Goal: Task Accomplishment & Management: Use online tool/utility

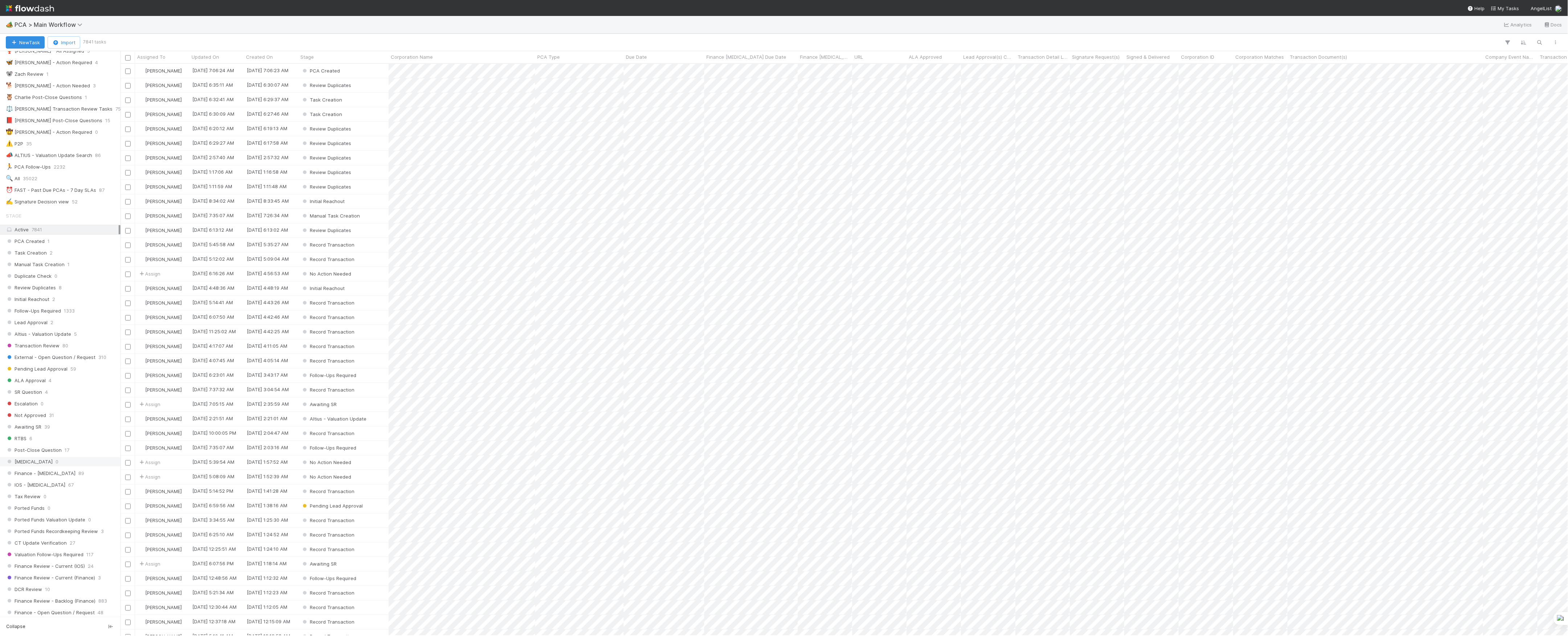
scroll to position [278, 0]
click at [74, 467] on div "Marvey Fuentes 49" at bounding box center [62, 470] width 113 height 9
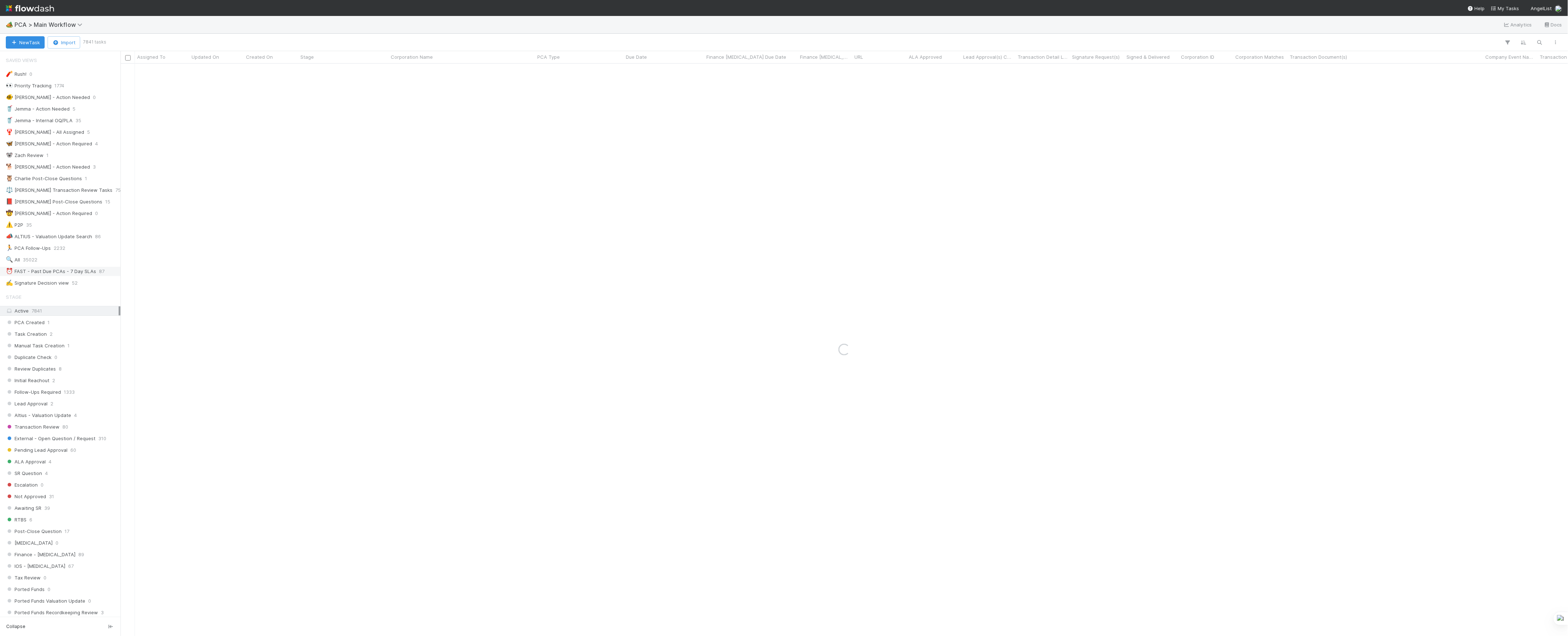
click at [57, 276] on div "⏰ FAST - Past Due PCAs - 7 Day SLAs" at bounding box center [51, 271] width 90 height 9
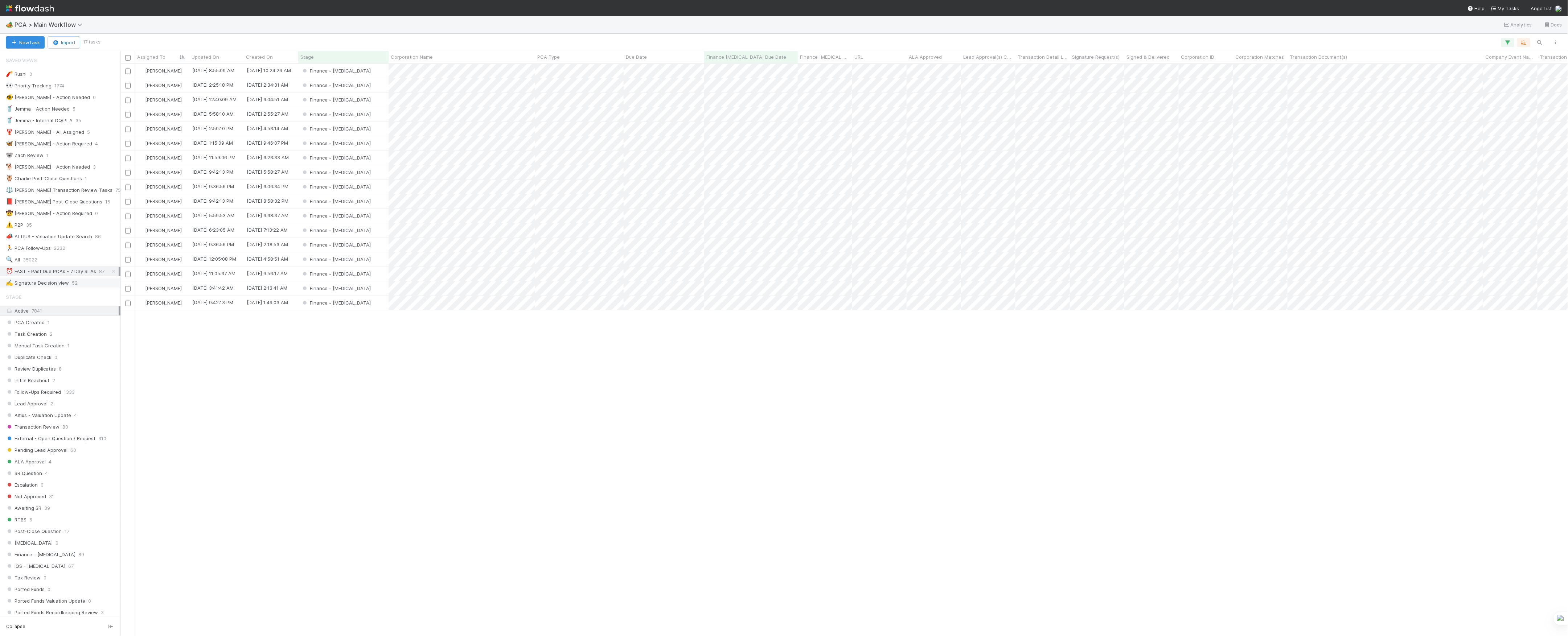
scroll to position [565, 1440]
click at [422, 57] on span "Corporation Name" at bounding box center [411, 57] width 42 height 7
click at [433, 68] on div "Sort A → Z" at bounding box center [433, 71] width 83 height 11
click at [374, 73] on div "Finance - [MEDICAL_DATA]" at bounding box center [343, 71] width 90 height 14
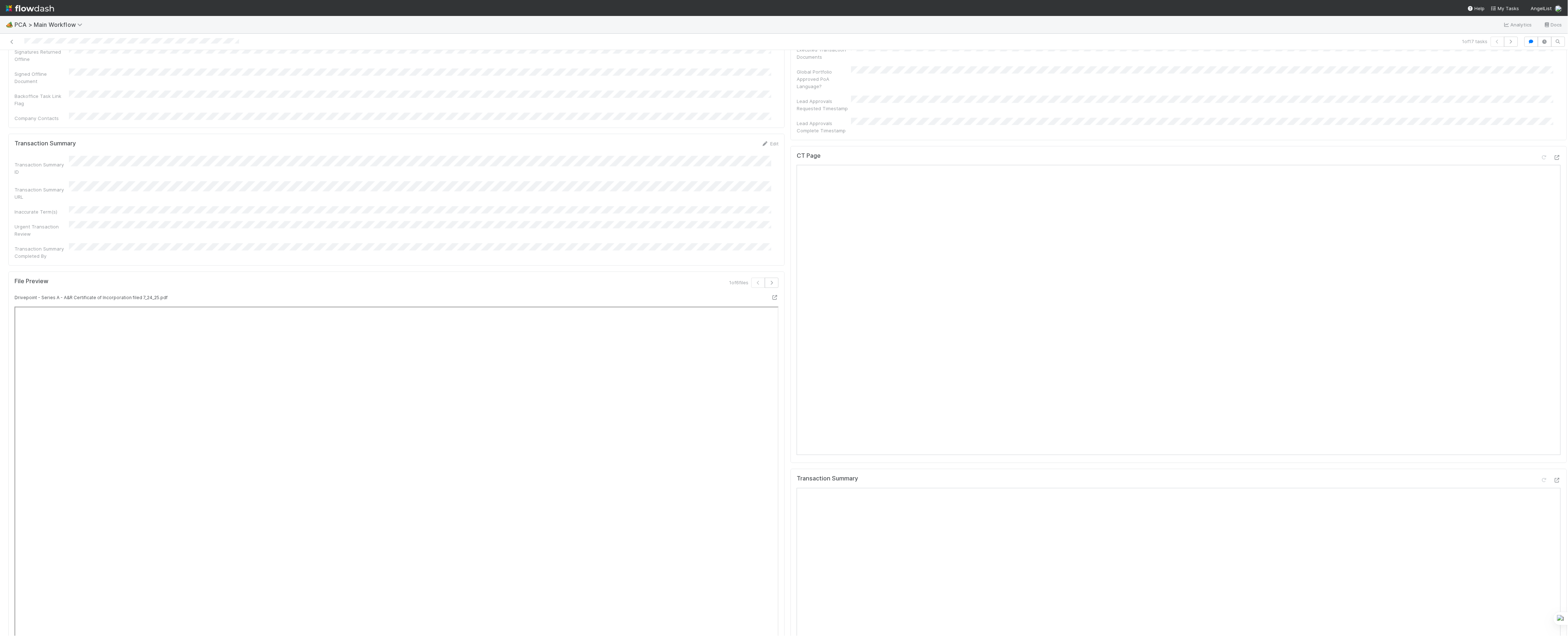
scroll to position [581, 0]
click at [1553, 154] on icon at bounding box center [1557, 156] width 7 height 5
click at [1553, 477] on icon at bounding box center [1557, 480] width 7 height 5
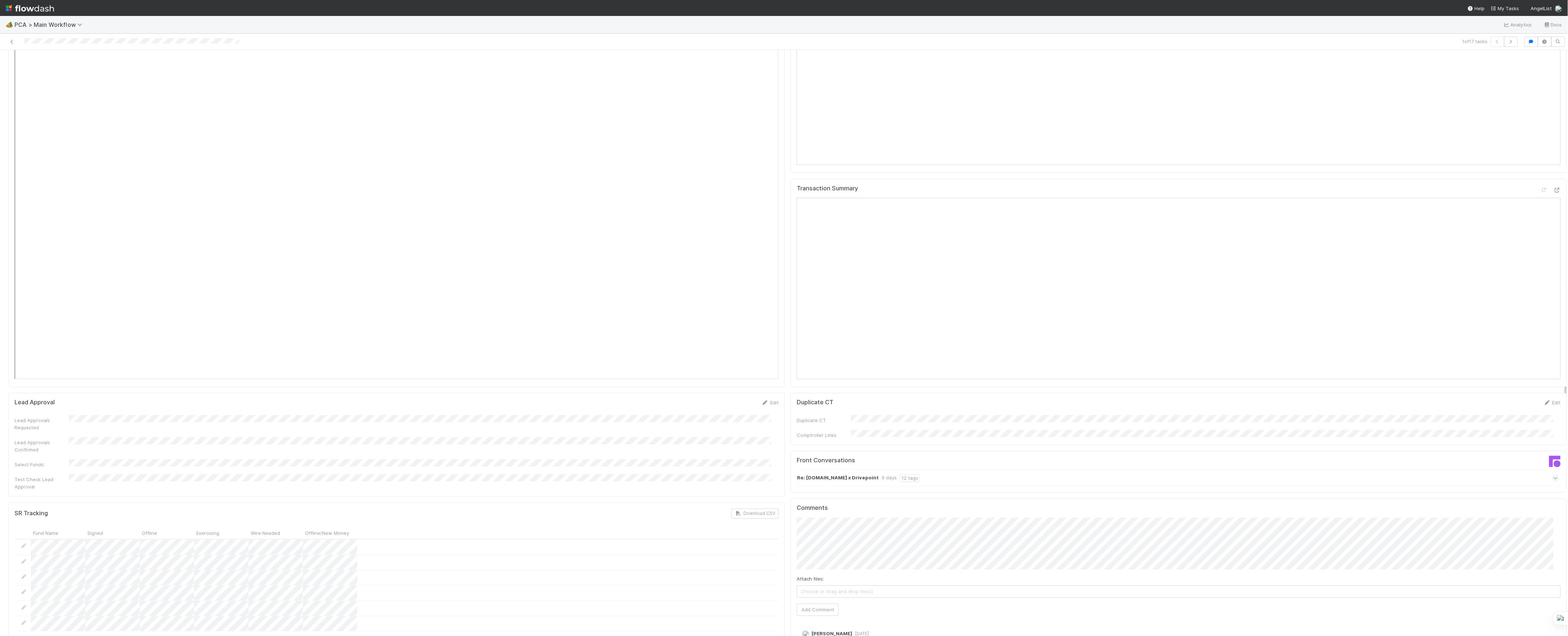
scroll to position [870, 0]
click at [901, 585] on span "Choose or drag and drop file(s)" at bounding box center [1178, 590] width 763 height 12
click at [824, 585] on span "Choose or drag and drop file(s)" at bounding box center [1178, 590] width 763 height 12
click at [820, 603] on button "Add Comment" at bounding box center [817, 609] width 42 height 12
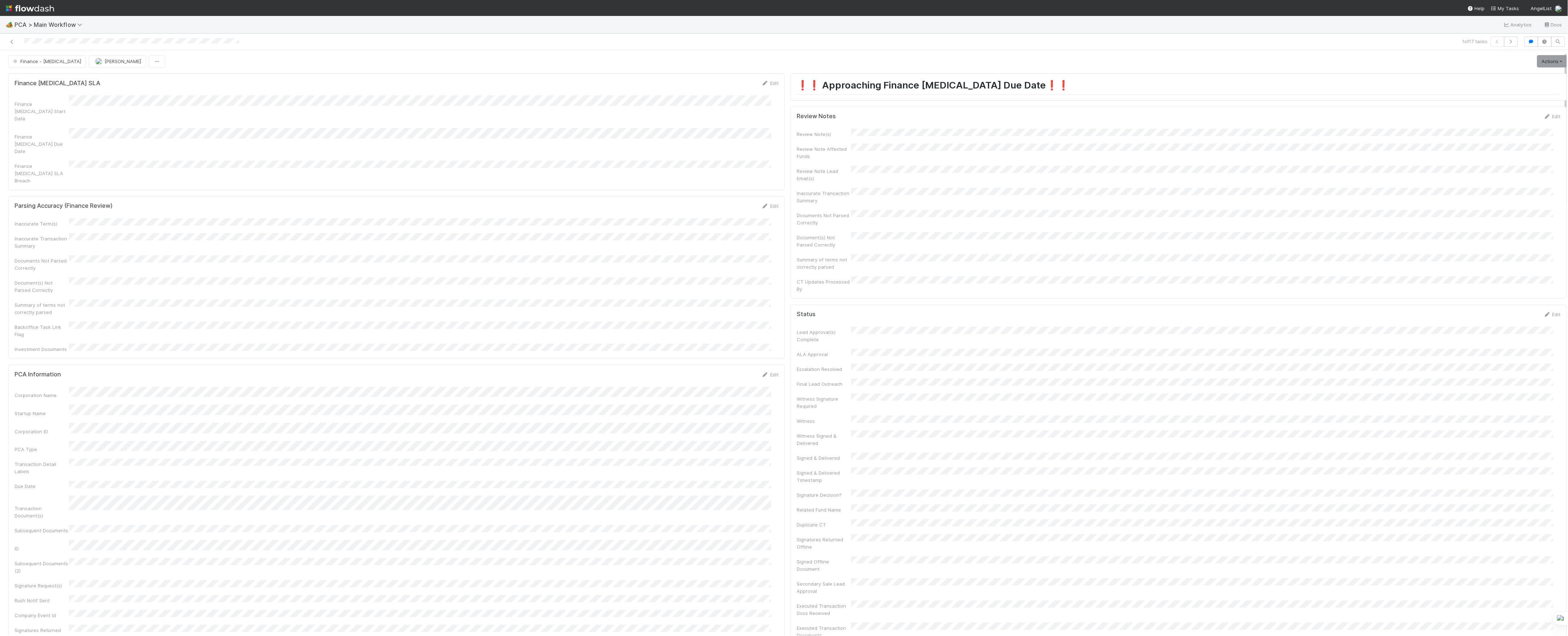
scroll to position [0, 0]
click at [1537, 67] on link "Actions" at bounding box center [1552, 62] width 30 height 12
click at [1488, 91] on button "Move to Post-Close Question" at bounding box center [1510, 87] width 117 height 10
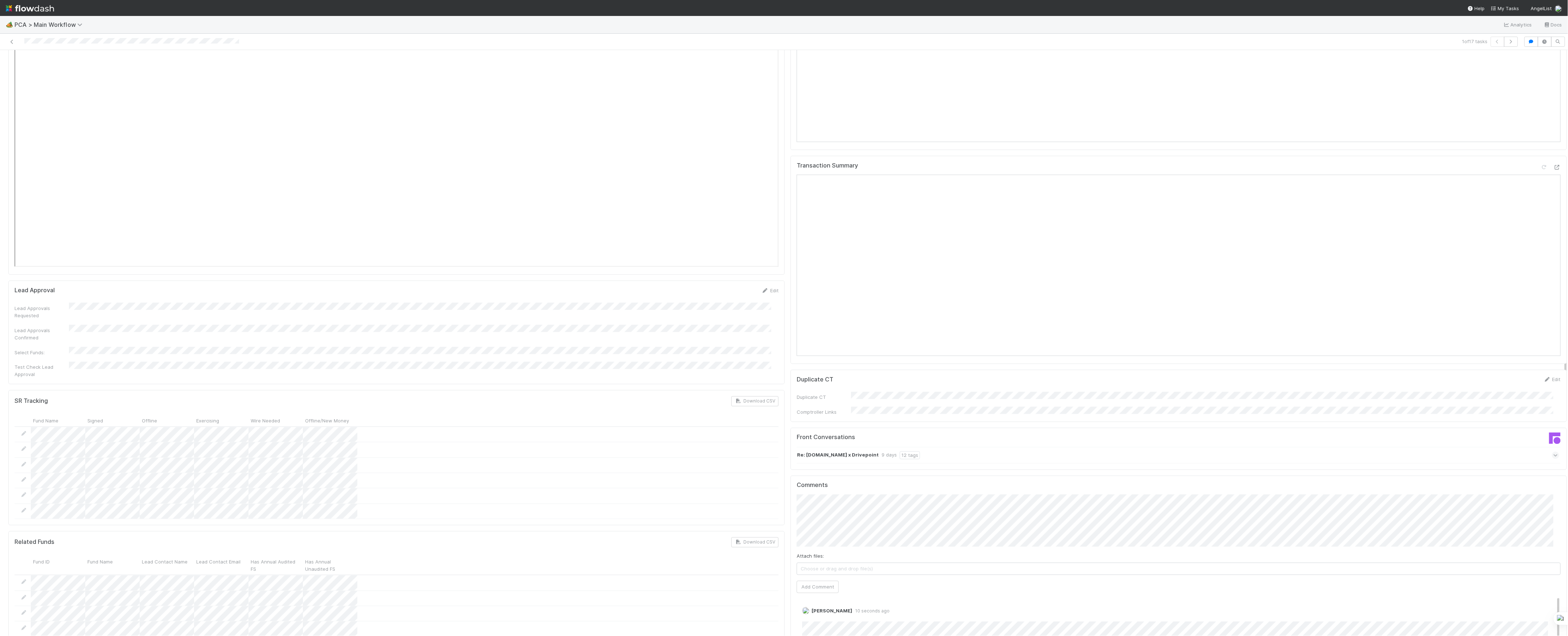
scroll to position [1064, 0]
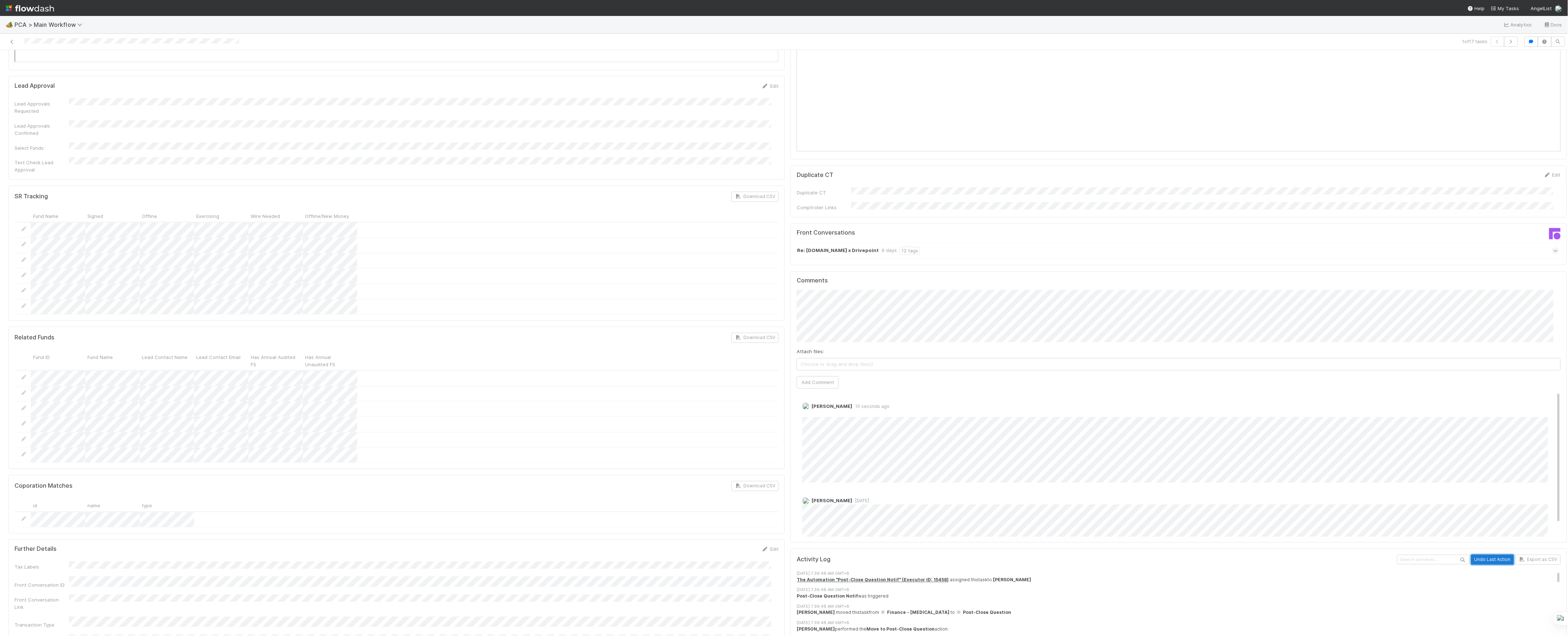
click at [1471, 555] on button "Undo Last Action" at bounding box center [1493, 560] width 43 height 10
click at [1475, 555] on button "Undo Last Action" at bounding box center [1493, 560] width 43 height 10
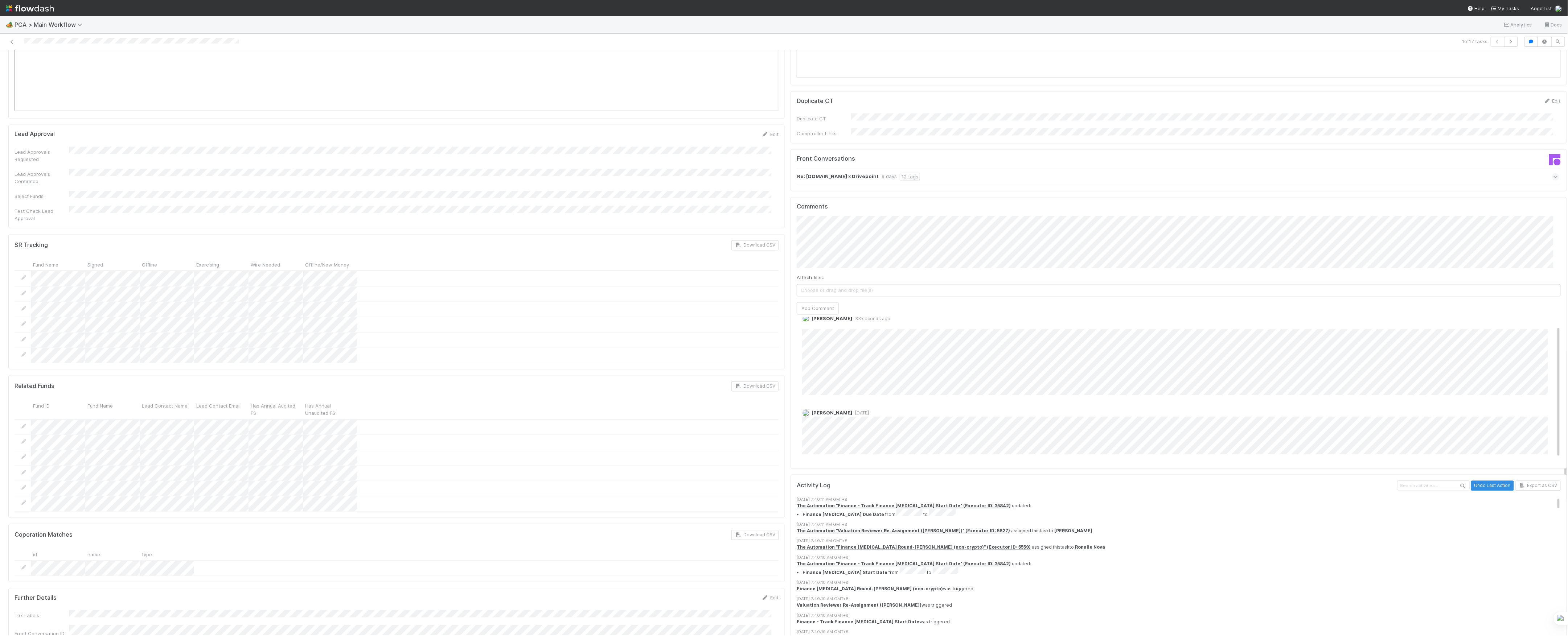
scroll to position [0, 0]
click at [808, 337] on link "Edit" at bounding box center [812, 340] width 9 height 6
type input "https://comptroller.internal.angellist.com/v/review_data_change_requests?compan…"
click button "Ok" at bounding box center [947, 311] width 16 height 12
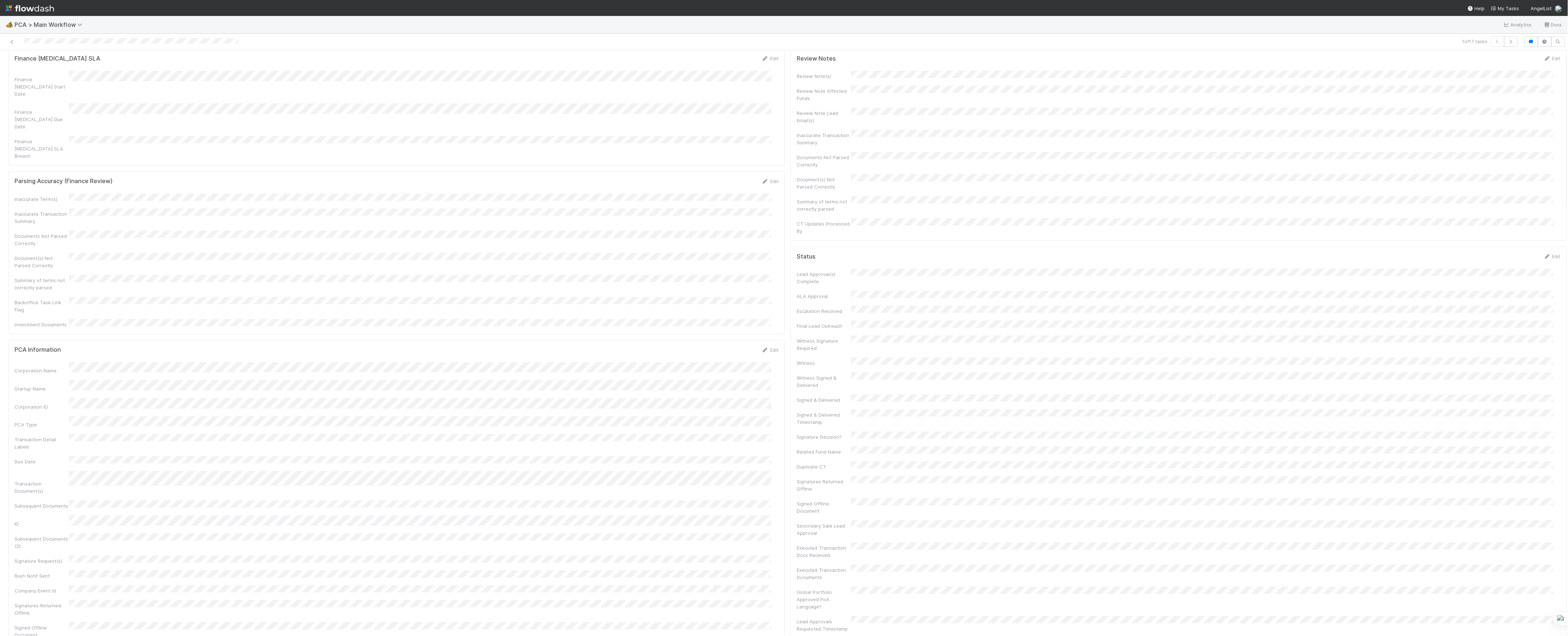
scroll to position [0, 0]
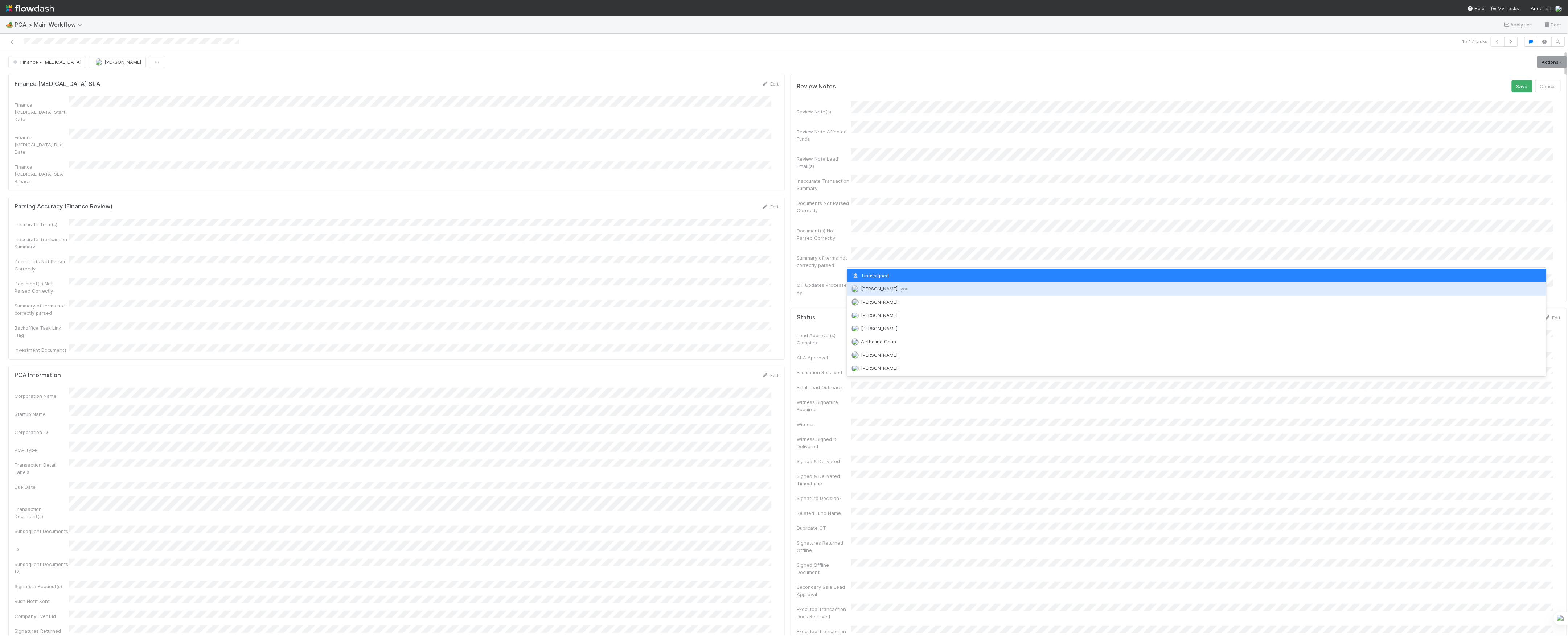
click at [872, 290] on span "[PERSON_NAME] you" at bounding box center [884, 289] width 47 height 6
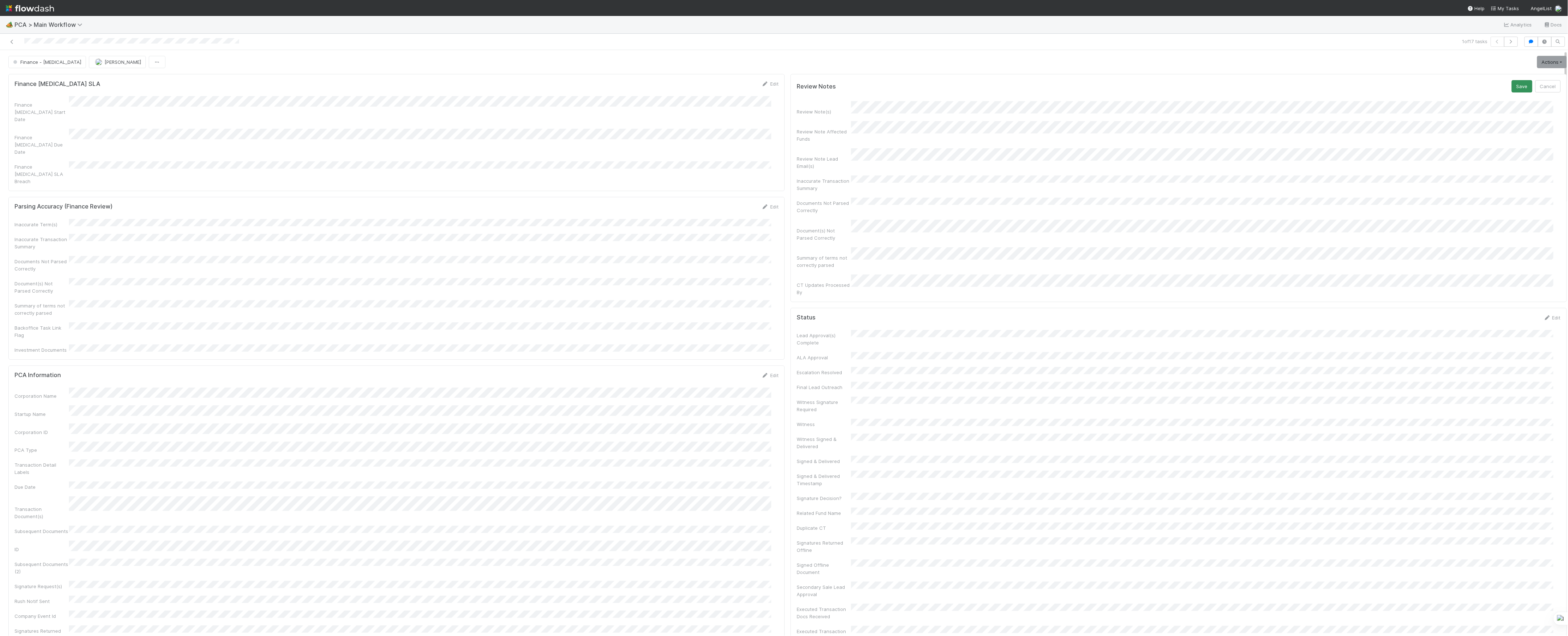
drag, startPoint x: 1494, startPoint y: 84, endPoint x: 1499, endPoint y: 84, distance: 5.0
click at [1495, 84] on div "Review Notes Save Cancel" at bounding box center [1178, 86] width 764 height 12
click at [1512, 84] on button "Save" at bounding box center [1522, 86] width 21 height 12
click at [1538, 58] on link "Actions" at bounding box center [1552, 62] width 30 height 12
click at [1474, 92] on button "Move to Post-Close Question" at bounding box center [1510, 87] width 117 height 10
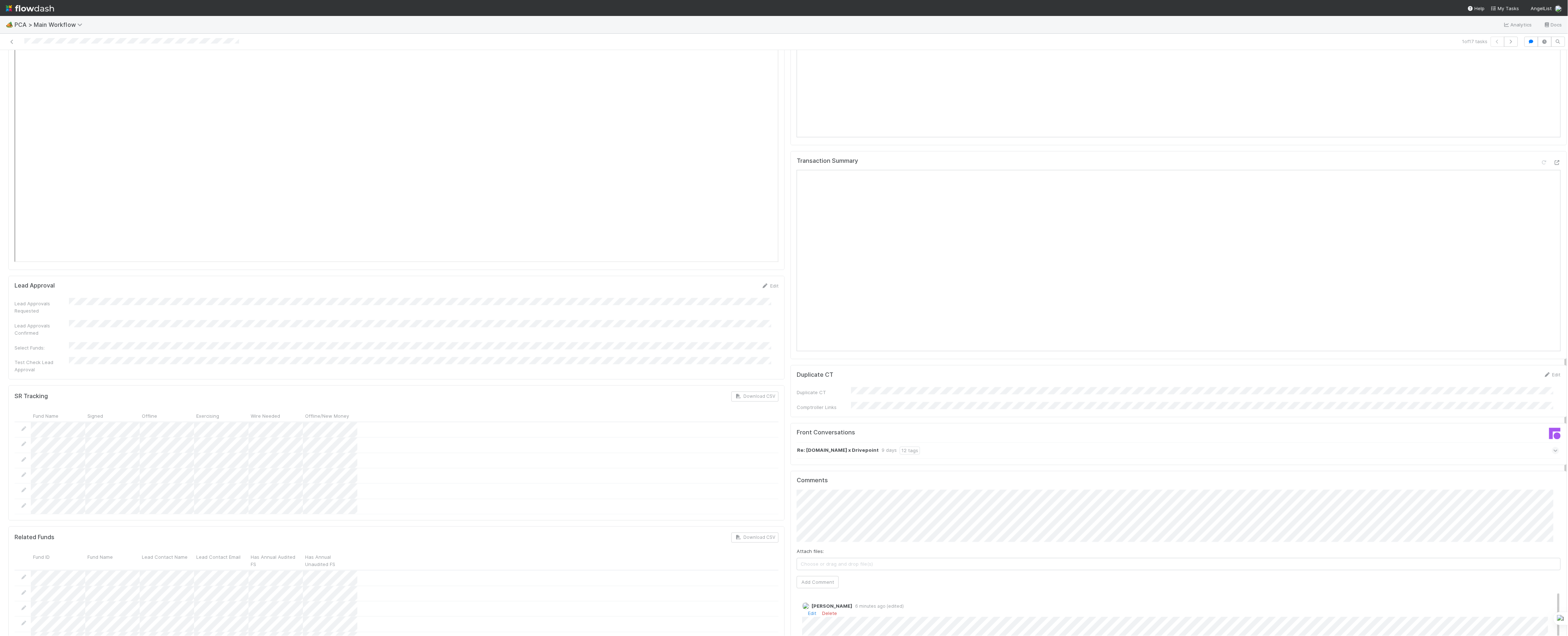
scroll to position [1064, 0]
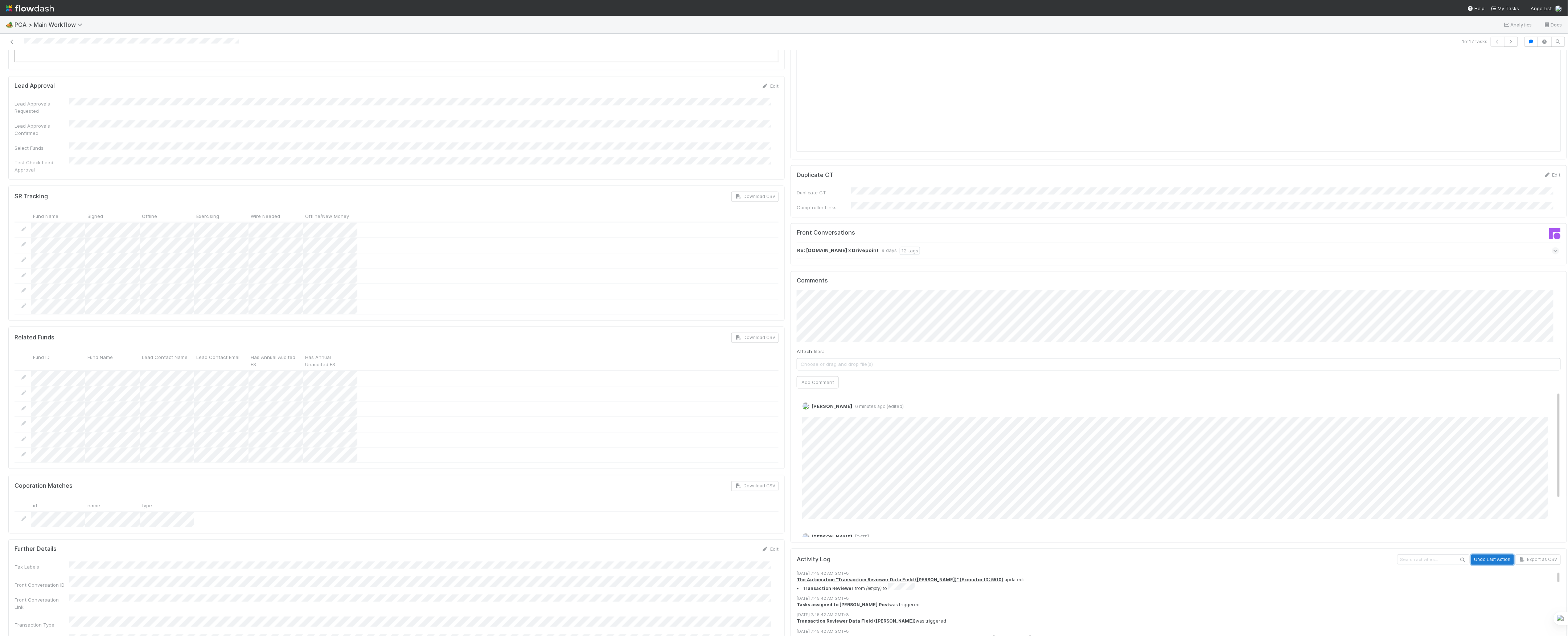
click at [1472, 555] on button "Undo Last Action" at bounding box center [1493, 560] width 43 height 10
click at [1471, 555] on button "Undo Last Action" at bounding box center [1493, 560] width 43 height 10
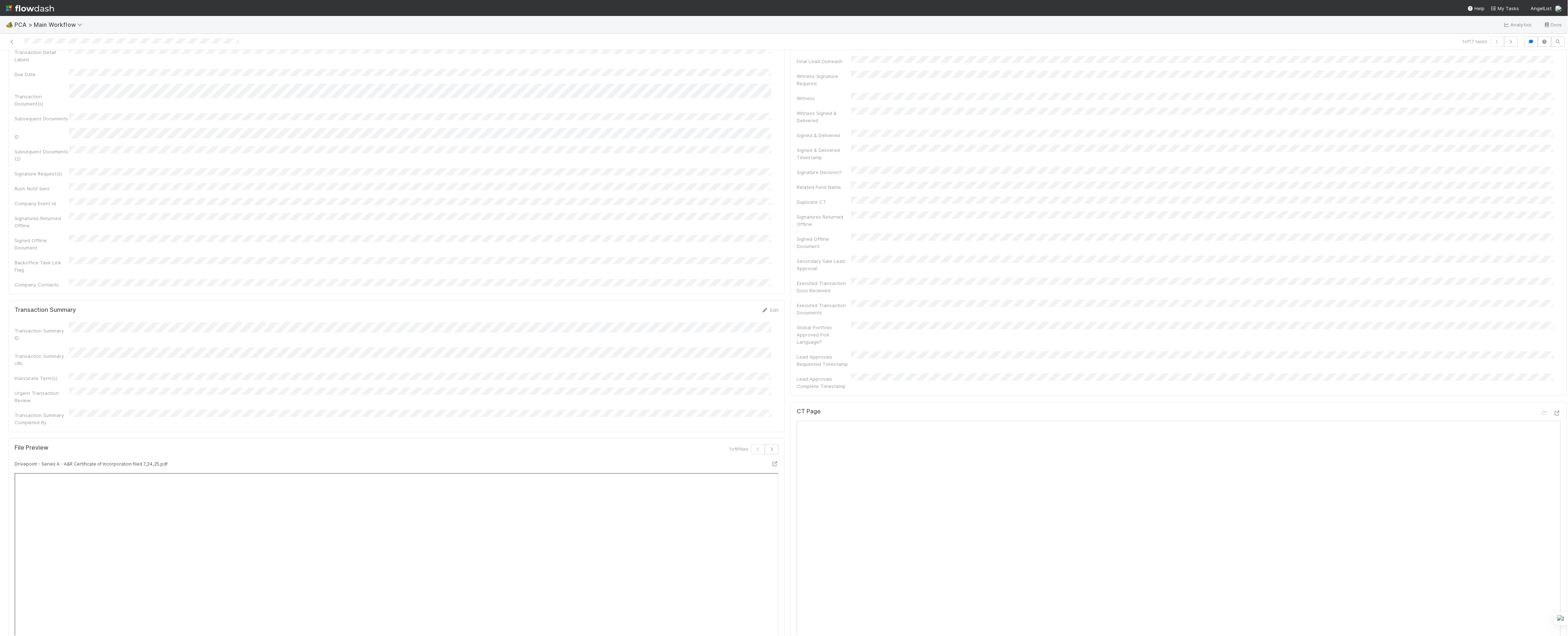
scroll to position [0, 0]
click at [1537, 61] on link "Actions" at bounding box center [1552, 62] width 30 height 12
click at [1461, 111] on button "Move to DCR Review" at bounding box center [1507, 108] width 124 height 10
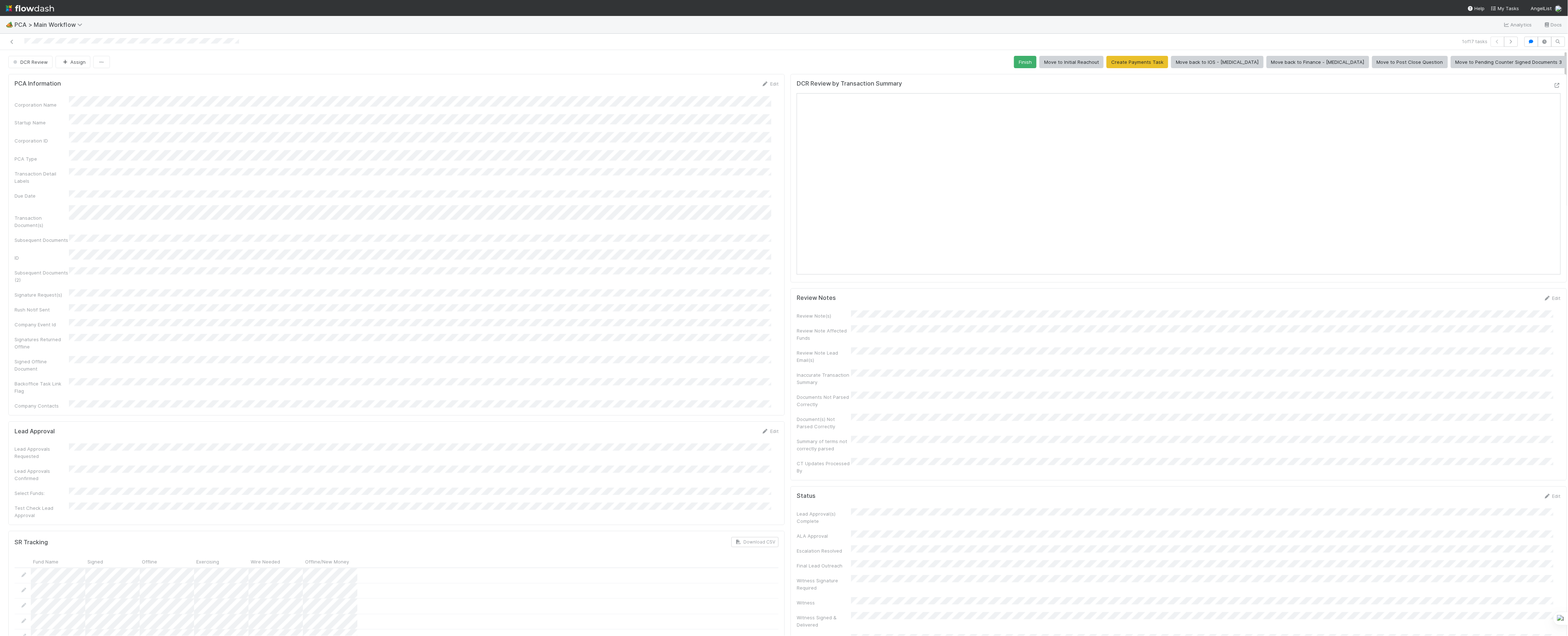
click at [13, 47] on div at bounding box center [383, 41] width 760 height 10
click at [13, 46] on link at bounding box center [12, 42] width 7 height 7
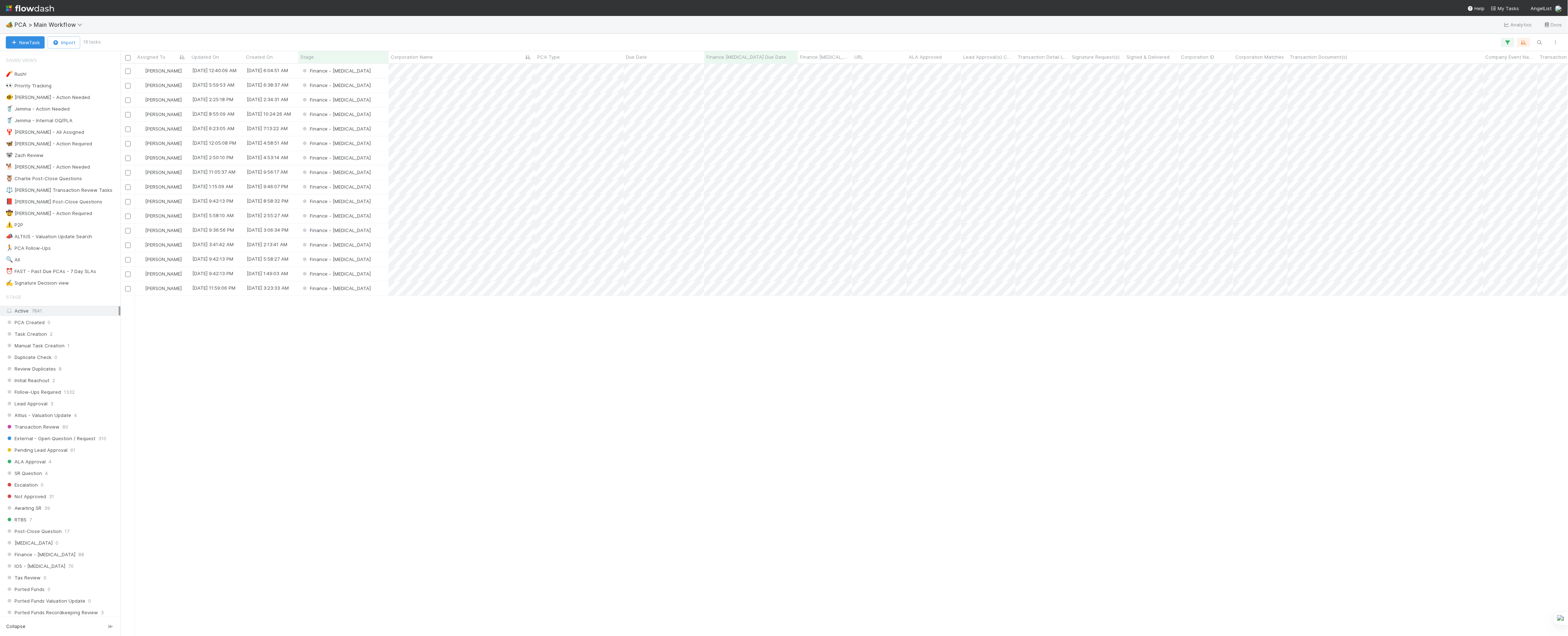
scroll to position [565, 1440]
click at [369, 75] on div "Finance - [MEDICAL_DATA]" at bounding box center [343, 71] width 90 height 14
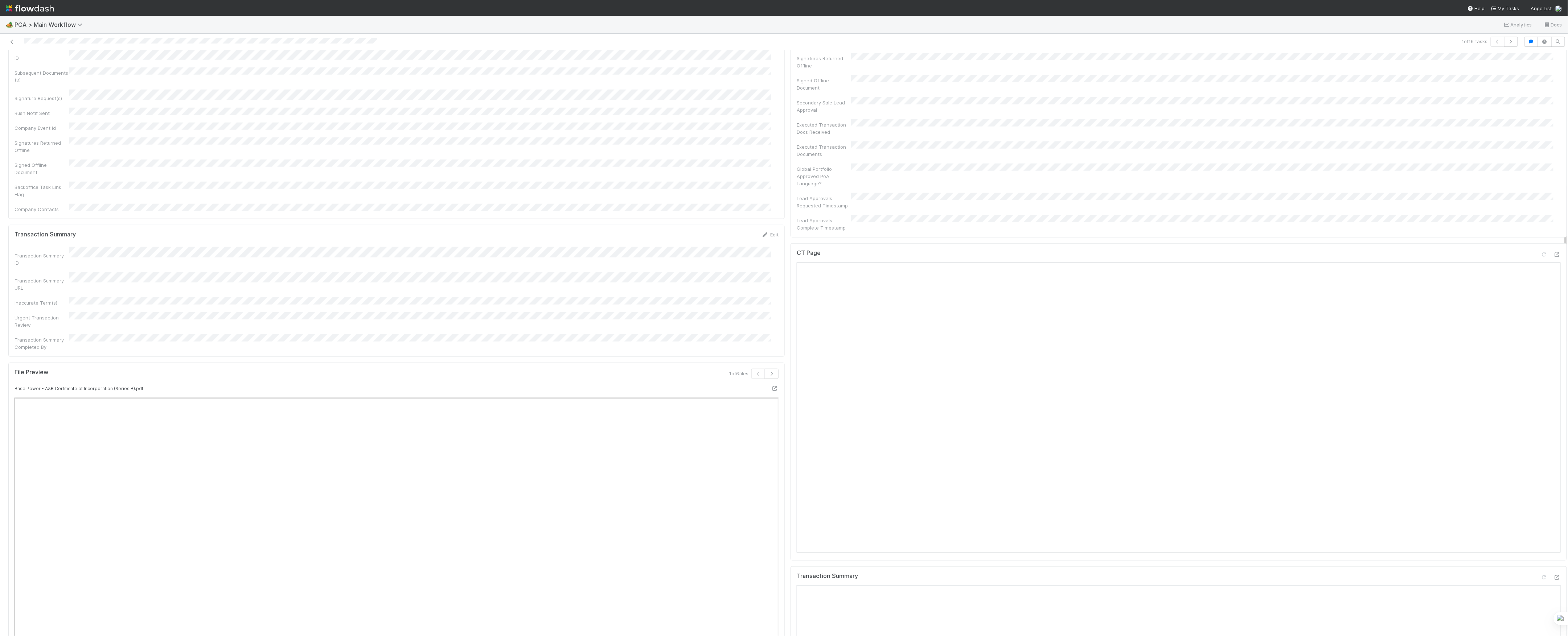
scroll to position [483, 0]
click at [1553, 257] on icon at bounding box center [1557, 260] width 7 height 5
click at [1553, 580] on icon at bounding box center [1557, 582] width 7 height 5
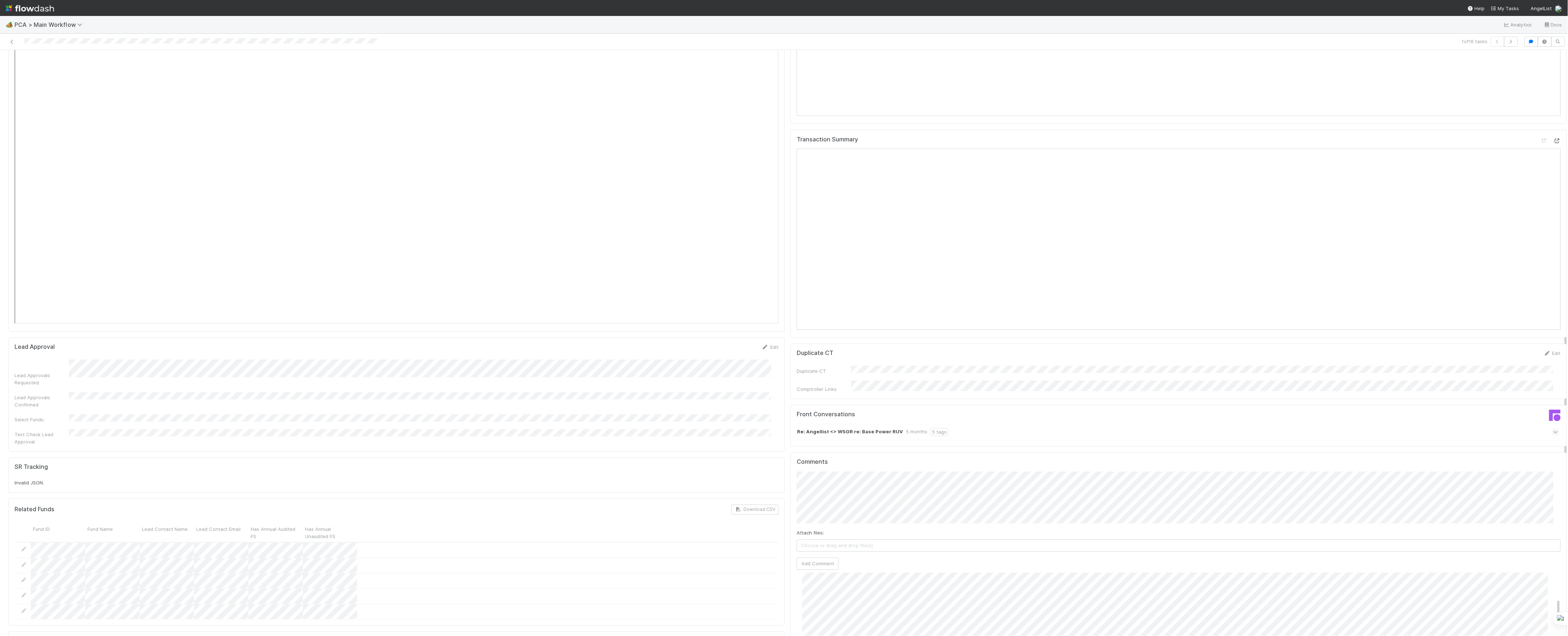
scroll to position [919, 0]
click at [908, 479] on div "Attach files: Choose or drag and drop file(s) Add Comment" at bounding box center [1178, 528] width 764 height 99
type input "https://app.incident.io/angellist/incidents/398"
click button "Ok" at bounding box center [942, 447] width 16 height 12
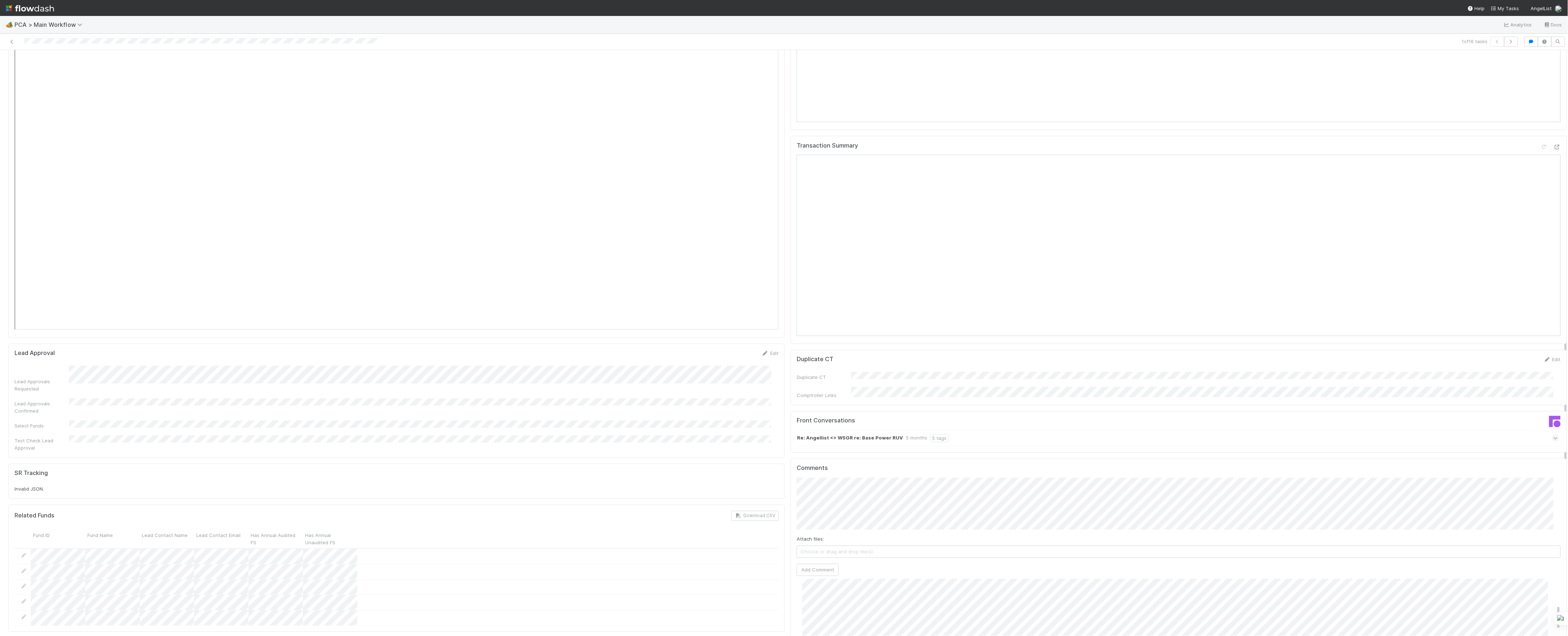
click at [811, 525] on div "Comments Attach files: Choose or drag and drop file(s) Add Comment Charlie Bell…" at bounding box center [1178, 595] width 764 height 259
click at [816, 564] on button "Add Comment" at bounding box center [817, 570] width 42 height 12
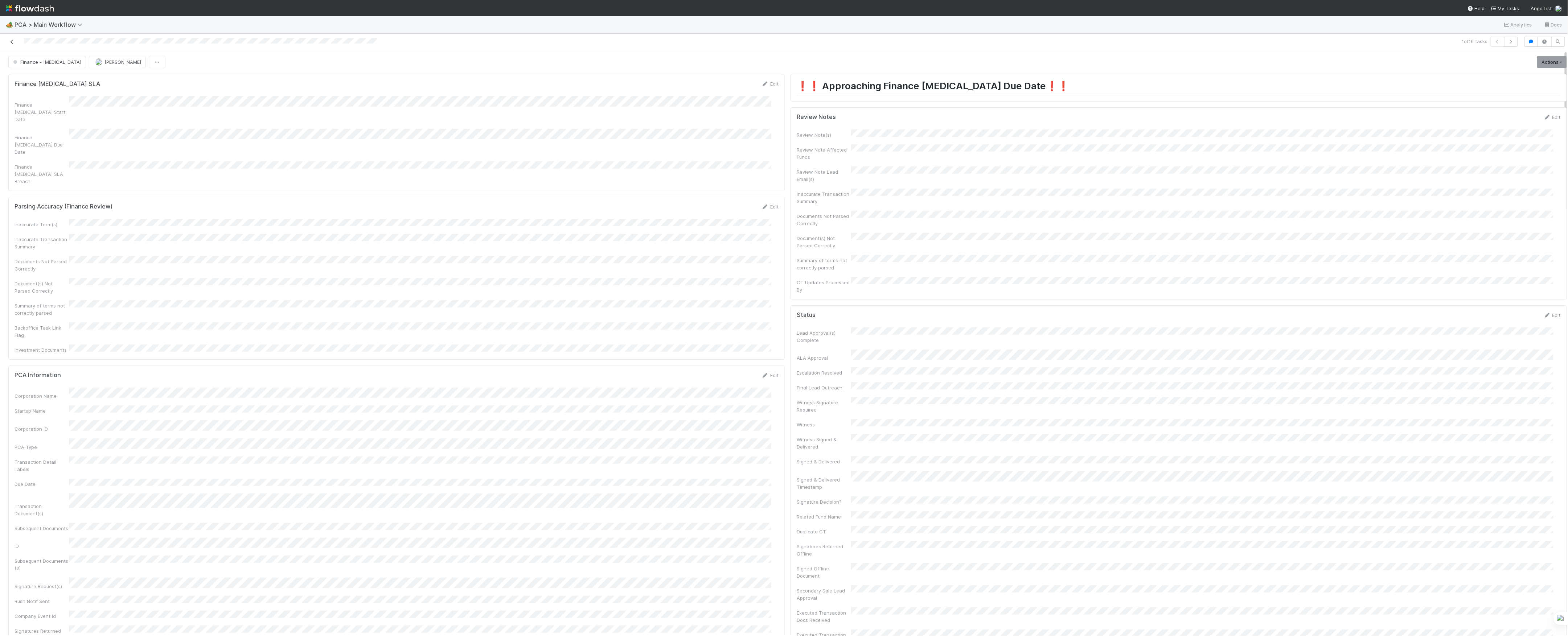
click at [11, 44] on icon at bounding box center [12, 42] width 7 height 5
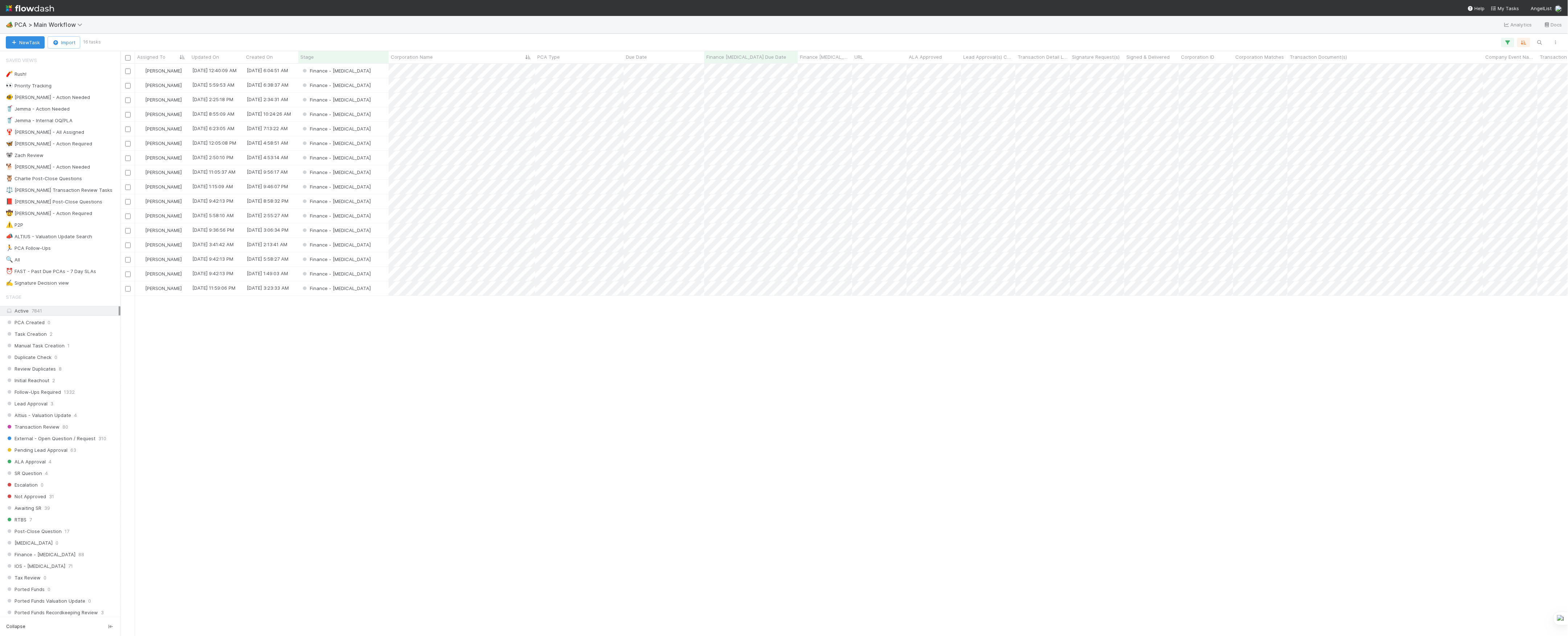
scroll to position [565, 1440]
click at [375, 74] on div "Finance - [MEDICAL_DATA]" at bounding box center [343, 71] width 90 height 14
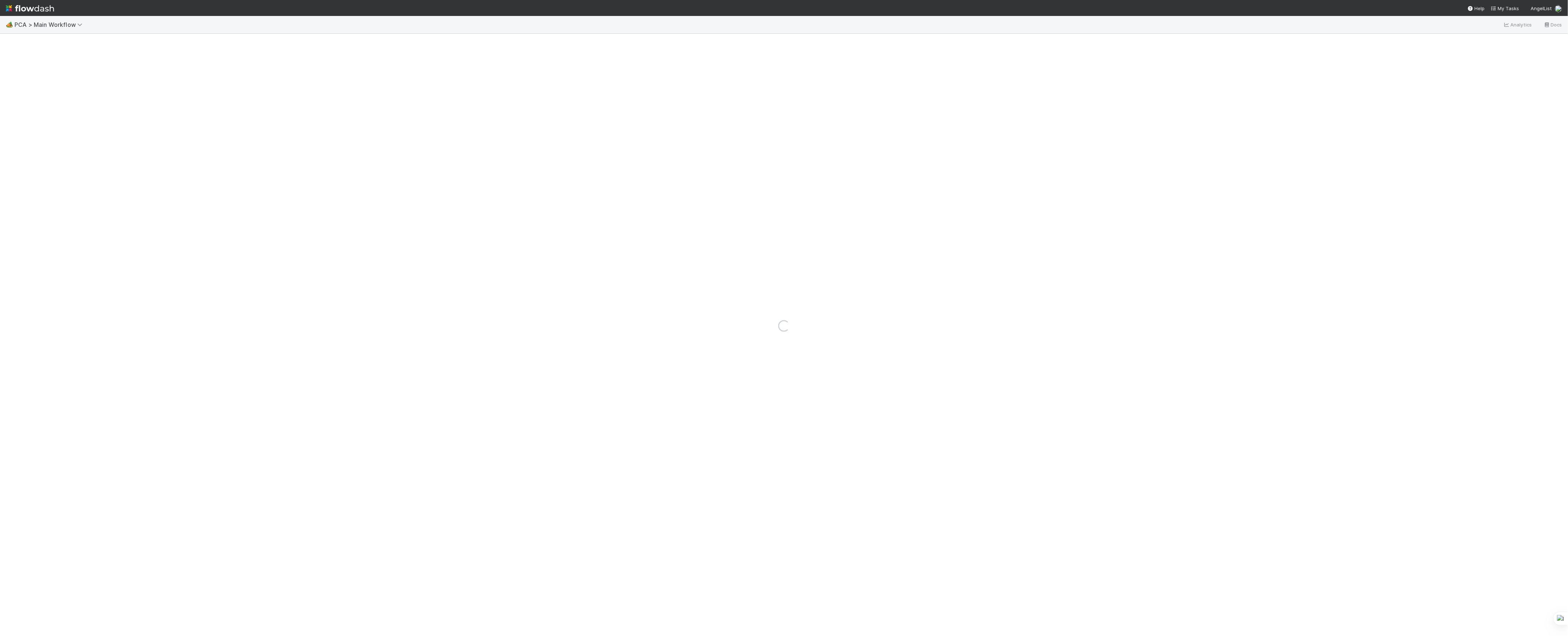
drag, startPoint x: 420, startPoint y: 232, endPoint x: 398, endPoint y: 209, distance: 31.8
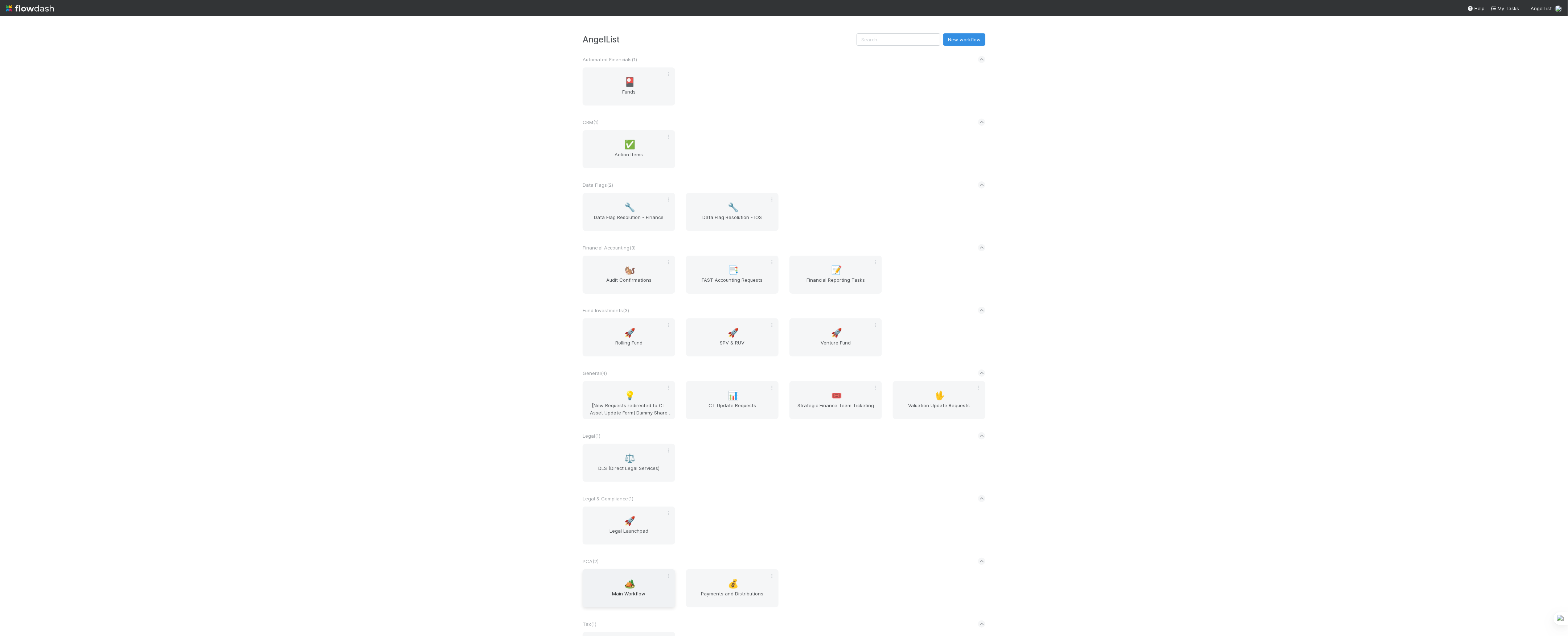
click at [632, 605] on span "Main Workflow" at bounding box center [629, 598] width 86 height 15
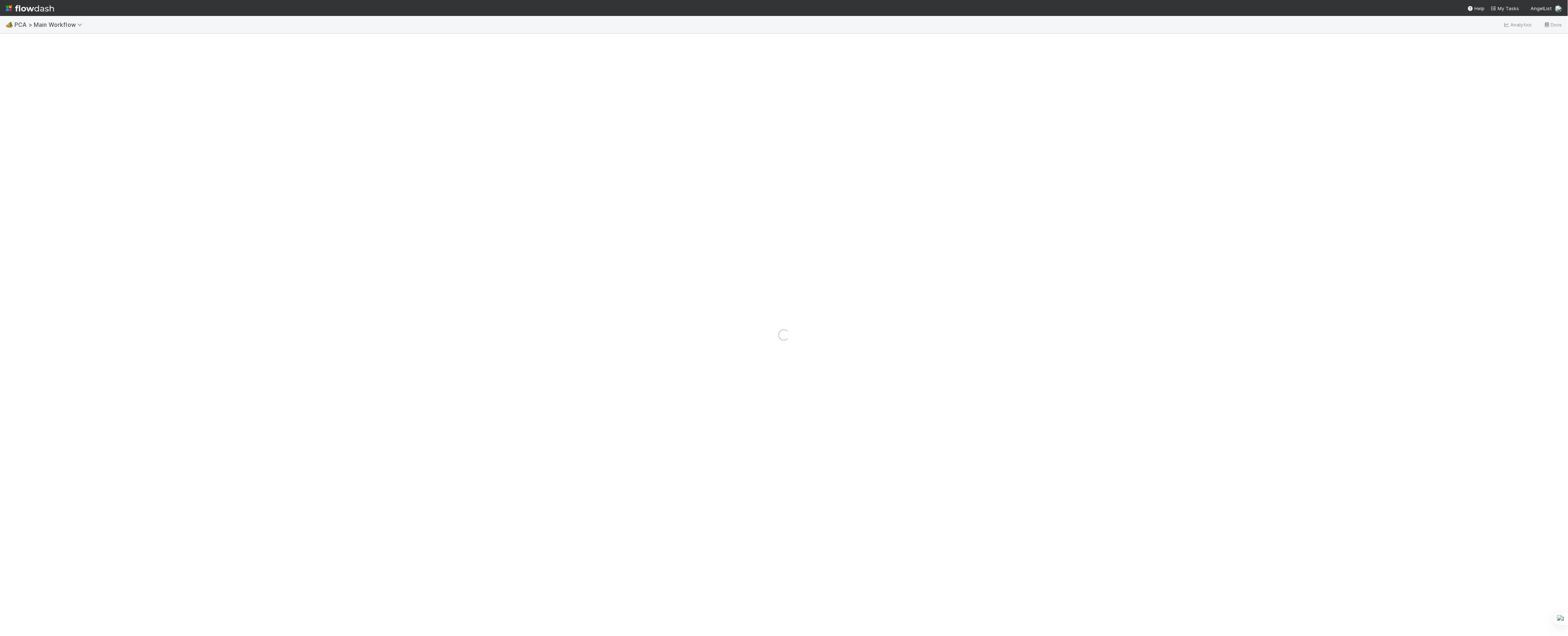
click at [37, 10] on img at bounding box center [30, 9] width 48 height 12
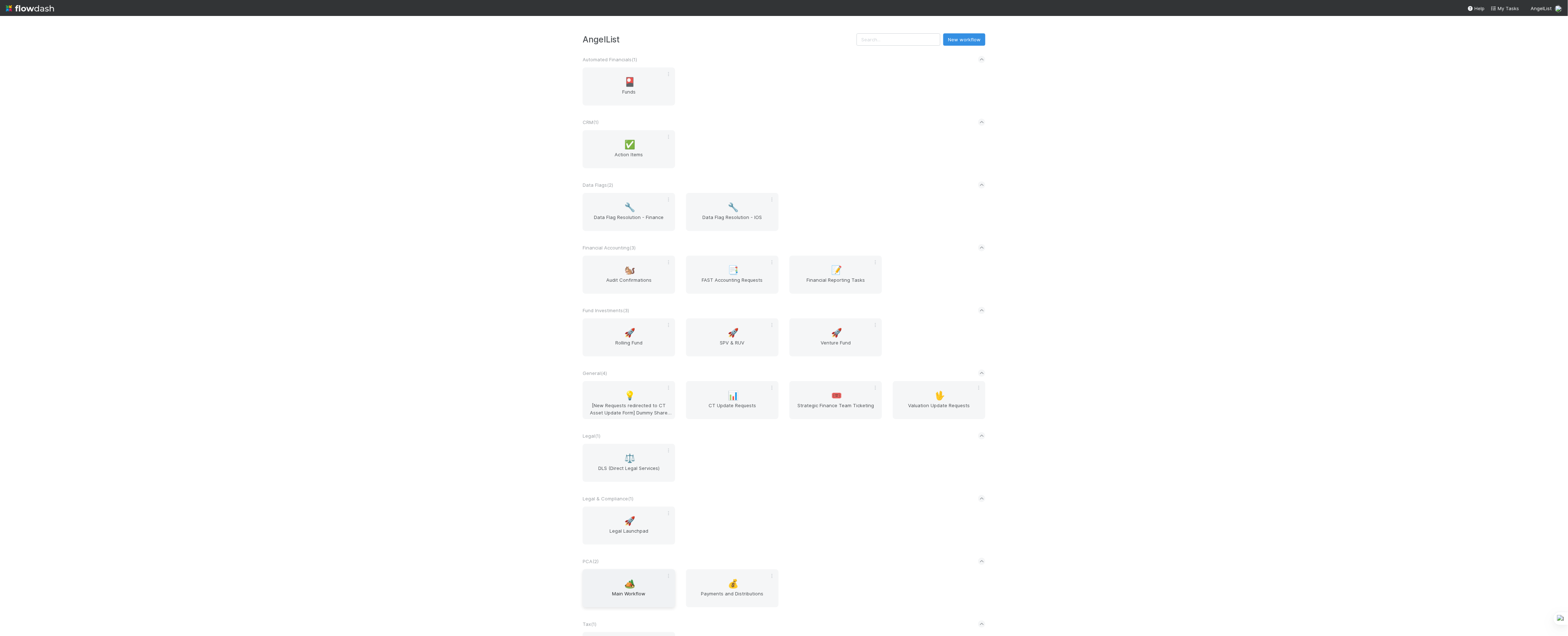
click at [665, 602] on span "Main Workflow" at bounding box center [629, 598] width 86 height 15
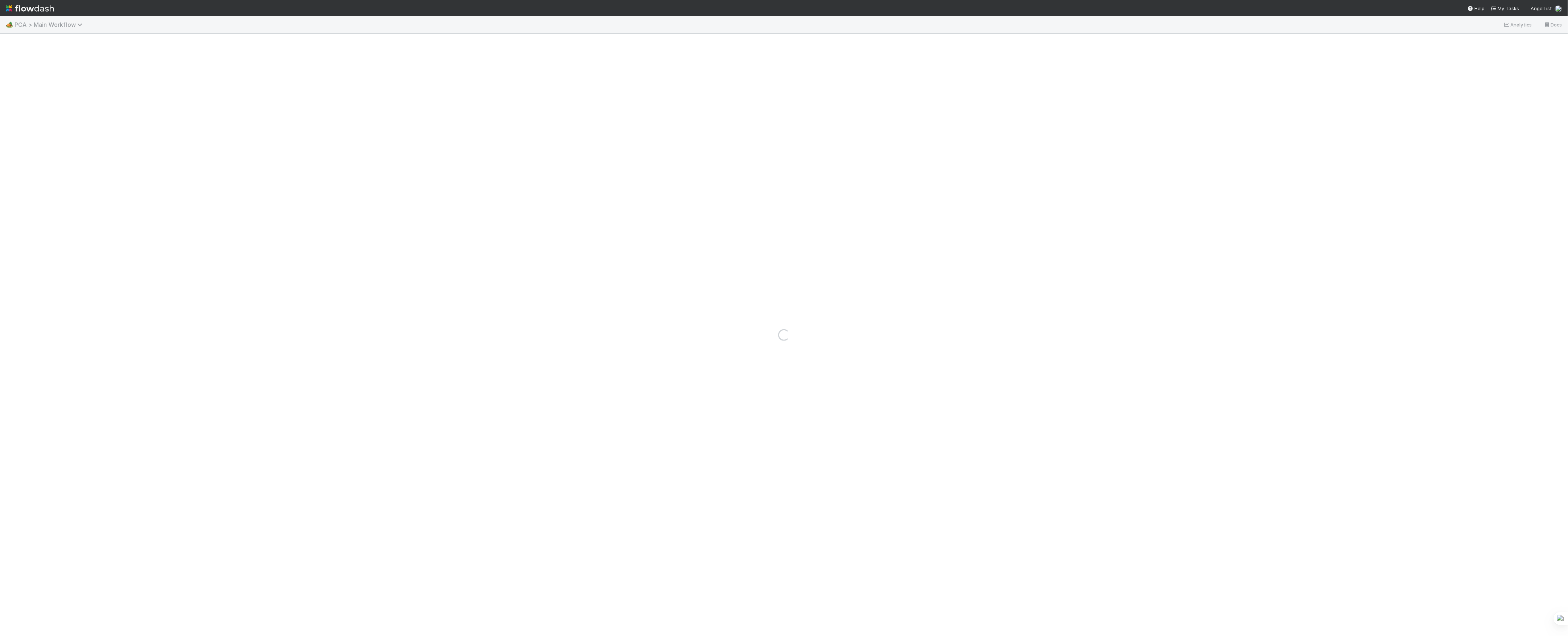
click at [46, 21] on span "PCA > Main Workflow" at bounding box center [50, 25] width 71 height 7
click at [56, 144] on div "🖖 Valuation Update Requests" at bounding box center [95, 149] width 181 height 13
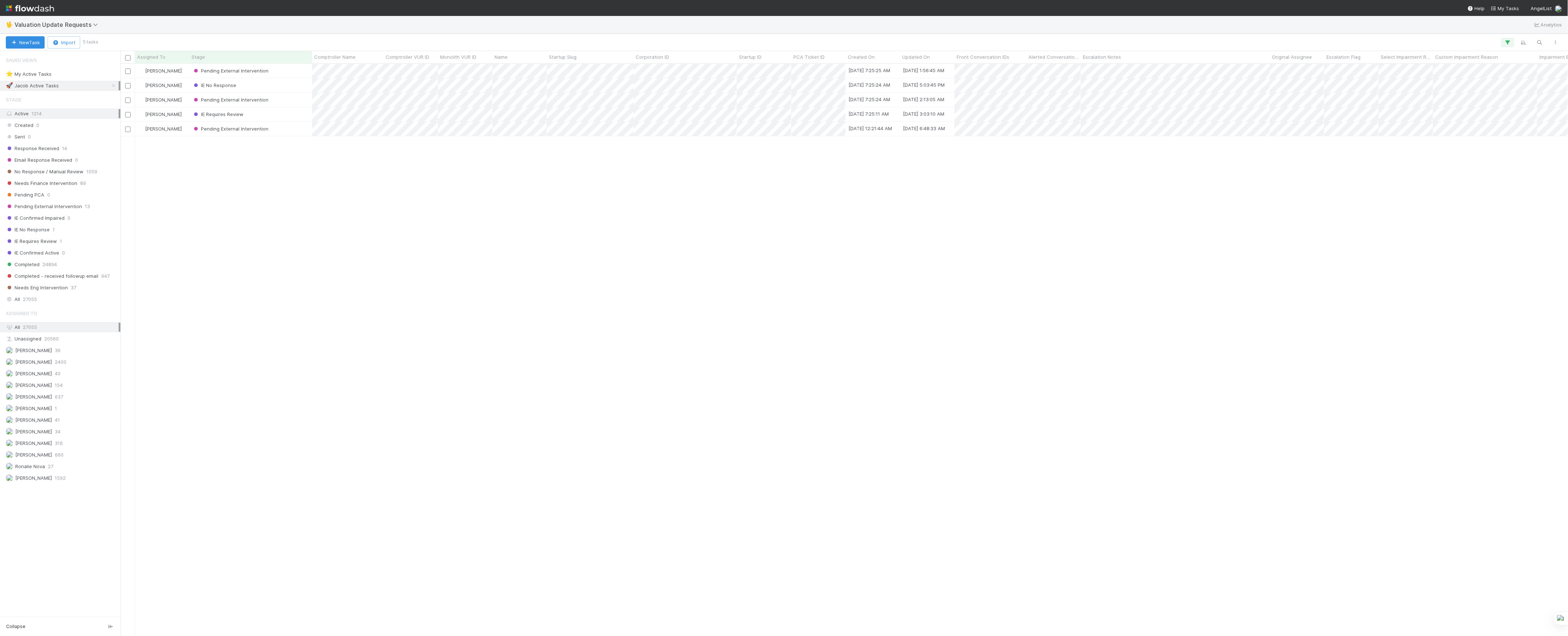
scroll to position [565, 1440]
click at [87, 187] on div "Needs Finance Intervention 89" at bounding box center [62, 183] width 113 height 9
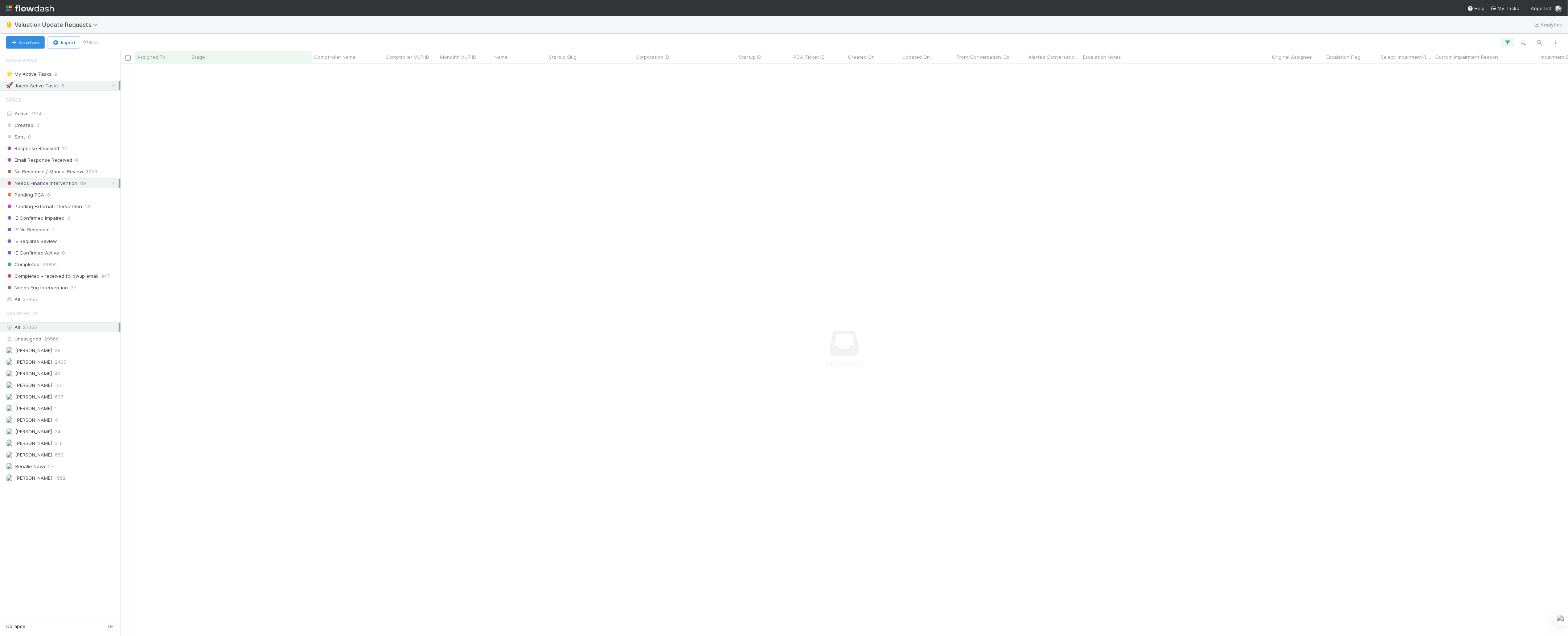
scroll to position [557, 1433]
click at [114, 85] on icon at bounding box center [114, 86] width 7 height 5
click at [1508, 43] on icon "button" at bounding box center [1508, 42] width 7 height 7
click at [1167, 390] on div "Loading..." at bounding box center [784, 318] width 1568 height 636
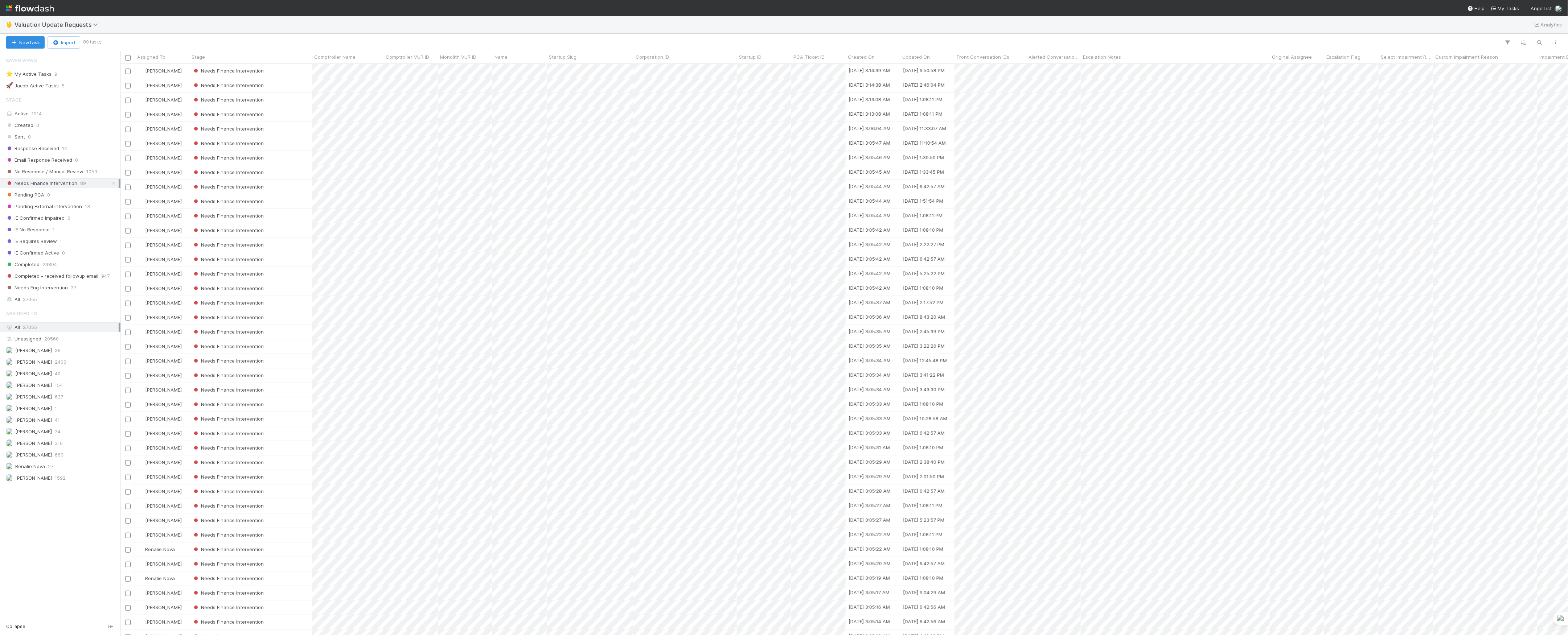
scroll to position [565, 1440]
click at [1503, 43] on button "button" at bounding box center [1507, 42] width 13 height 9
click at [1410, 60] on button "Add Filter" at bounding box center [1396, 64] width 218 height 10
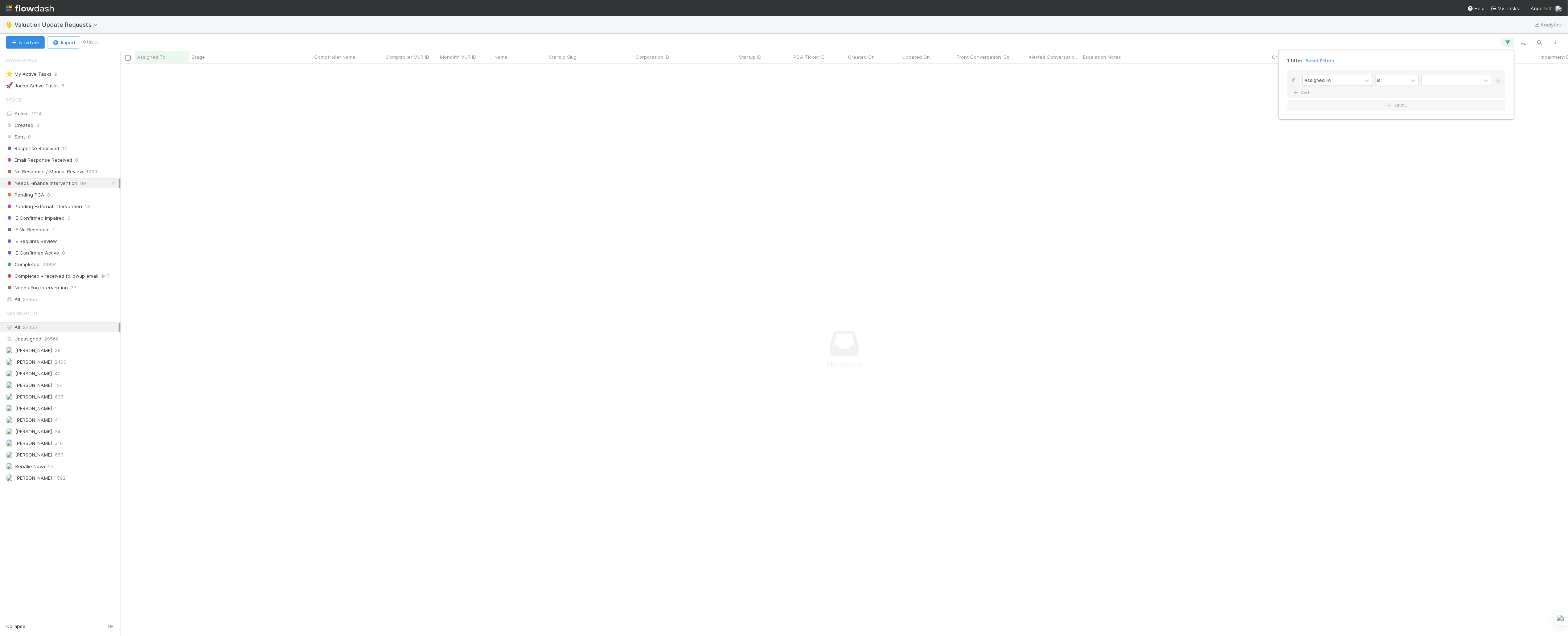
click at [1356, 86] on div "Assigned To" at bounding box center [1332, 80] width 59 height 10
click at [1382, 80] on div "is" at bounding box center [1392, 80] width 33 height 10
click at [1392, 107] on div "is not" at bounding box center [1398, 109] width 44 height 12
click at [1437, 83] on div at bounding box center [1451, 80] width 59 height 10
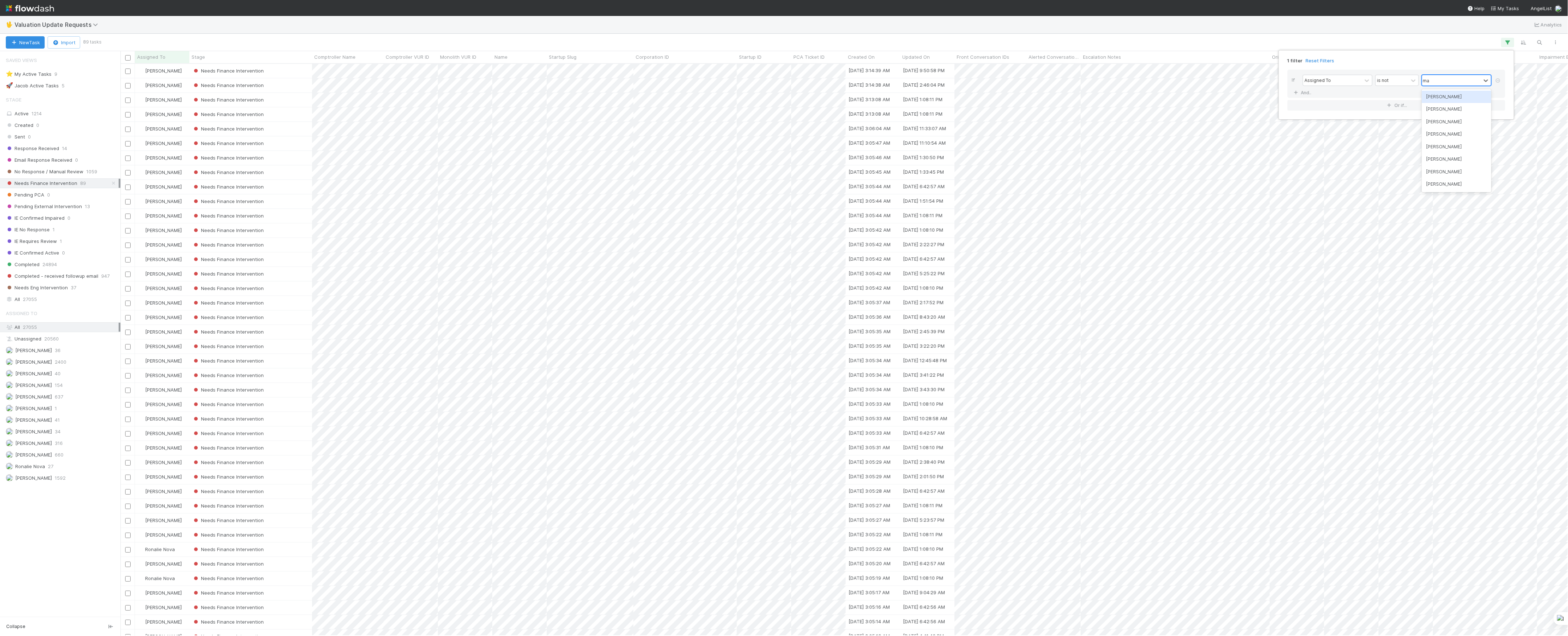
type input "mar"
type input "ronalie"
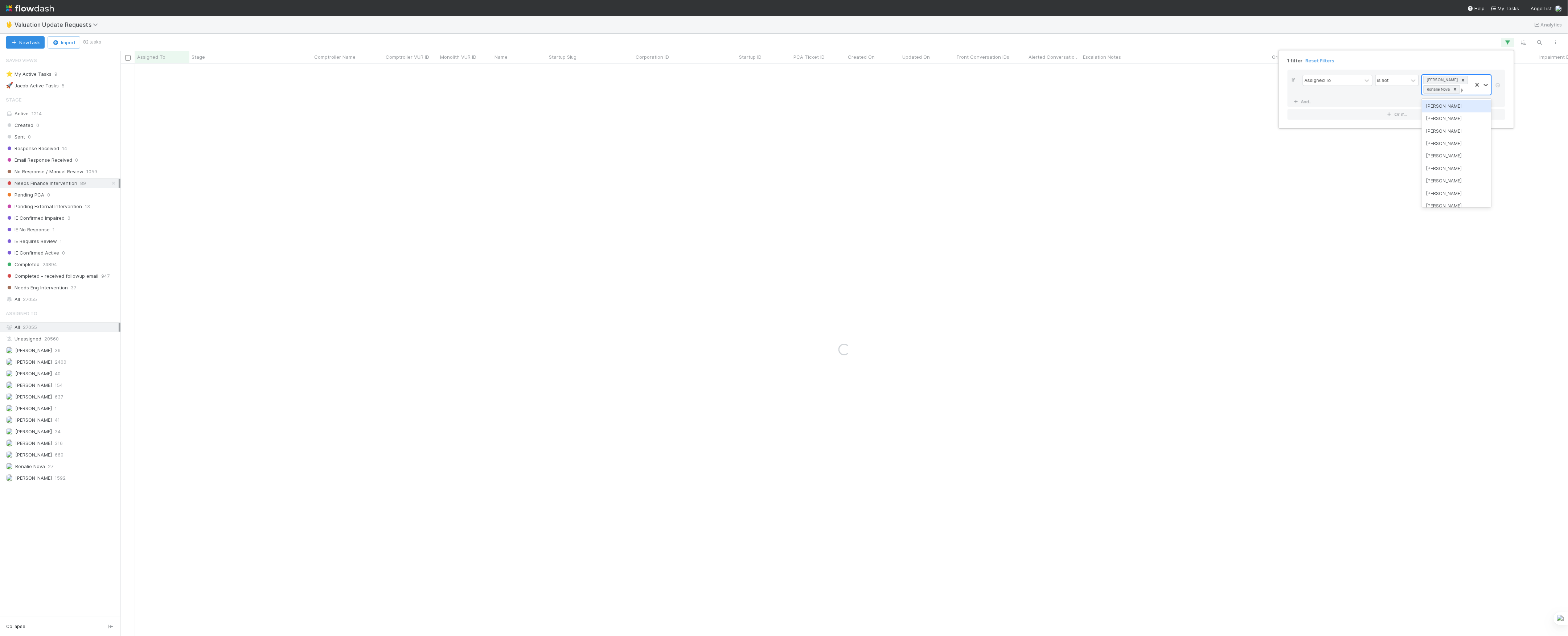
type input "janice"
type input "marlon"
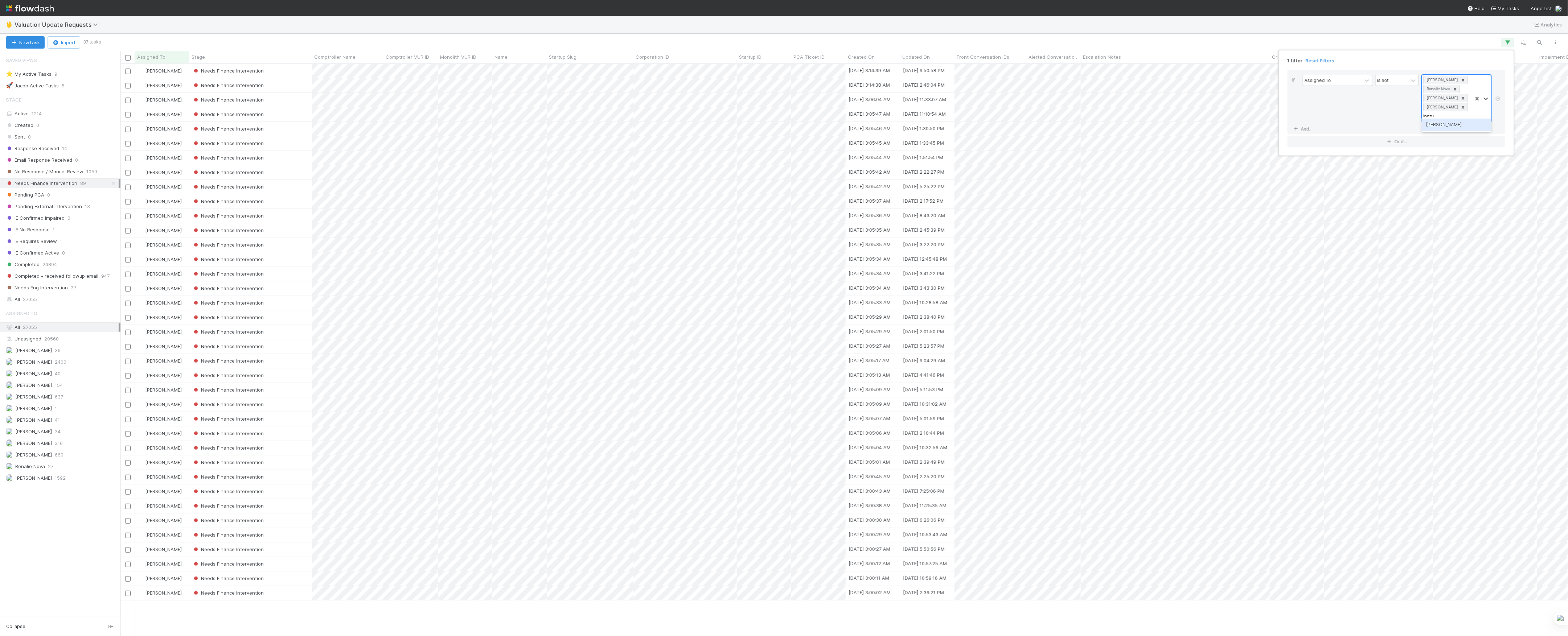
type input "marenz"
type input "jacob"
click at [993, 24] on div "1 filter Reset Filters If Assigned To is not option Jacob Weiss, selected. 0 re…" at bounding box center [784, 318] width 1568 height 636
click at [126, 58] on input "checkbox" at bounding box center [128, 58] width 5 height 5
checkbox input "true"
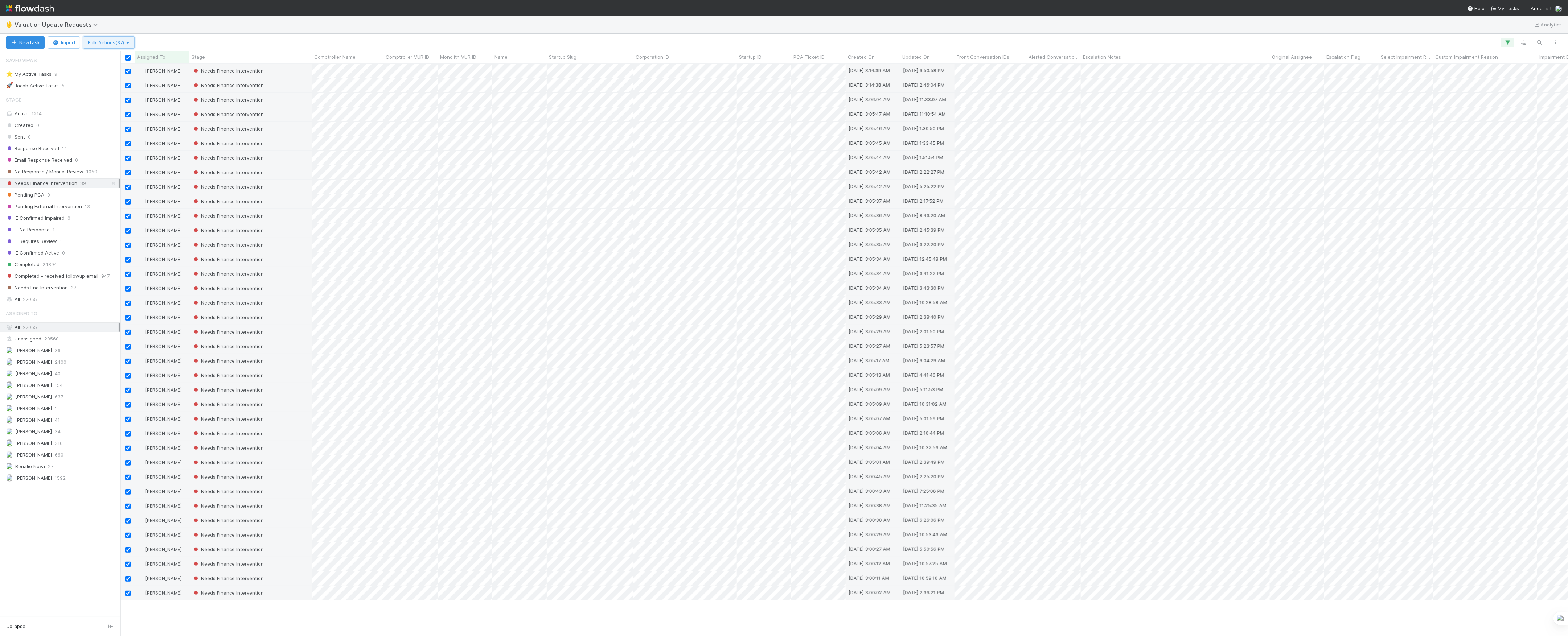
click at [119, 43] on span "Bulk Actions (37)" at bounding box center [108, 43] width 42 height 6
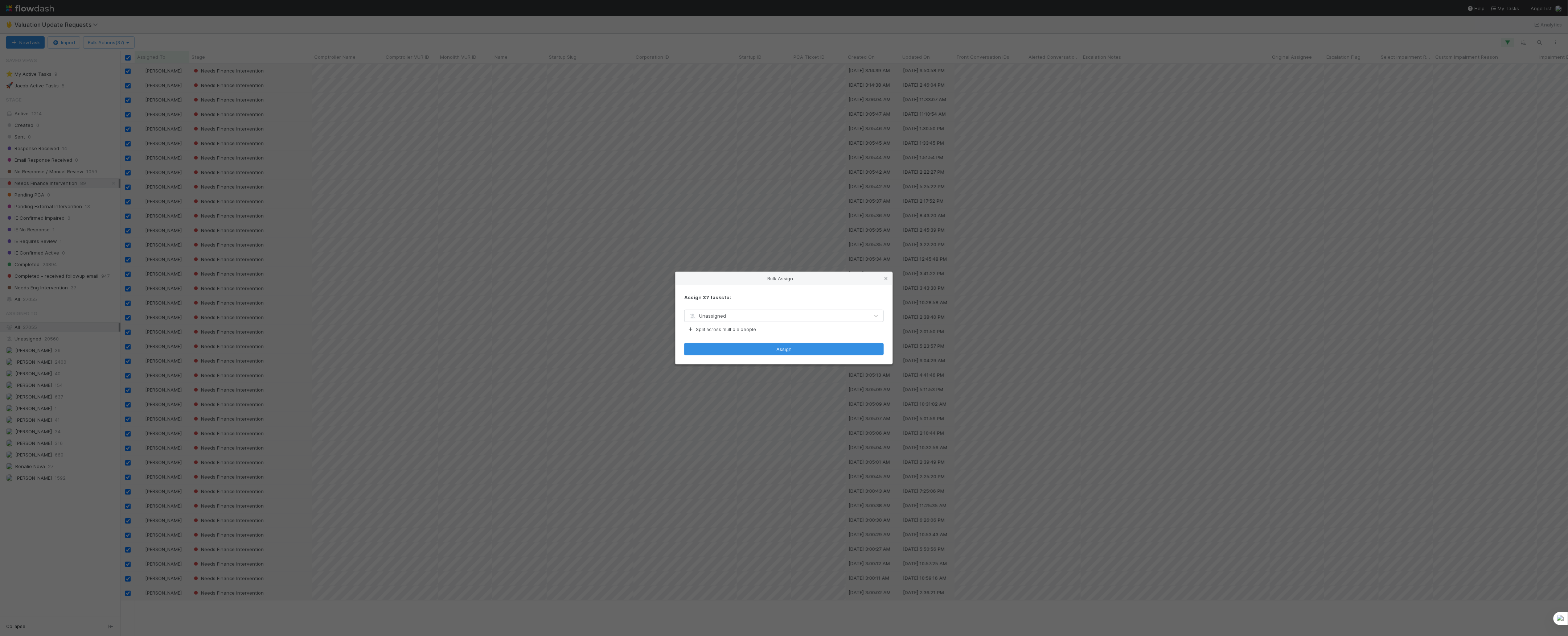
click at [771, 316] on div "Unassigned" at bounding box center [777, 316] width 184 height 12
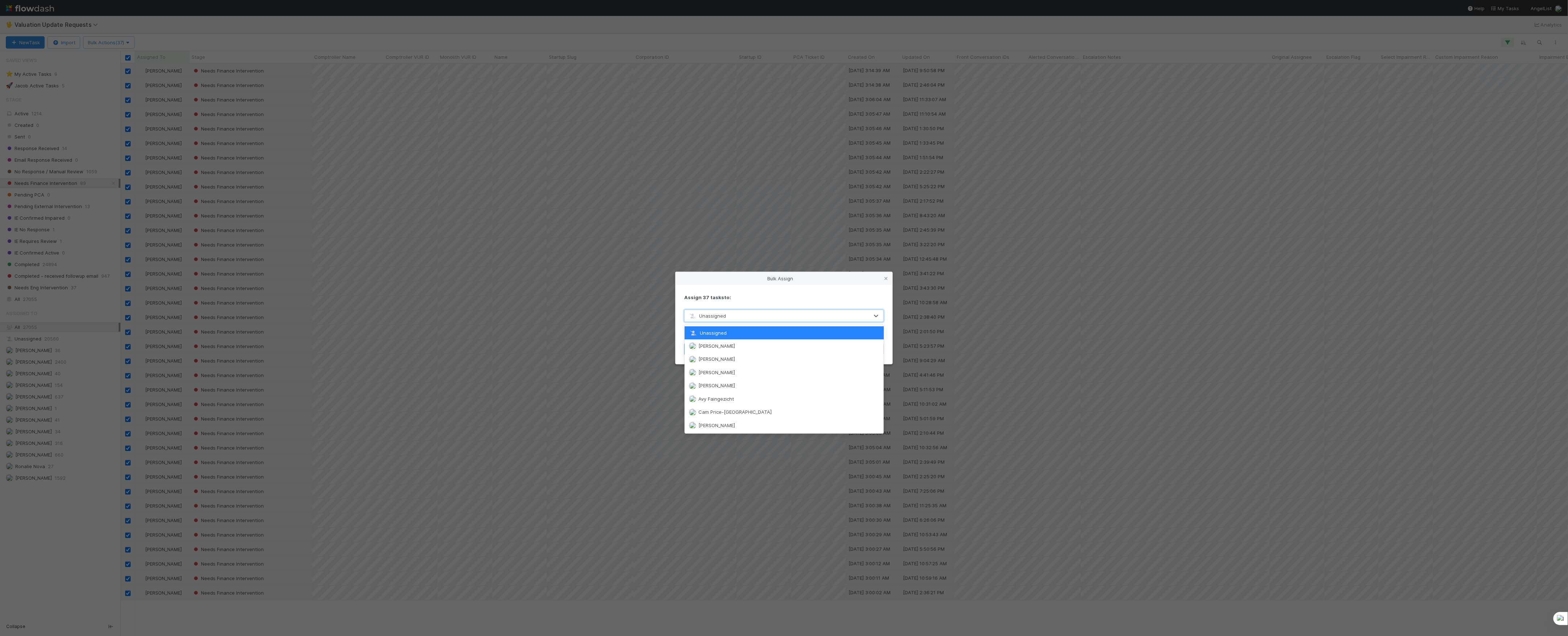
click at [768, 316] on div "Unassigned" at bounding box center [777, 316] width 184 height 12
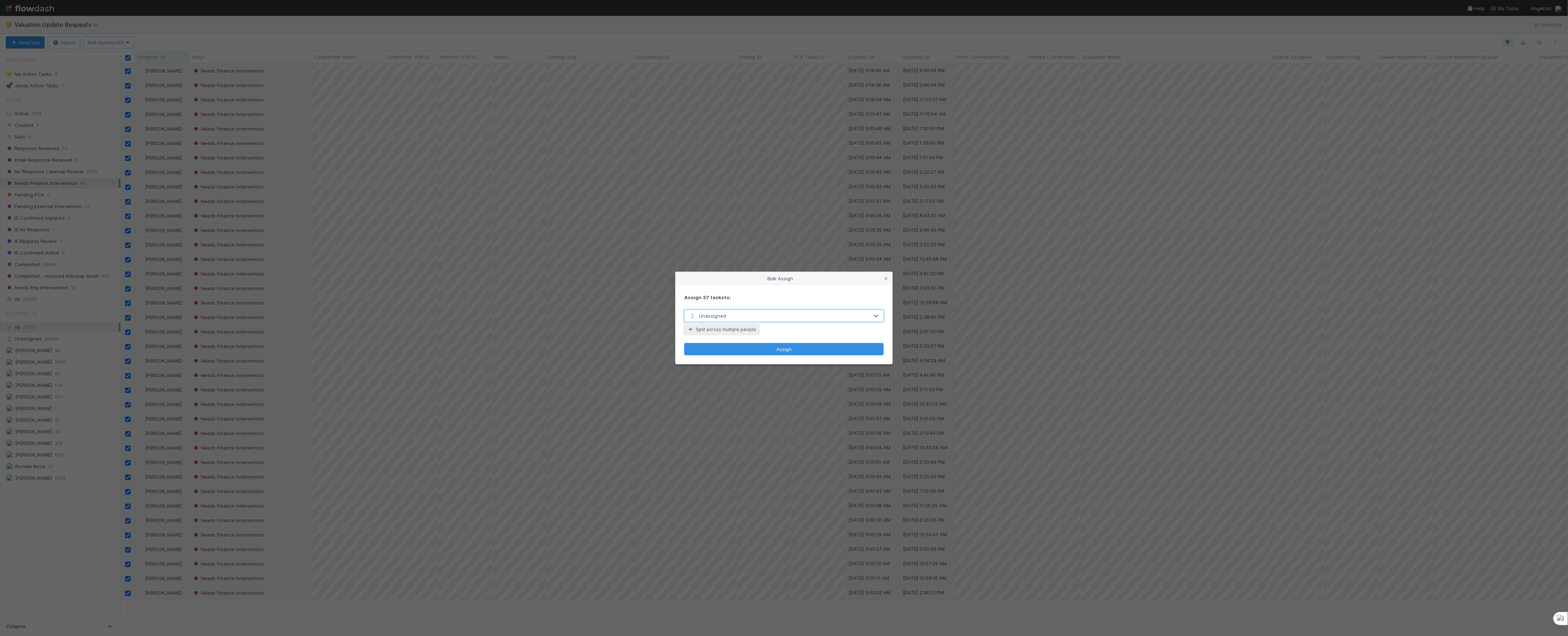
click at [720, 328] on button "Split across multiple people" at bounding box center [721, 329] width 75 height 9
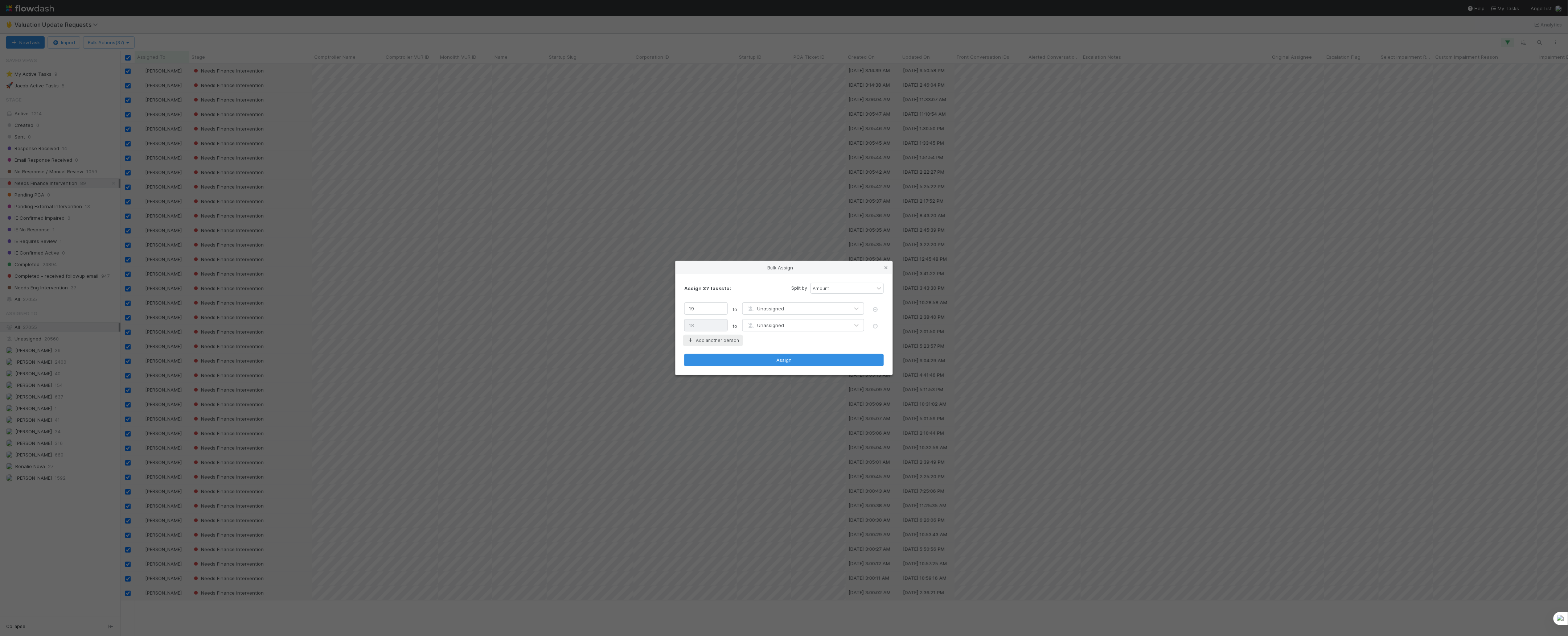
click at [723, 339] on button "Add another person" at bounding box center [713, 340] width 58 height 9
type input "13"
type input "12"
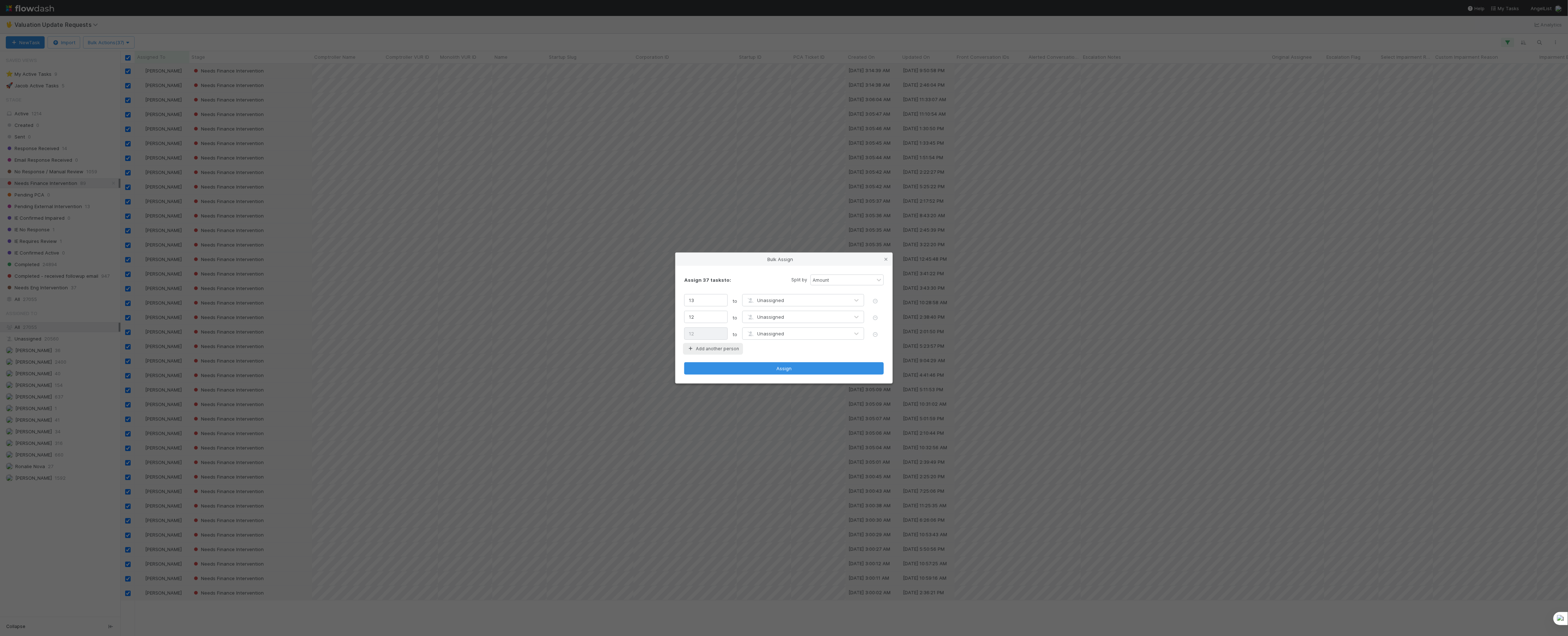
drag, startPoint x: 723, startPoint y: 347, endPoint x: 723, endPoint y: 351, distance: 4.0
click at [723, 347] on button "Add another person" at bounding box center [713, 349] width 58 height 9
type input "10"
type input "9"
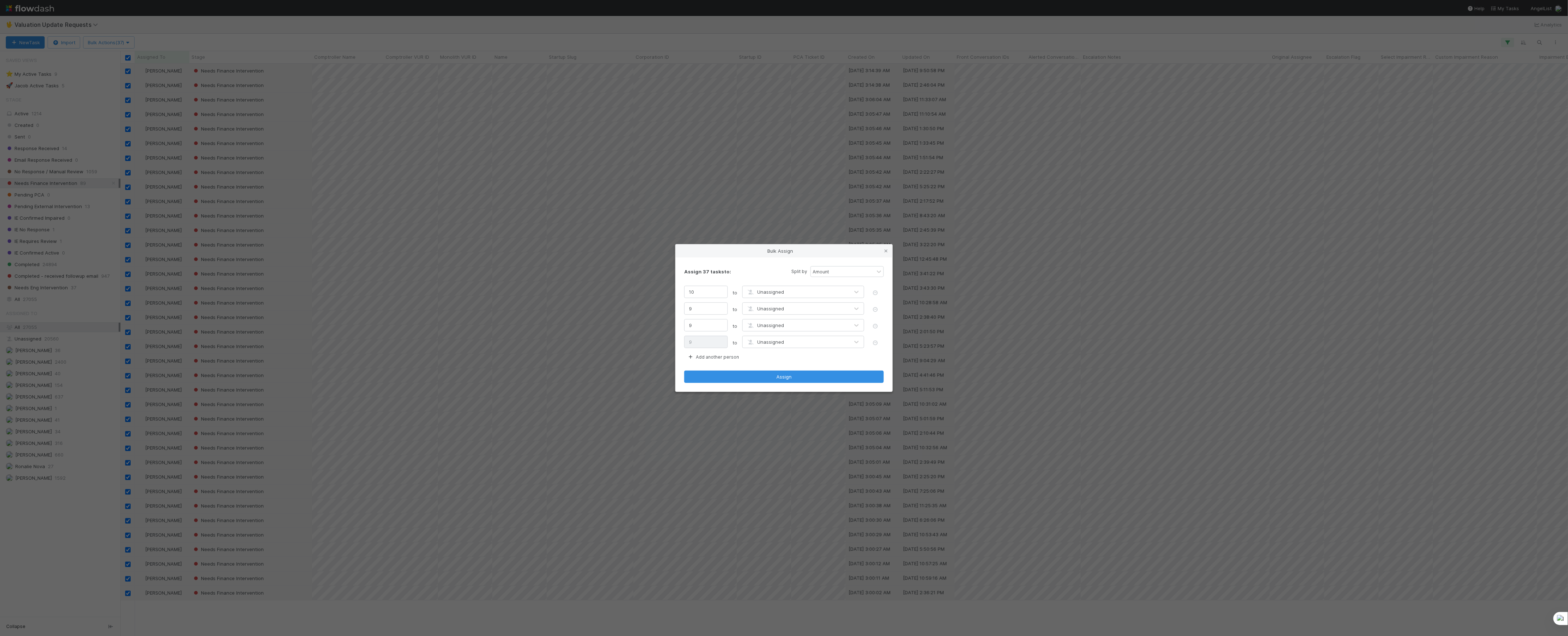
click at [723, 352] on div "Assign 37 tasks to: Split by Amount 10 to Unassigned 9 to Unassigned 9 to Unass…" at bounding box center [784, 324] width 217 height 135
click at [725, 357] on button "Add another person" at bounding box center [713, 357] width 58 height 9
type input "8"
type input "7"
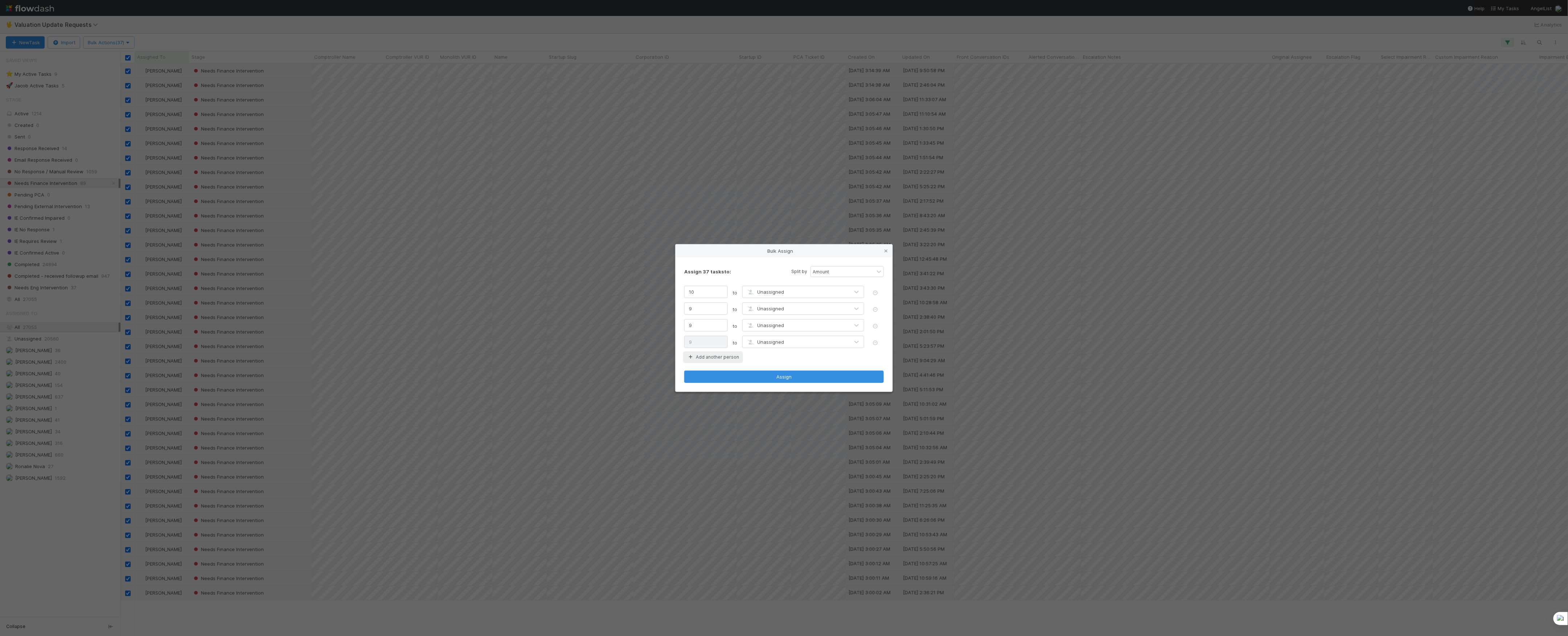
type input "7"
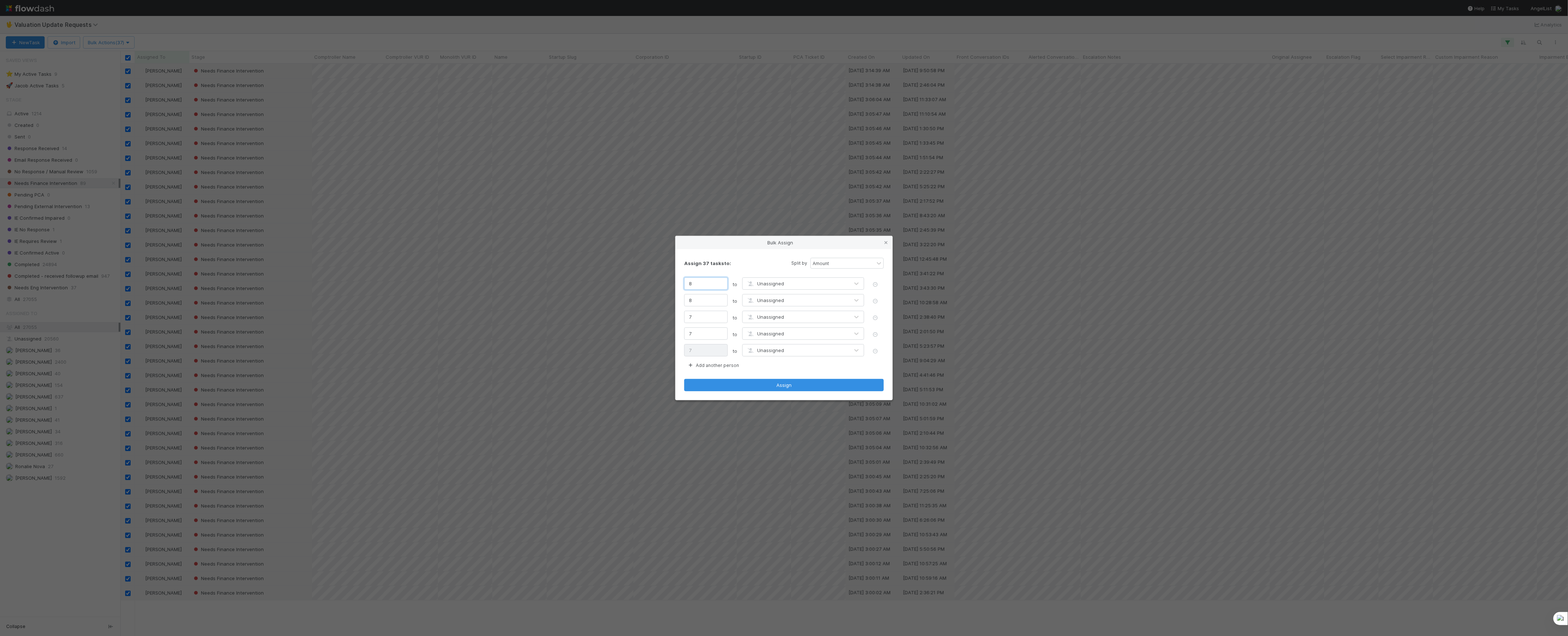
drag, startPoint x: 708, startPoint y: 286, endPoint x: 684, endPoint y: 279, distance: 25.0
click at [671, 280] on div "Bulk Assign Assign 37 tasks to: Split by Amount 8 to Unassigned 8 to Unassigned…" at bounding box center [784, 318] width 1568 height 636
click at [756, 279] on div "Unassigned" at bounding box center [796, 284] width 107 height 12
type input "marv"
click at [780, 299] on span "Unassigned" at bounding box center [765, 301] width 38 height 6
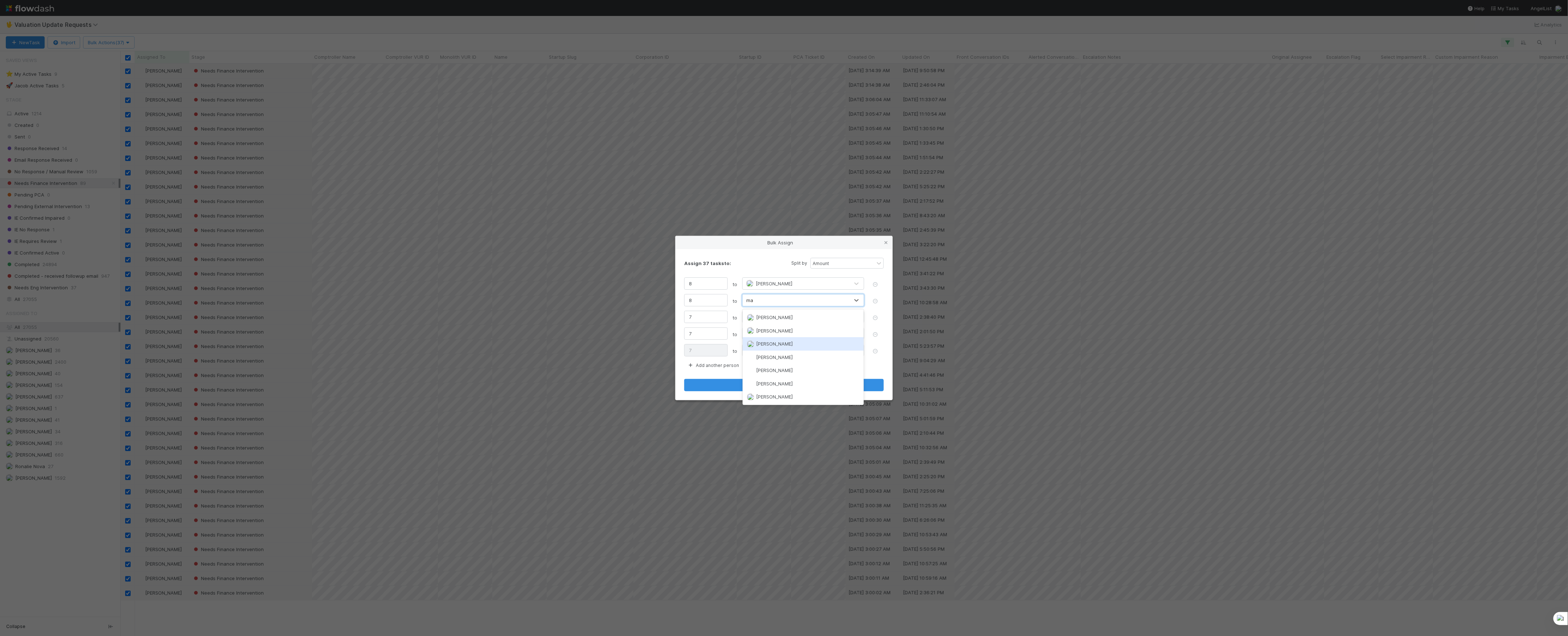
type input "m"
type input "rona"
click at [824, 315] on div "Ronalie Nova" at bounding box center [803, 317] width 122 height 13
type input "jani"
type input "marlon"
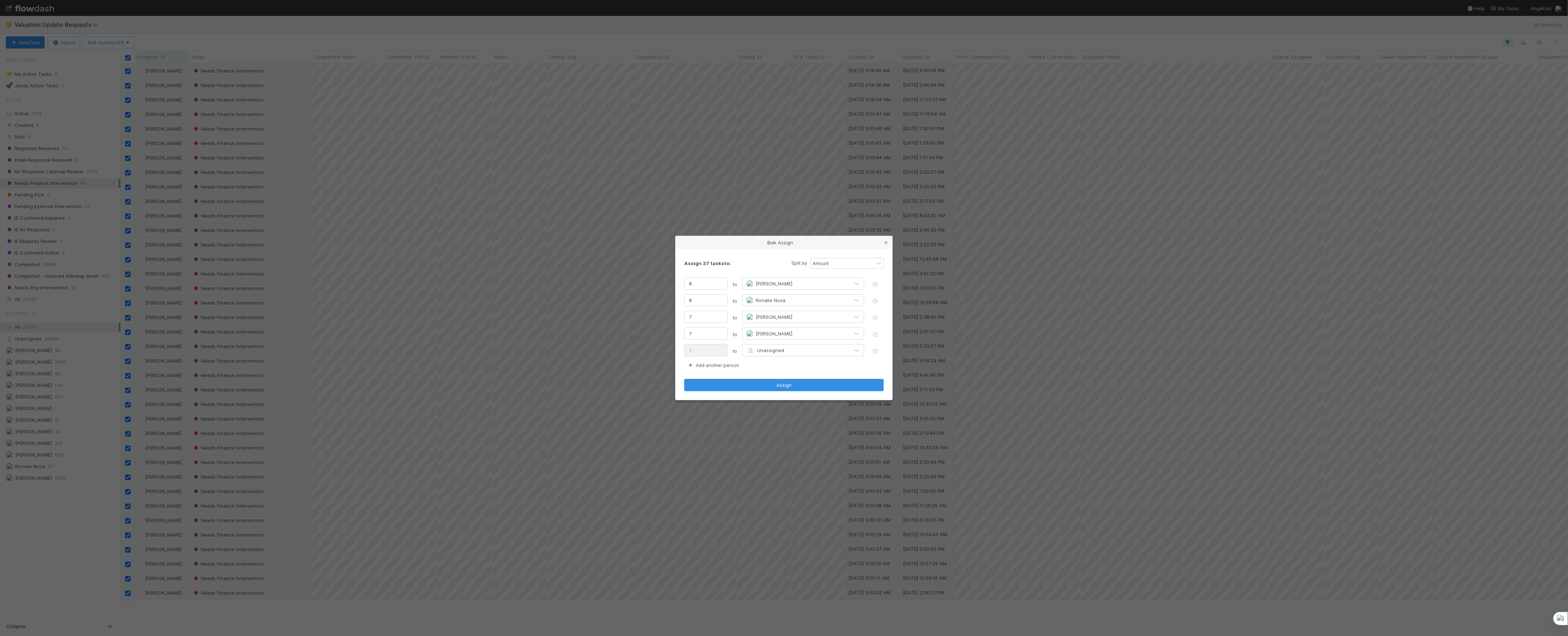
click at [774, 347] on div "Unassigned" at bounding box center [765, 351] width 38 height 7
type input "mare"
click at [800, 375] on div "[PERSON_NAME]" at bounding box center [803, 368] width 122 height 16
click at [768, 367] on span "[PERSON_NAME]" at bounding box center [775, 368] width 37 height 6
drag, startPoint x: 710, startPoint y: 284, endPoint x: 623, endPoint y: 262, distance: 89.7
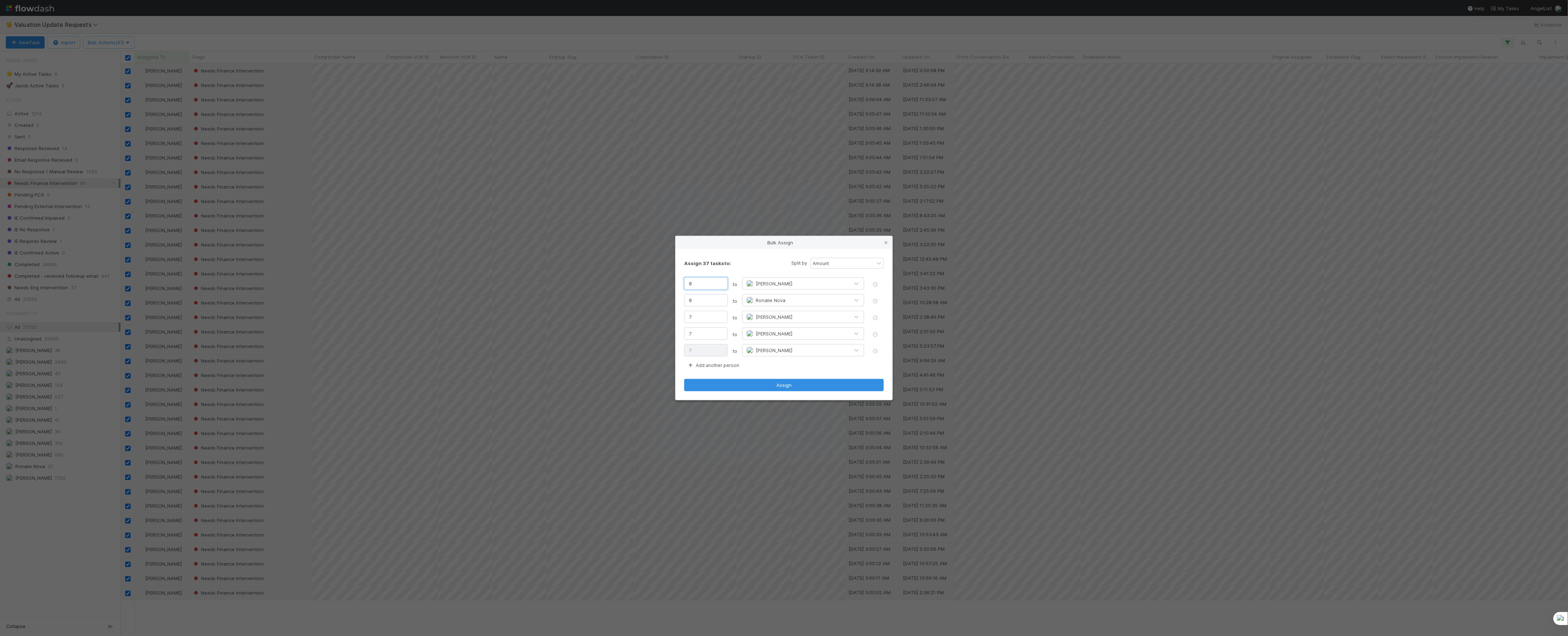
click at [623, 263] on div "Bulk Assign Assign 37 tasks to: Split by Amount 8 to Marvey Fuentes 8 to Ronali…" at bounding box center [784, 318] width 1568 height 636
type input "7"
type input "8"
type input "7"
drag, startPoint x: 693, startPoint y: 282, endPoint x: 660, endPoint y: 282, distance: 33.0
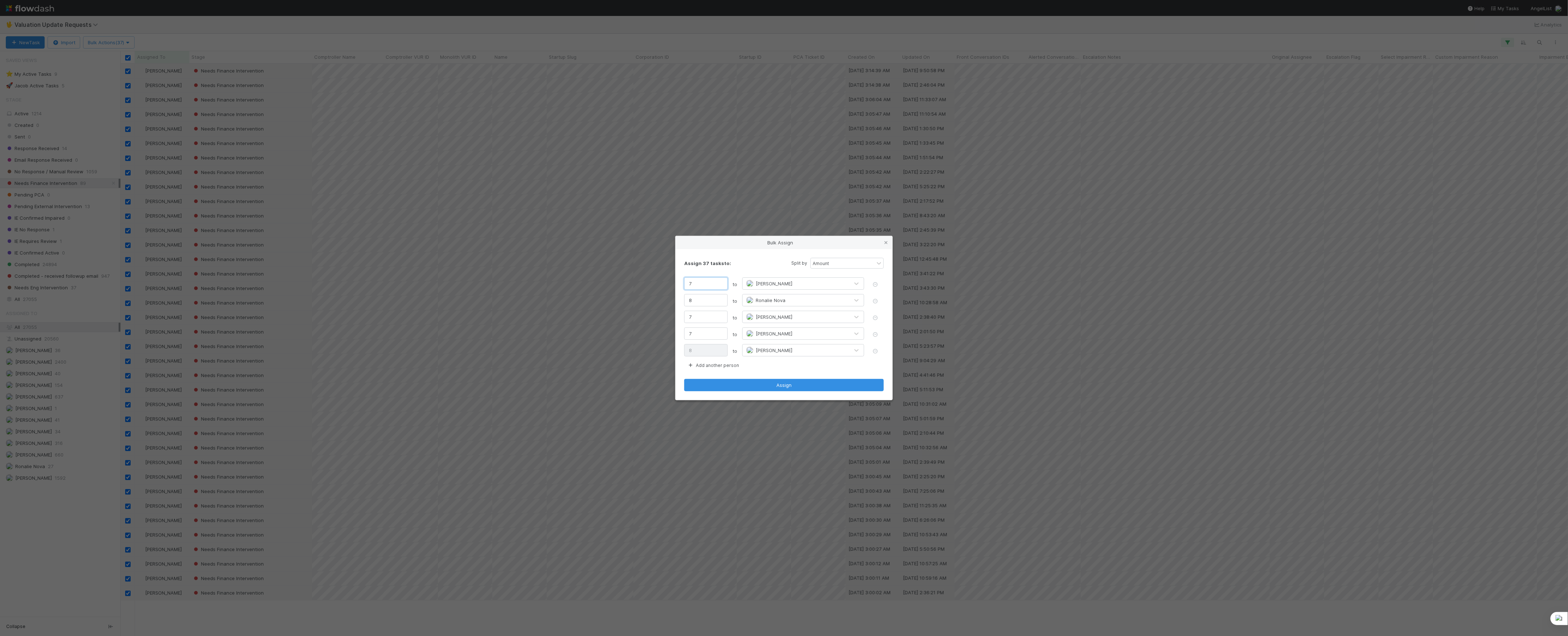
click at [672, 279] on div "Bulk Assign Assign 37 tasks to: Split by Amount 7 to Marvey Fuentes 8 to Ronali…" at bounding box center [784, 318] width 1568 height 636
type input "8"
type input "7"
type input "8"
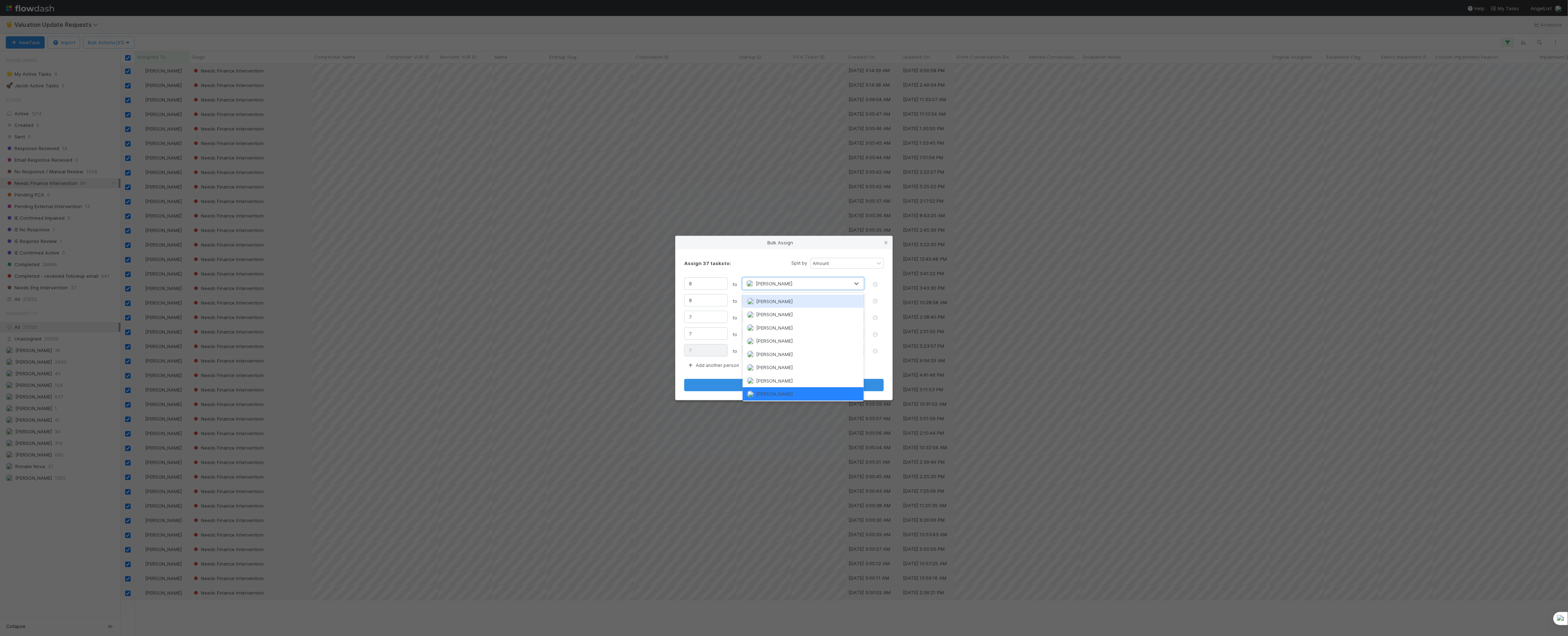
click at [745, 257] on div "Assign 37 tasks to: Split by Amount 8 to option Marvey Fuentes, selected. optio…" at bounding box center [784, 324] width 217 height 151
click at [788, 388] on button "Assign" at bounding box center [784, 385] width 200 height 12
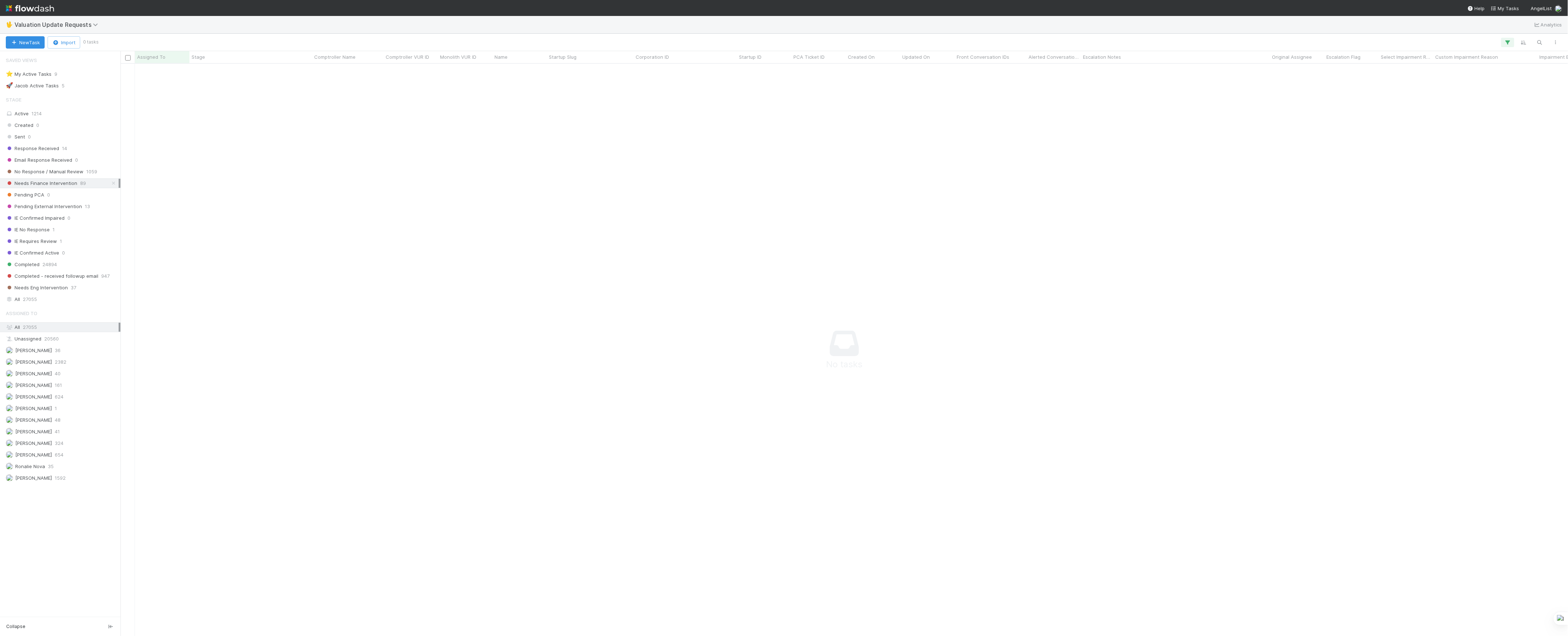
scroll to position [557, 1433]
click at [1511, 43] on icon "button" at bounding box center [1508, 42] width 7 height 7
click at [1498, 101] on link at bounding box center [1498, 103] width 7 height 7
click at [869, 224] on div "Add Filter" at bounding box center [784, 318] width 1568 height 636
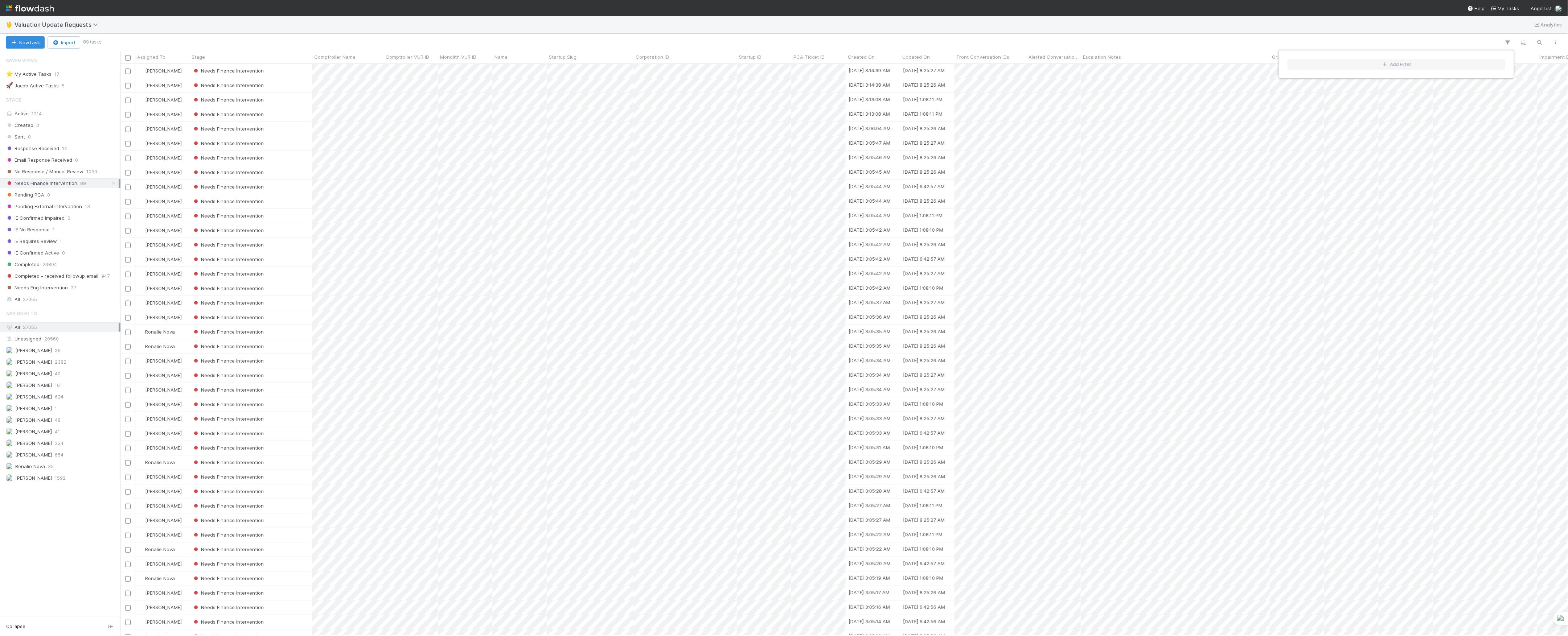
scroll to position [565, 1440]
click at [958, 32] on div "Add Filter" at bounding box center [784, 318] width 1568 height 636
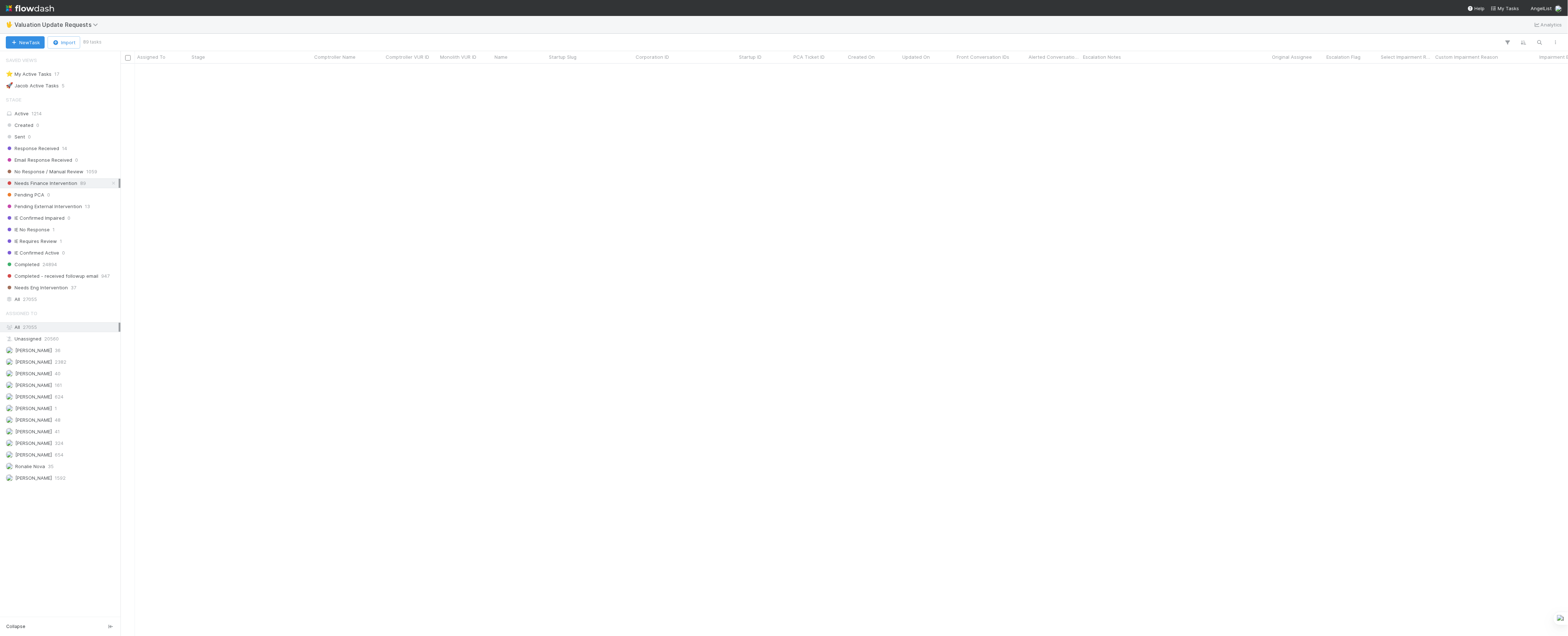
scroll to position [0, 0]
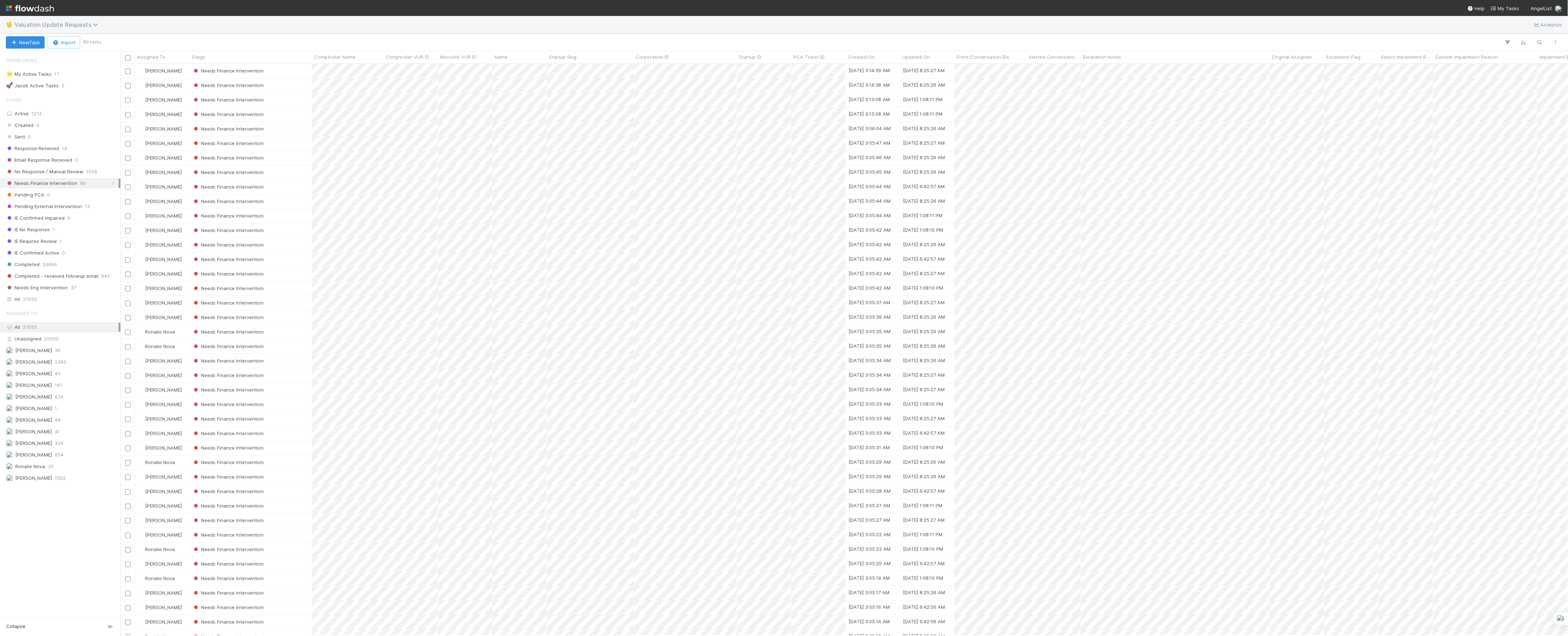
click at [48, 27] on span "Valuation Update Requests" at bounding box center [58, 25] width 87 height 7
click at [50, 105] on div "🏕️ PCA > Main Workflow" at bounding box center [94, 110] width 181 height 13
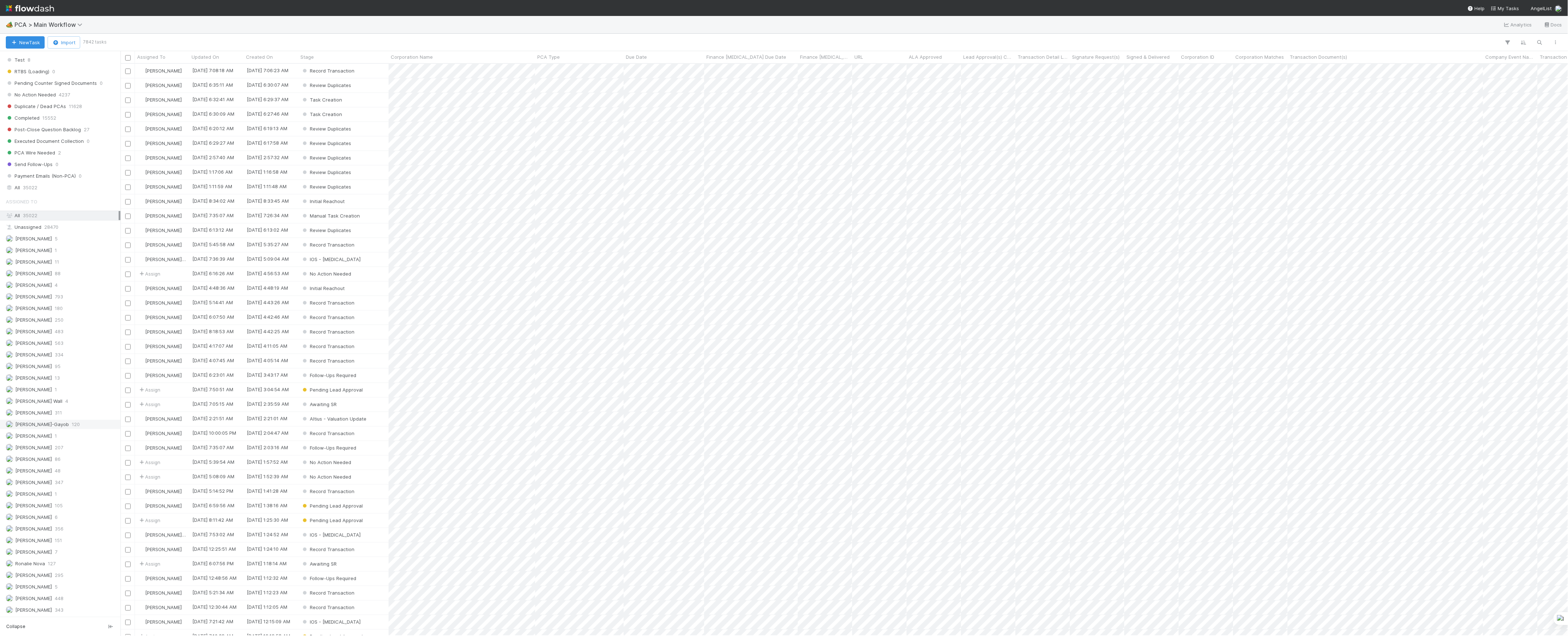
scroll to position [753, 0]
click at [38, 470] on span "[PERSON_NAME]" at bounding box center [29, 470] width 46 height 9
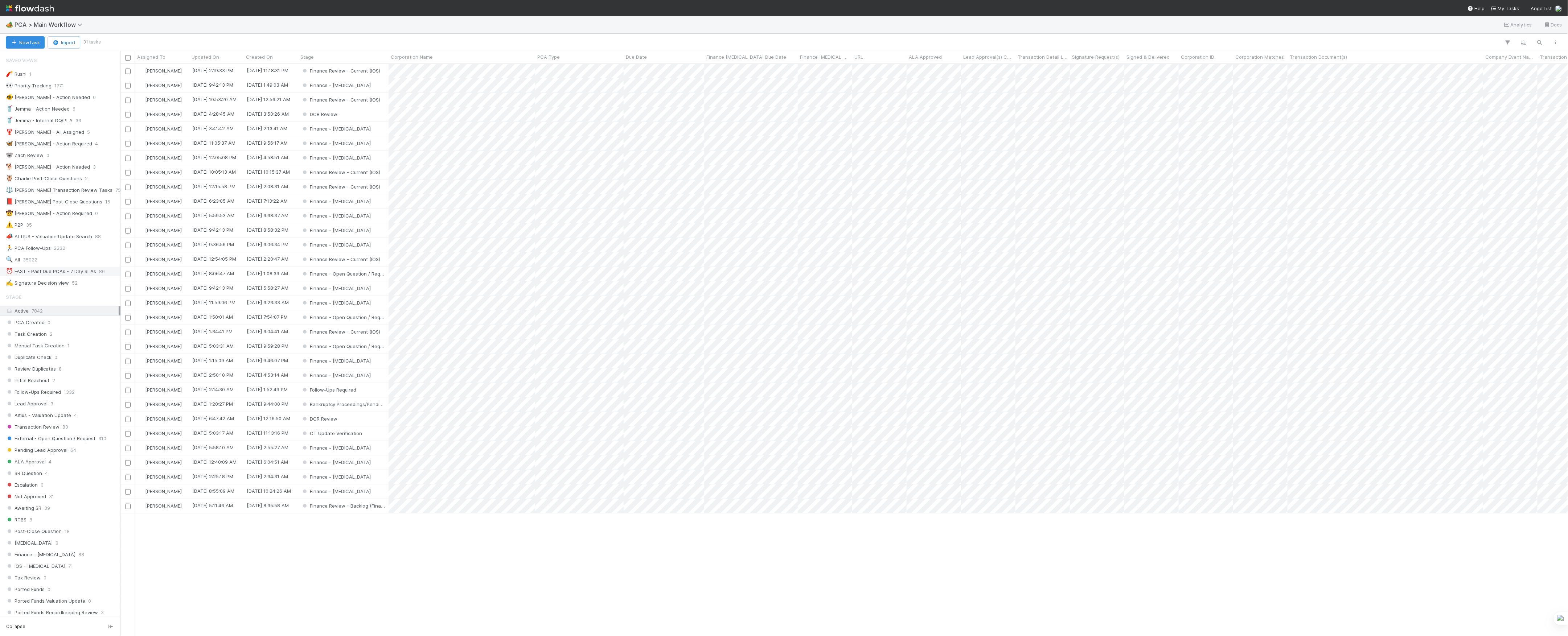
click at [44, 276] on div "⏰ FAST - Past Due PCAs - 7 Day SLAs" at bounding box center [51, 271] width 90 height 9
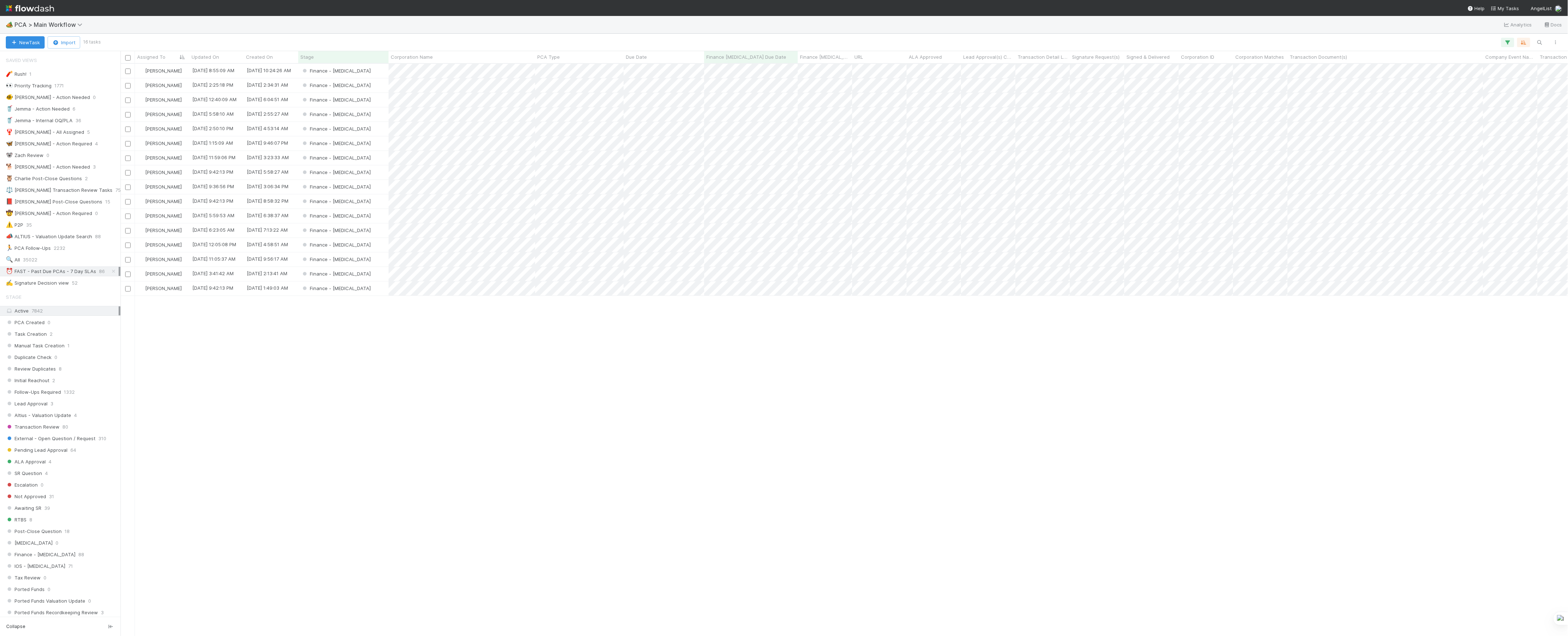
scroll to position [565, 1440]
click at [454, 61] on div "Corporation Name" at bounding box center [461, 57] width 147 height 12
click at [450, 63] on div "Corporation Name" at bounding box center [461, 57] width 147 height 12
click at [430, 57] on span "Corporation Name" at bounding box center [411, 57] width 42 height 7
click at [441, 69] on div "Sort A → Z" at bounding box center [433, 71] width 83 height 11
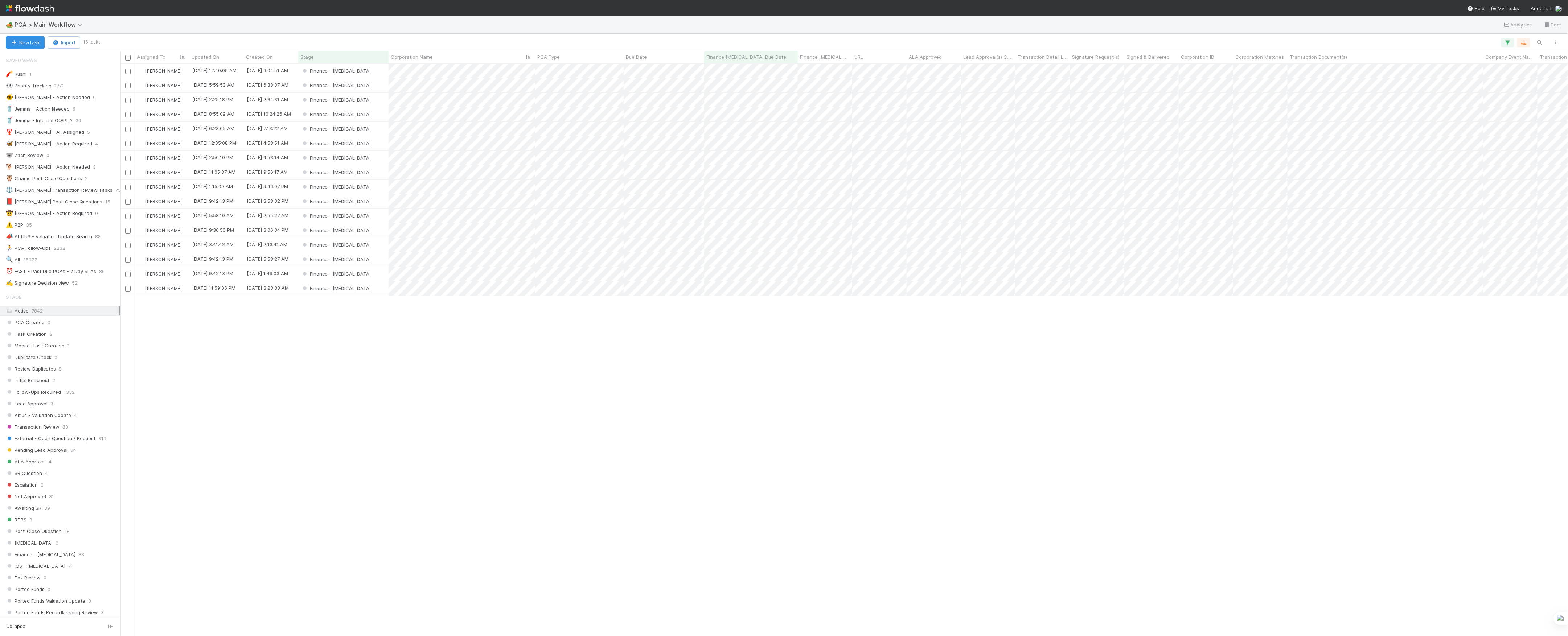
scroll to position [565, 1440]
click at [374, 88] on div "Finance - [MEDICAL_DATA]" at bounding box center [343, 85] width 90 height 14
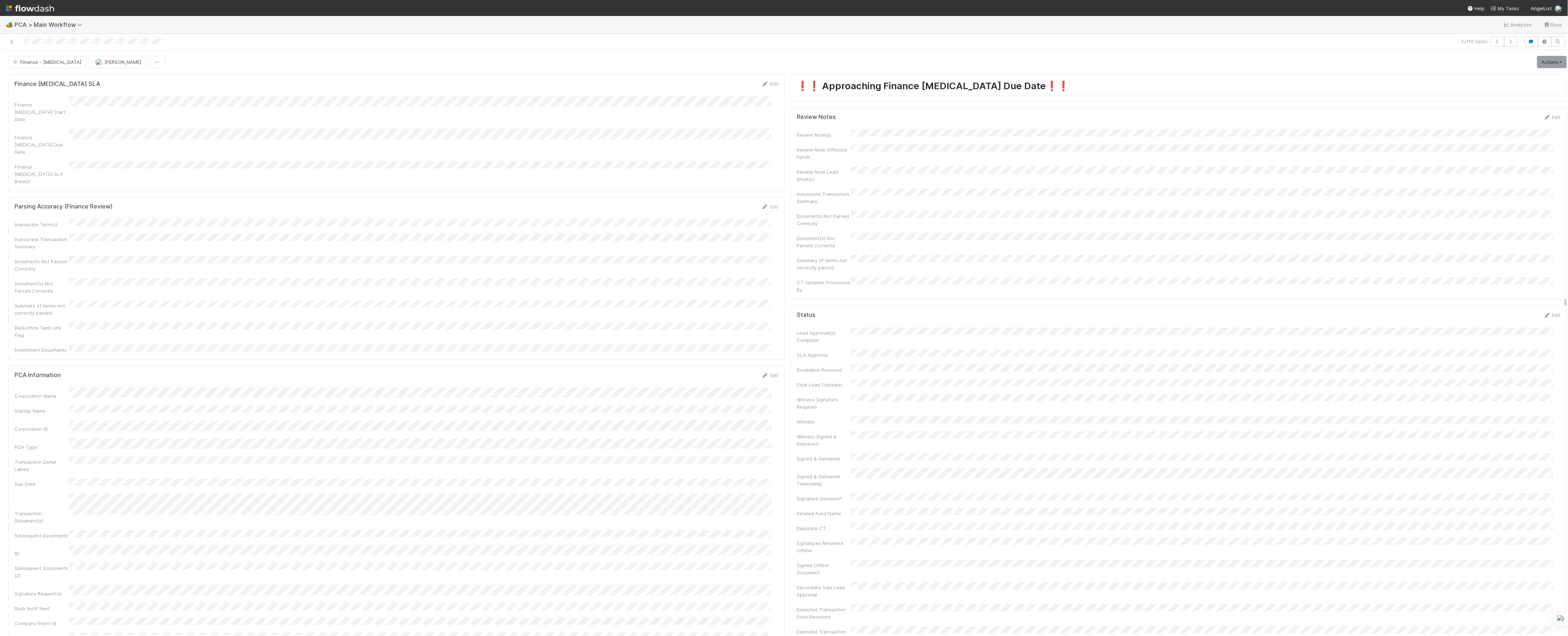
scroll to position [386, 0]
click at [1553, 351] on icon at bounding box center [1557, 353] width 7 height 5
click at [1553, 382] on div at bounding box center [1557, 386] width 7 height 7
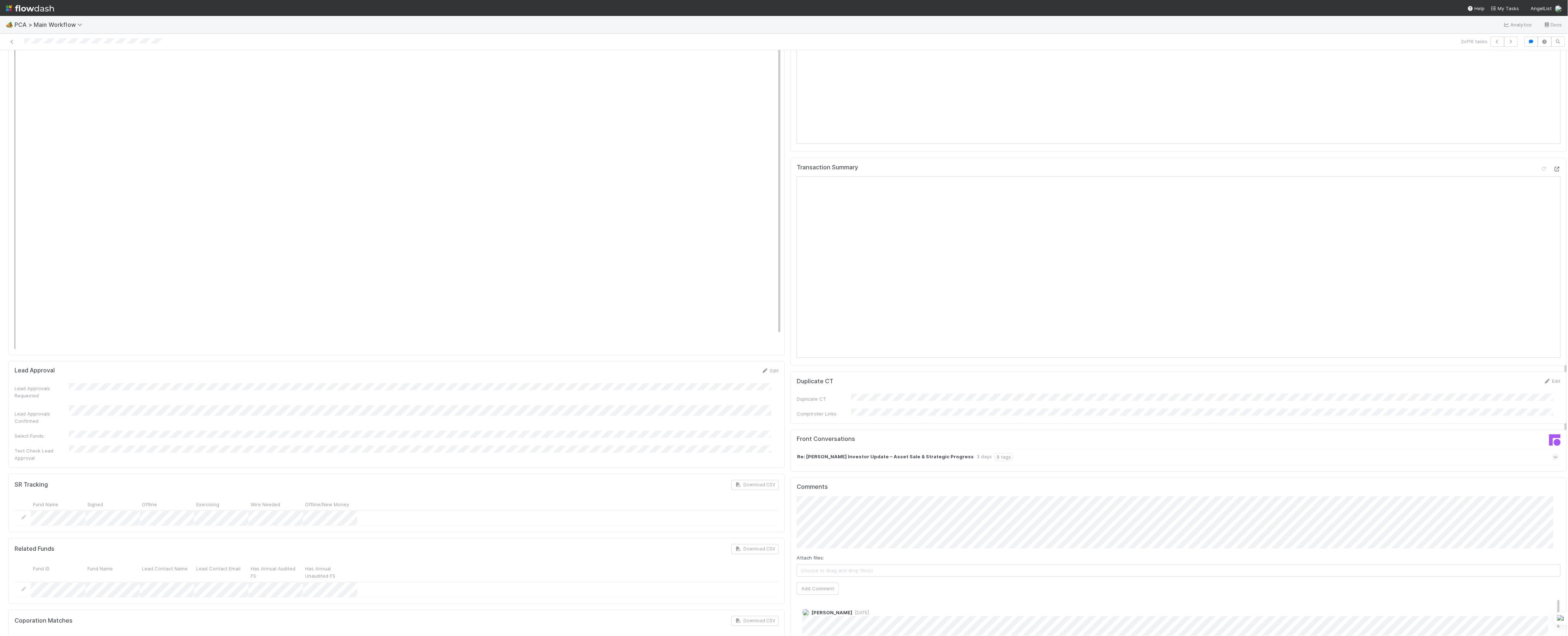
scroll to position [822, 0]
click at [915, 525] on strong "Re: Cooper Investor Update – Asset Sale & Strategic Progress" at bounding box center [885, 529] width 177 height 8
click at [1552, 542] on icon at bounding box center [1556, 544] width 7 height 5
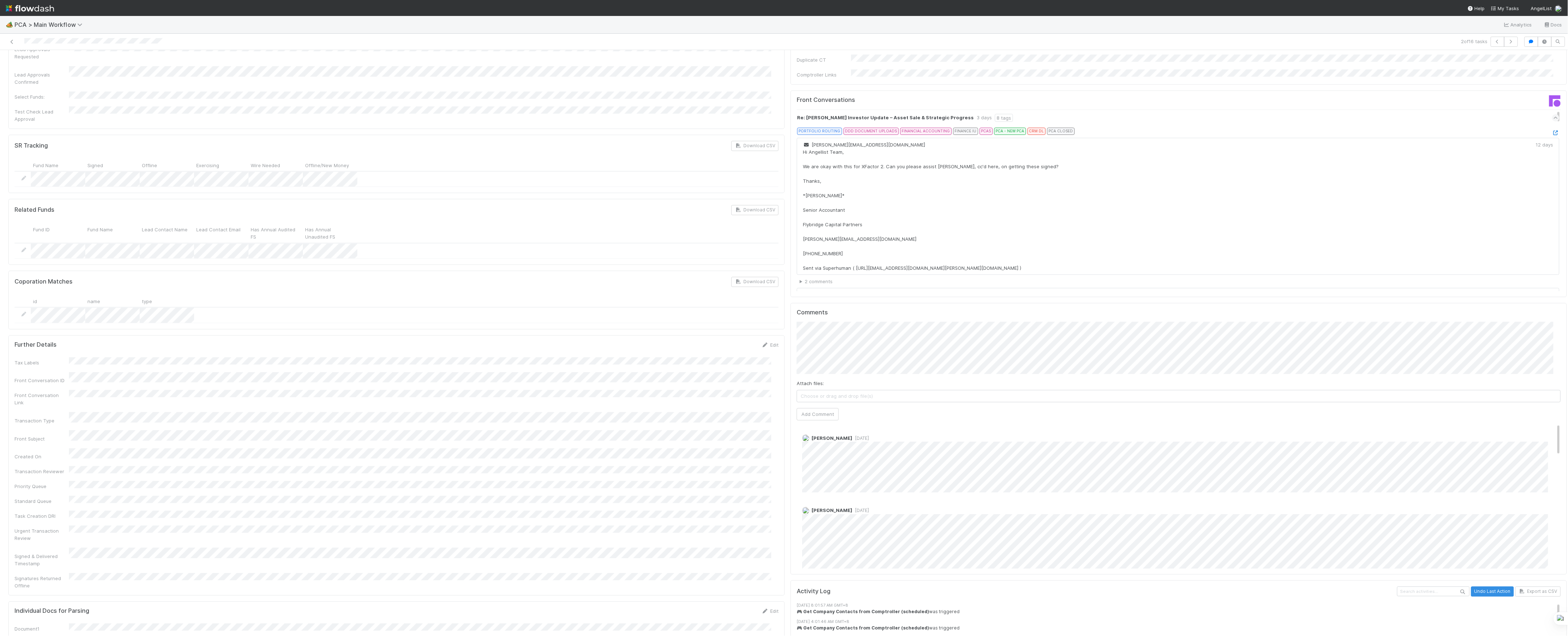
scroll to position [1257, 0]
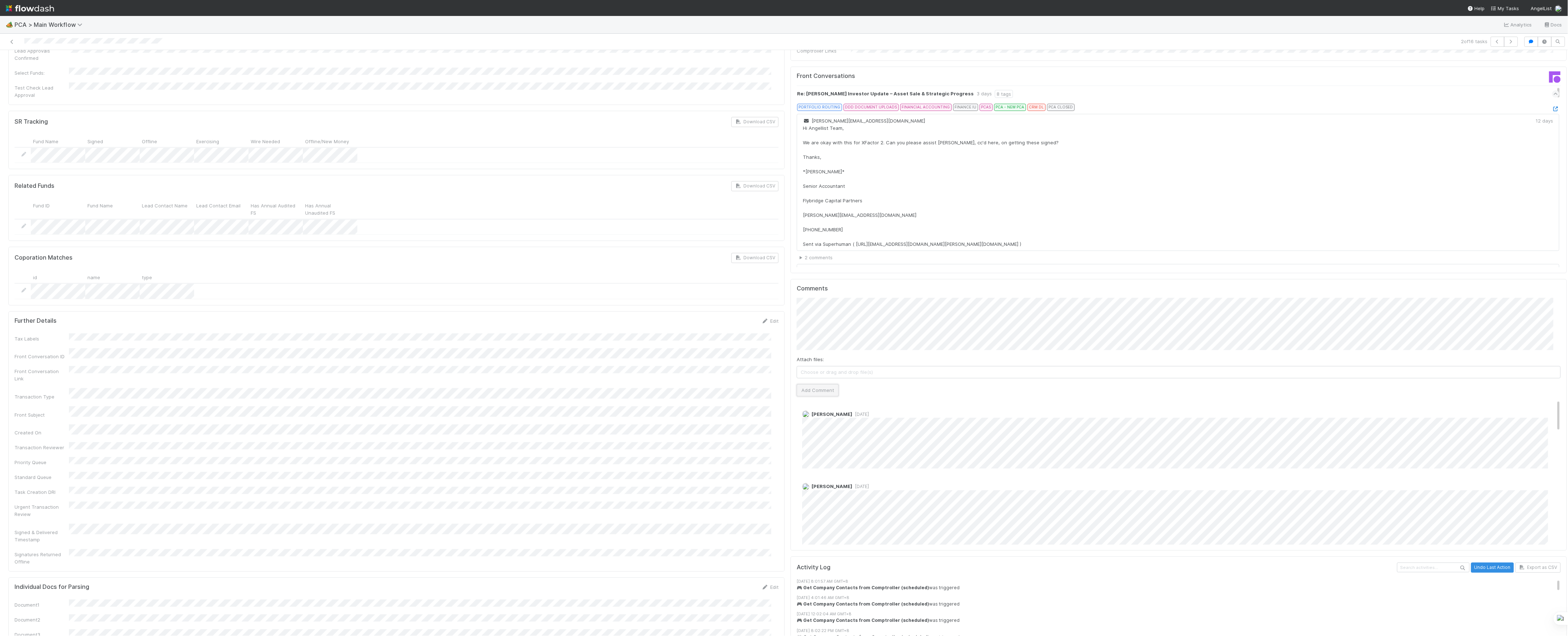
click at [823, 384] on button "Add Comment" at bounding box center [817, 390] width 42 height 12
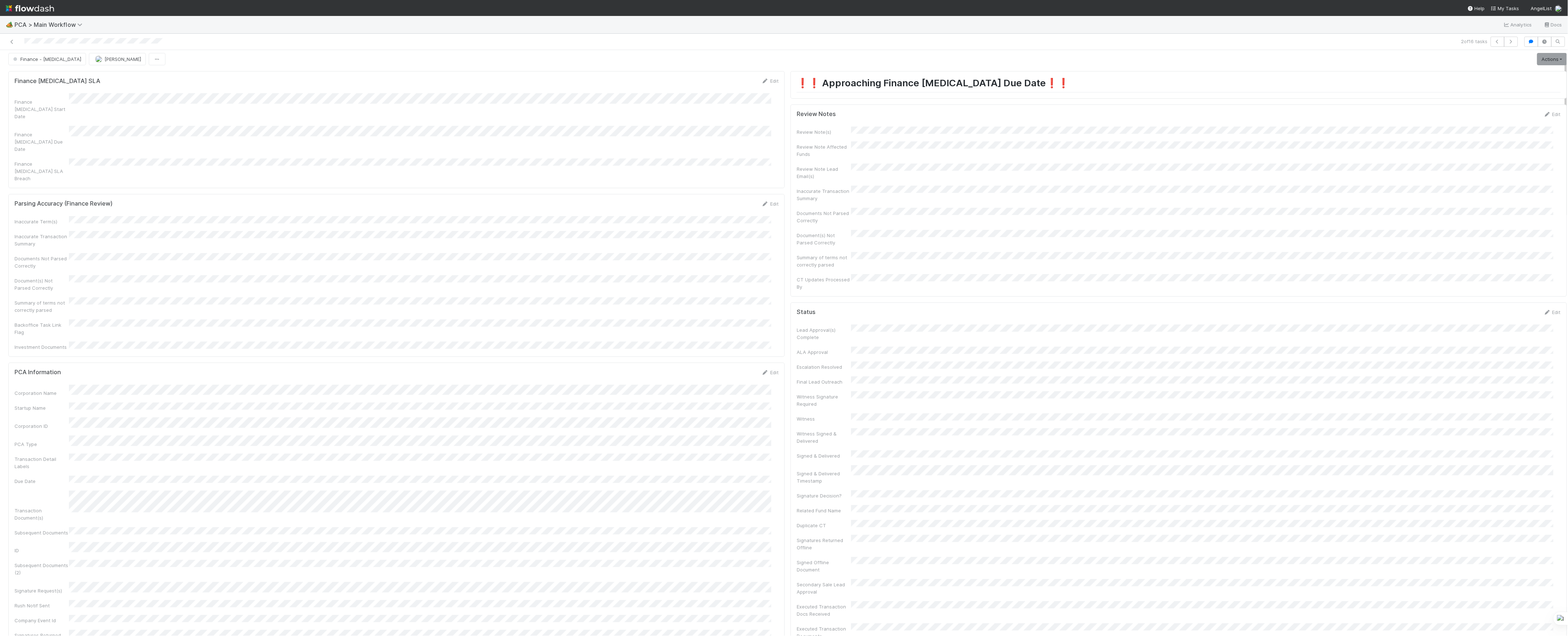
scroll to position [0, 0]
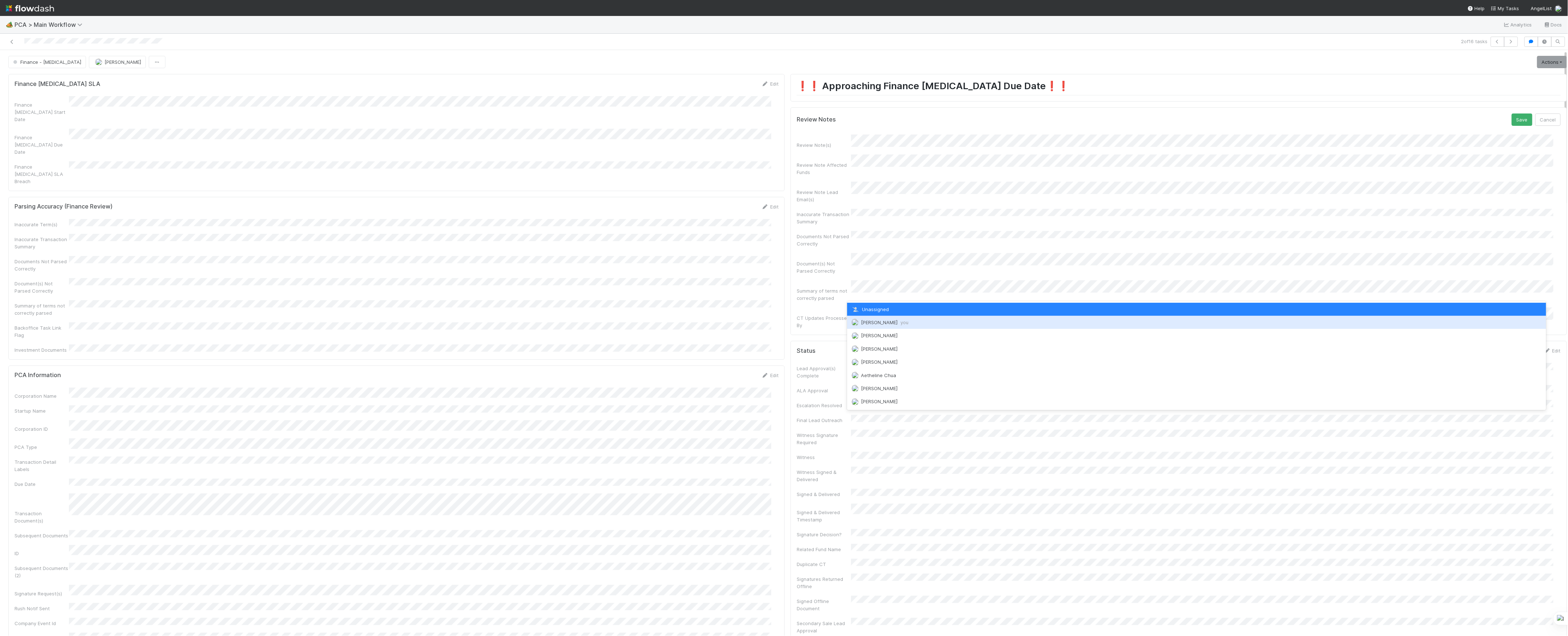
click at [877, 325] on div "Marvey Fuentes you" at bounding box center [1197, 322] width 699 height 13
click at [1512, 114] on button "Save" at bounding box center [1522, 120] width 21 height 12
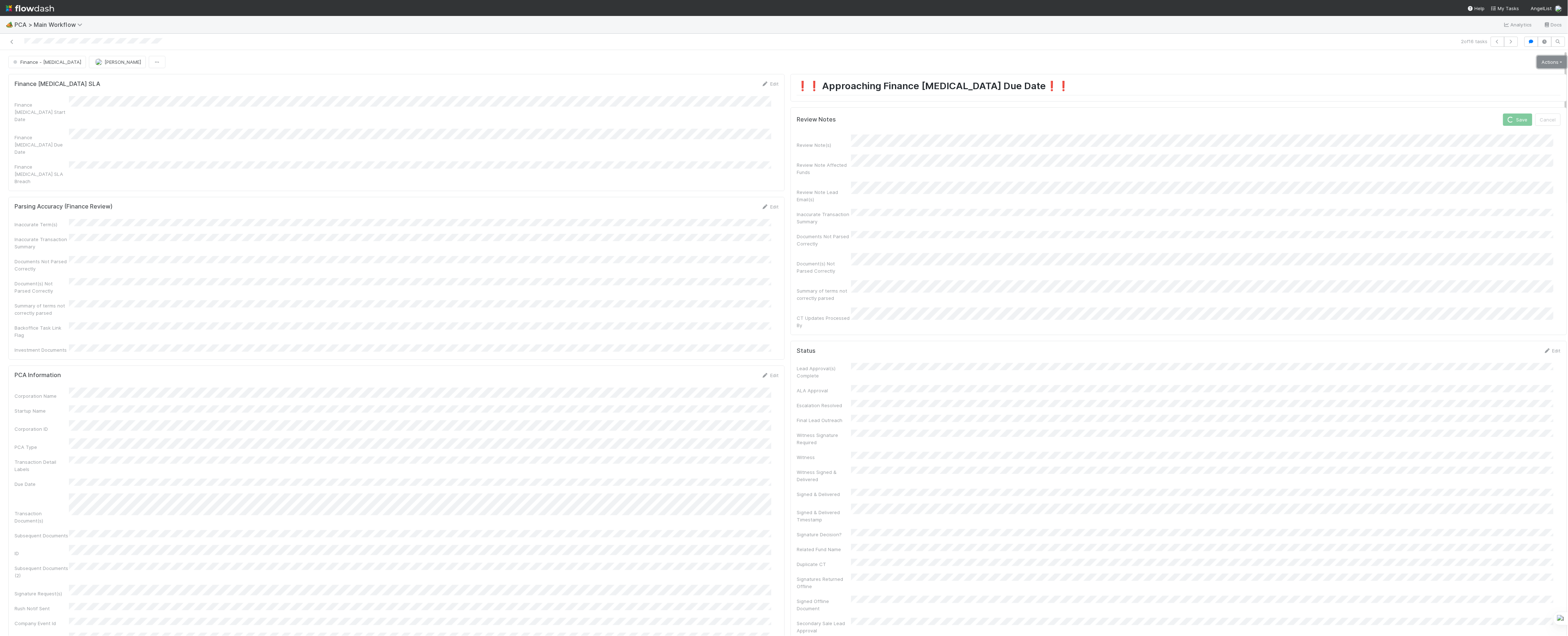
click at [1546, 64] on link "Actions" at bounding box center [1552, 62] width 30 height 12
click at [1480, 91] on button "Move to Post-Close Question" at bounding box center [1510, 87] width 117 height 10
click at [12, 42] on icon at bounding box center [12, 42] width 7 height 5
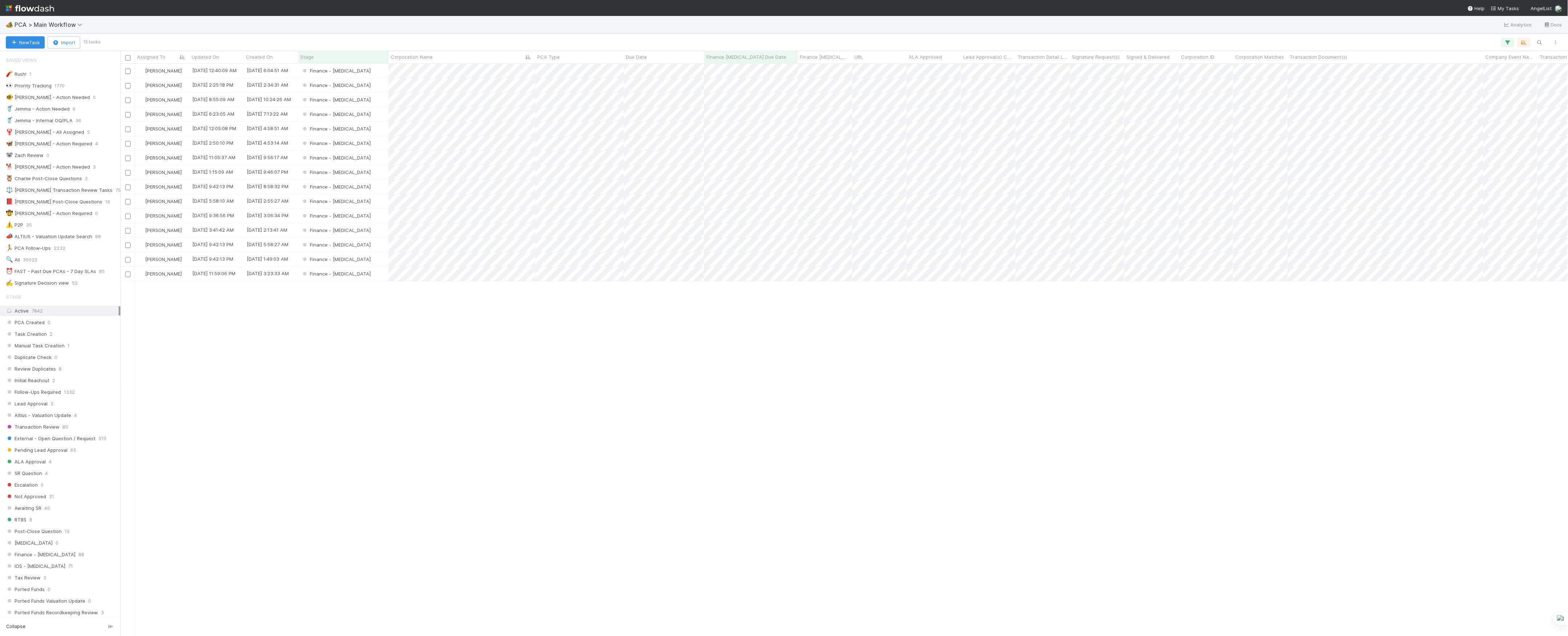
scroll to position [565, 1440]
click at [376, 89] on div "Finance - [MEDICAL_DATA]" at bounding box center [343, 85] width 90 height 14
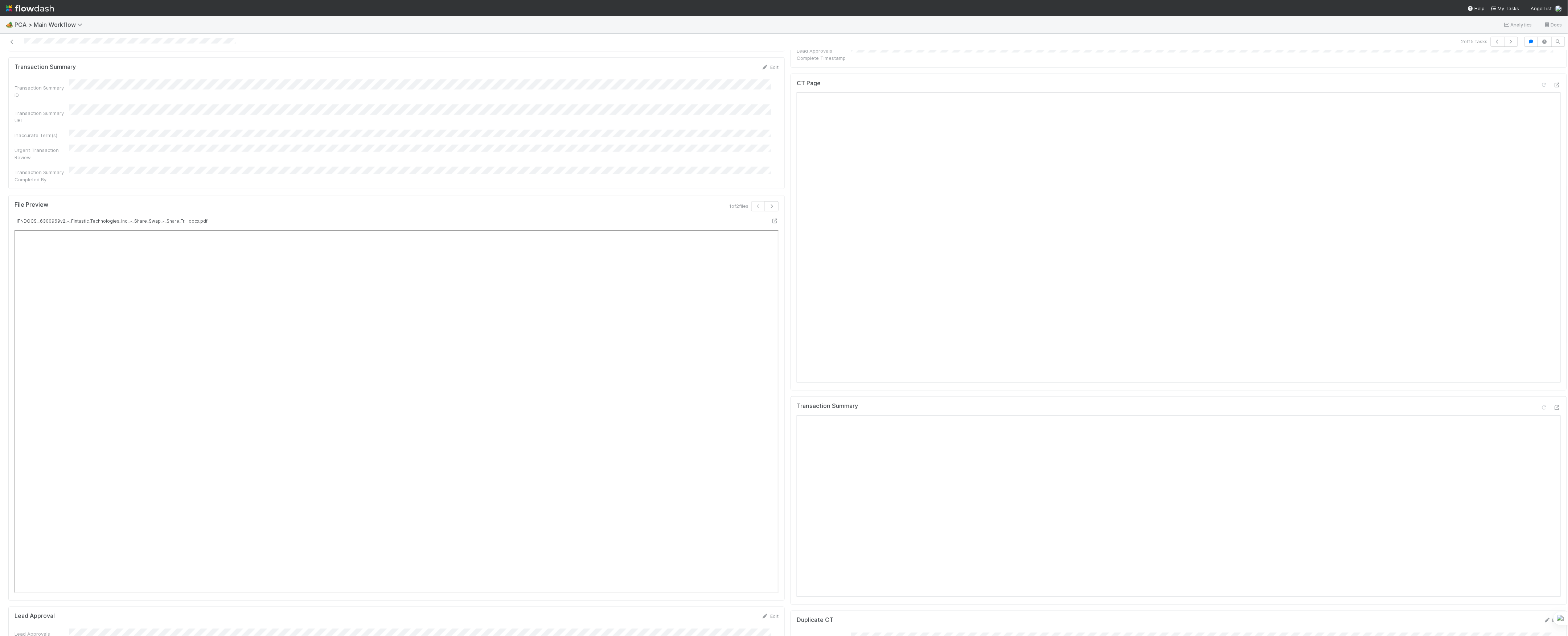
scroll to position [483, 0]
click at [1553, 251] on icon at bounding box center [1557, 253] width 7 height 5
click at [1553, 574] on icon at bounding box center [1557, 576] width 7 height 5
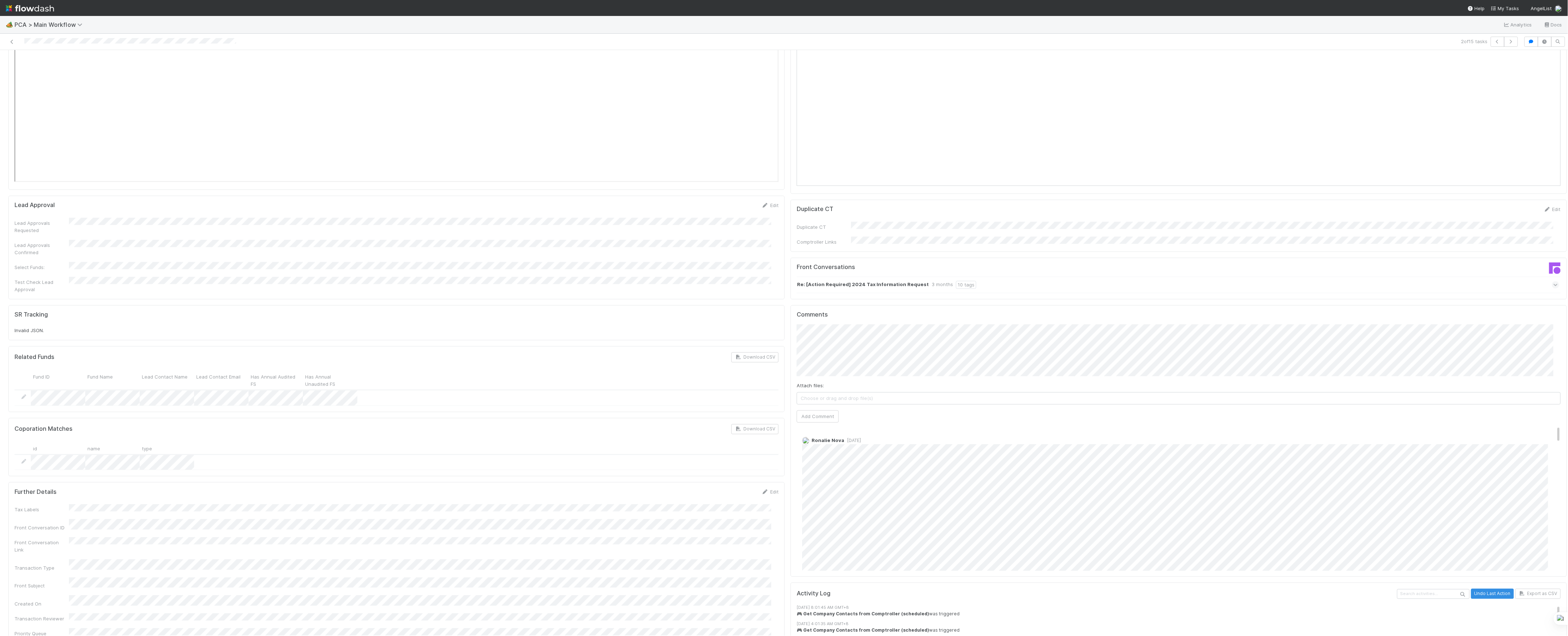
scroll to position [1064, 0]
click button "Ok" at bounding box center [942, 295] width 16 height 12
click at [954, 329] on span "Ronalie Nova" at bounding box center [949, 329] width 30 height 6
click at [816, 410] on button "Add Comment" at bounding box center [817, 416] width 42 height 12
click at [808, 444] on link "Edit" at bounding box center [812, 447] width 9 height 6
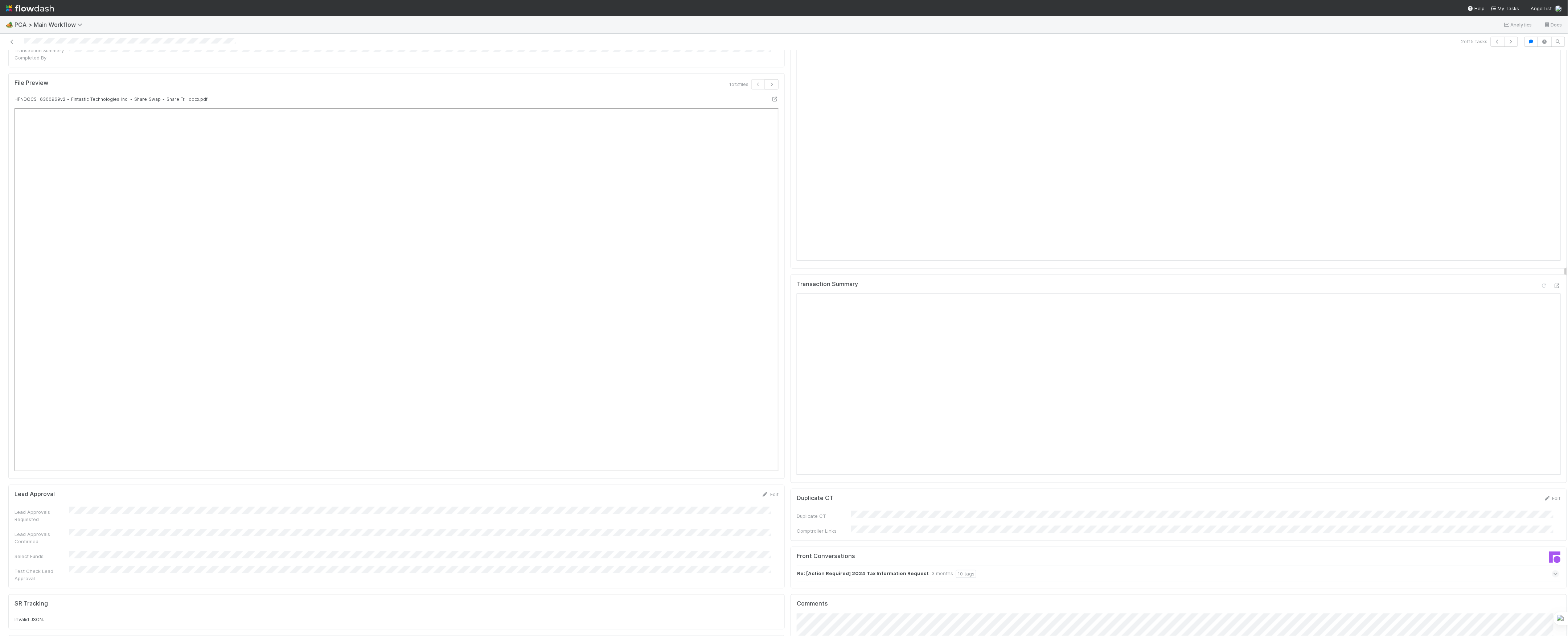
scroll to position [1112, 0]
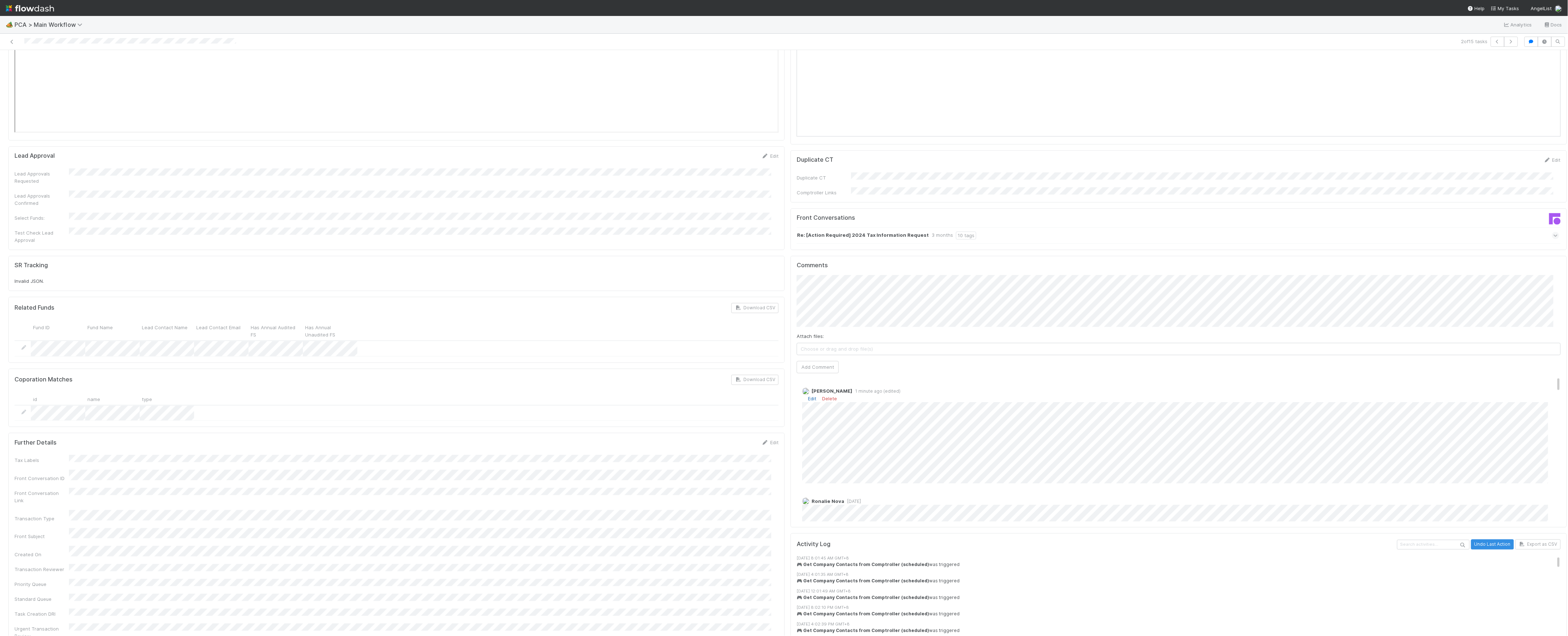
click at [809, 396] on link "Edit" at bounding box center [812, 399] width 9 height 6
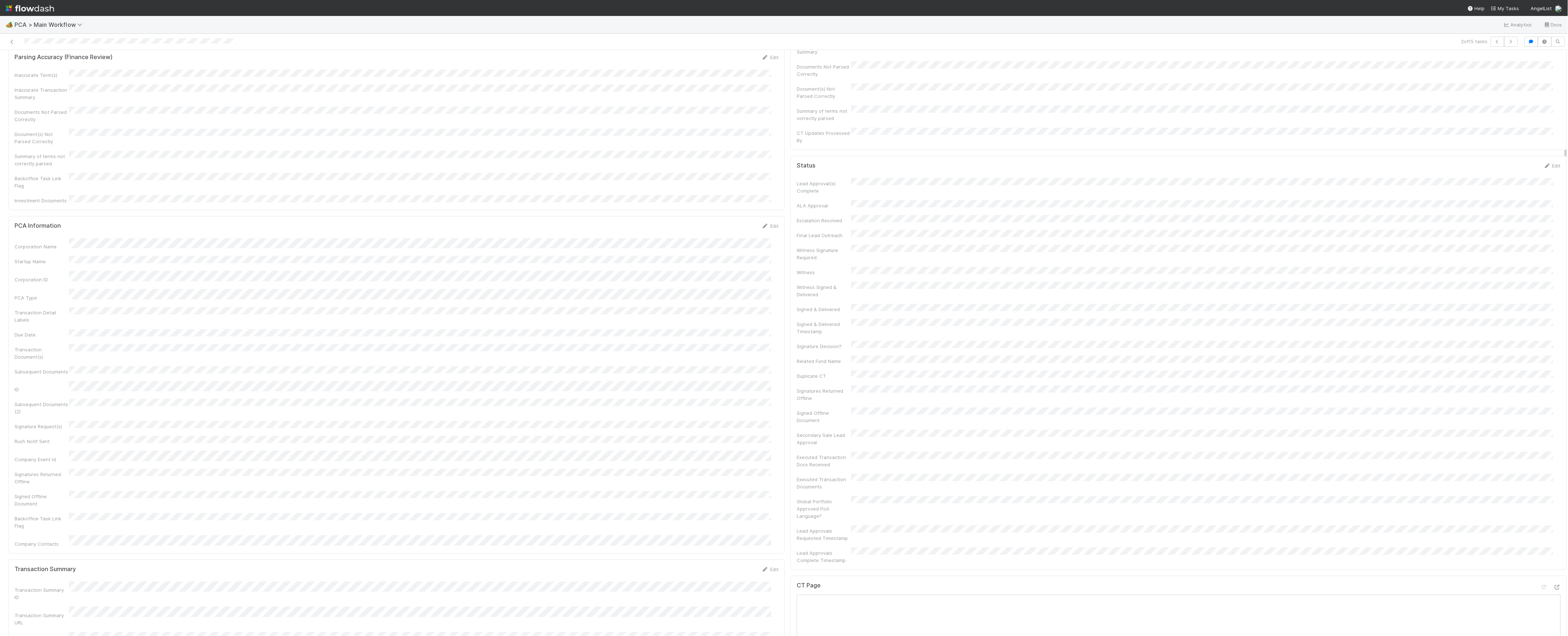
scroll to position [0, 0]
click at [1549, 65] on link "Actions" at bounding box center [1552, 62] width 30 height 12
click at [1489, 179] on button "Move to Finance - Open Question / Request" at bounding box center [1510, 178] width 117 height 10
click at [14, 41] on icon at bounding box center [12, 42] width 7 height 5
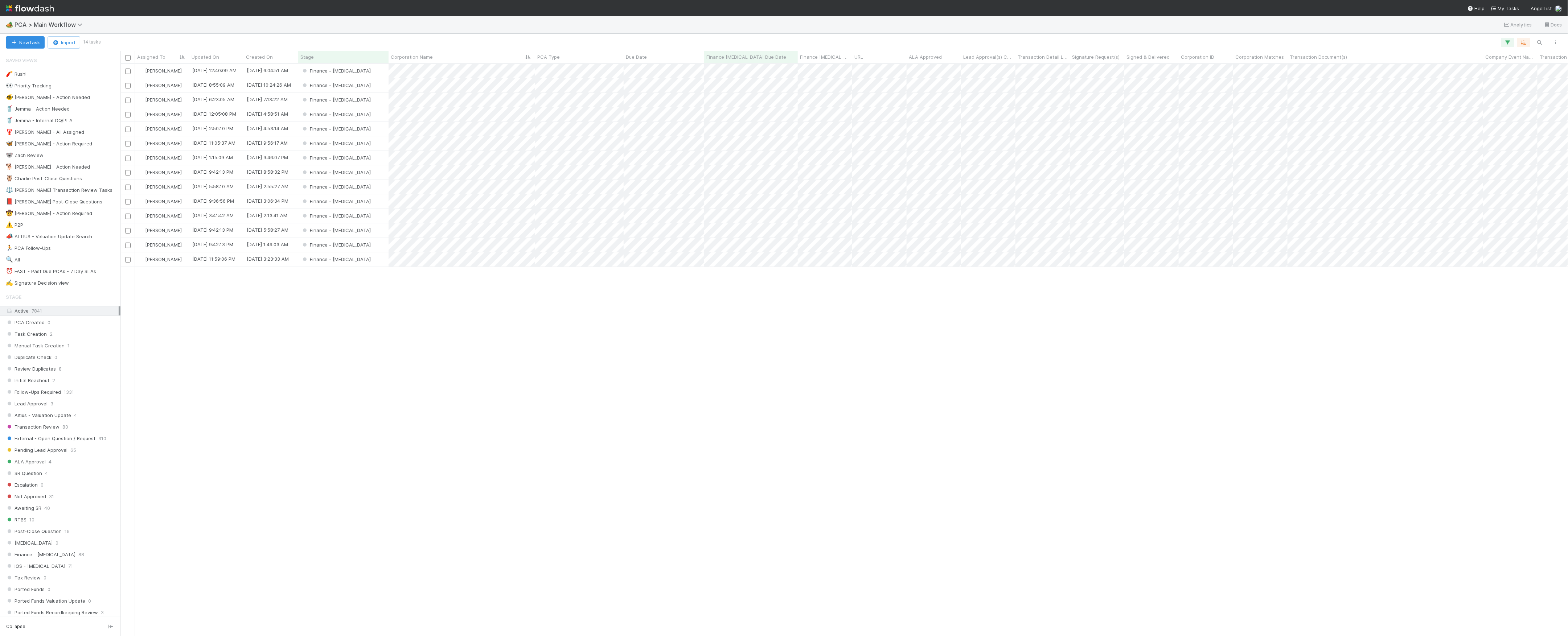
scroll to position [8, 8]
click at [365, 86] on div "Finance - [MEDICAL_DATA]" at bounding box center [343, 85] width 90 height 14
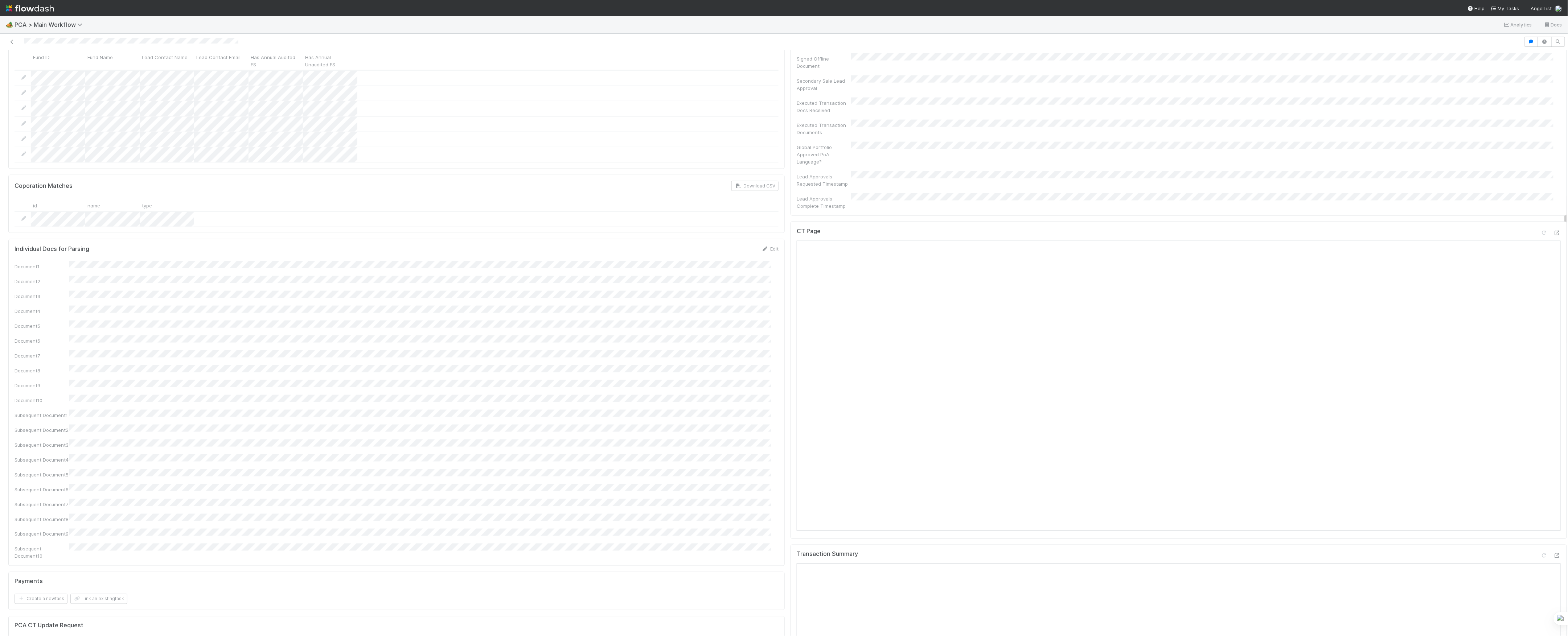
scroll to position [532, 0]
click at [1541, 390] on icon at bounding box center [1544, 393] width 7 height 5
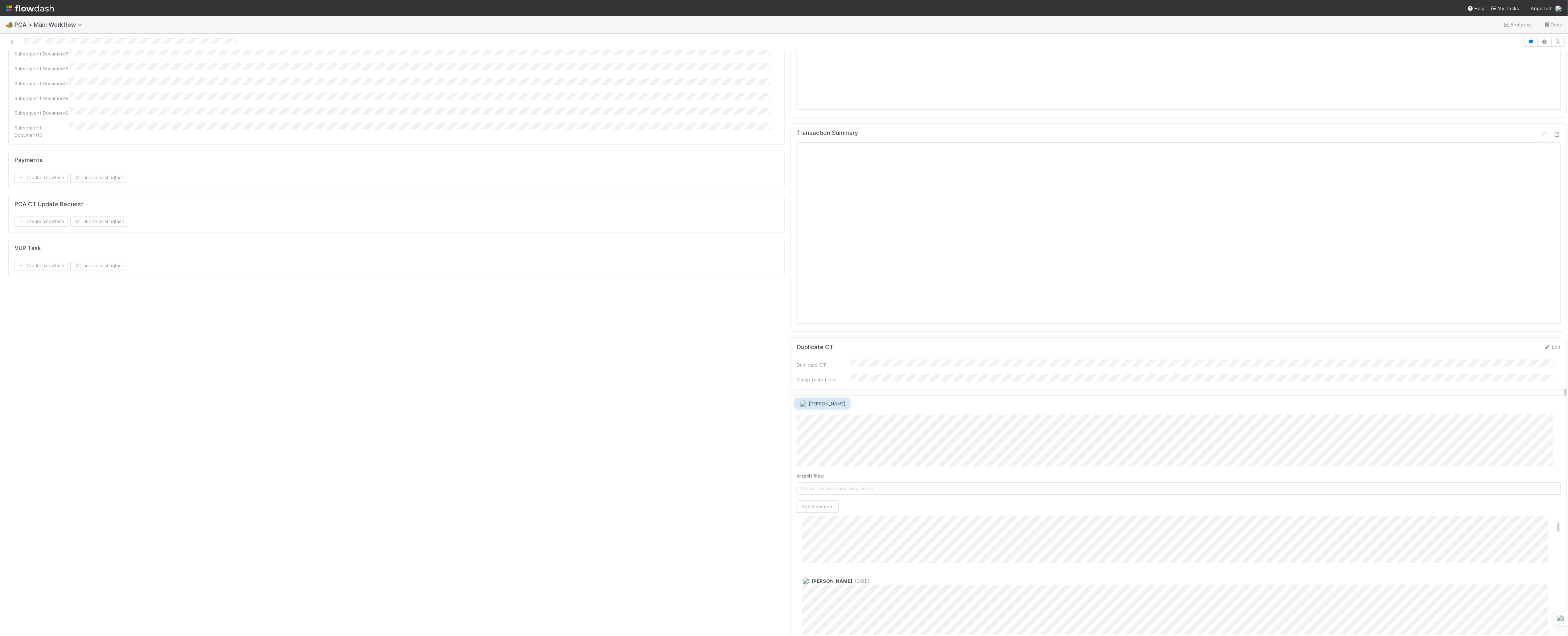
click at [807, 405] on span "Janice Garcia" at bounding box center [823, 404] width 46 height 6
click at [822, 501] on button "Add Comment" at bounding box center [817, 507] width 42 height 12
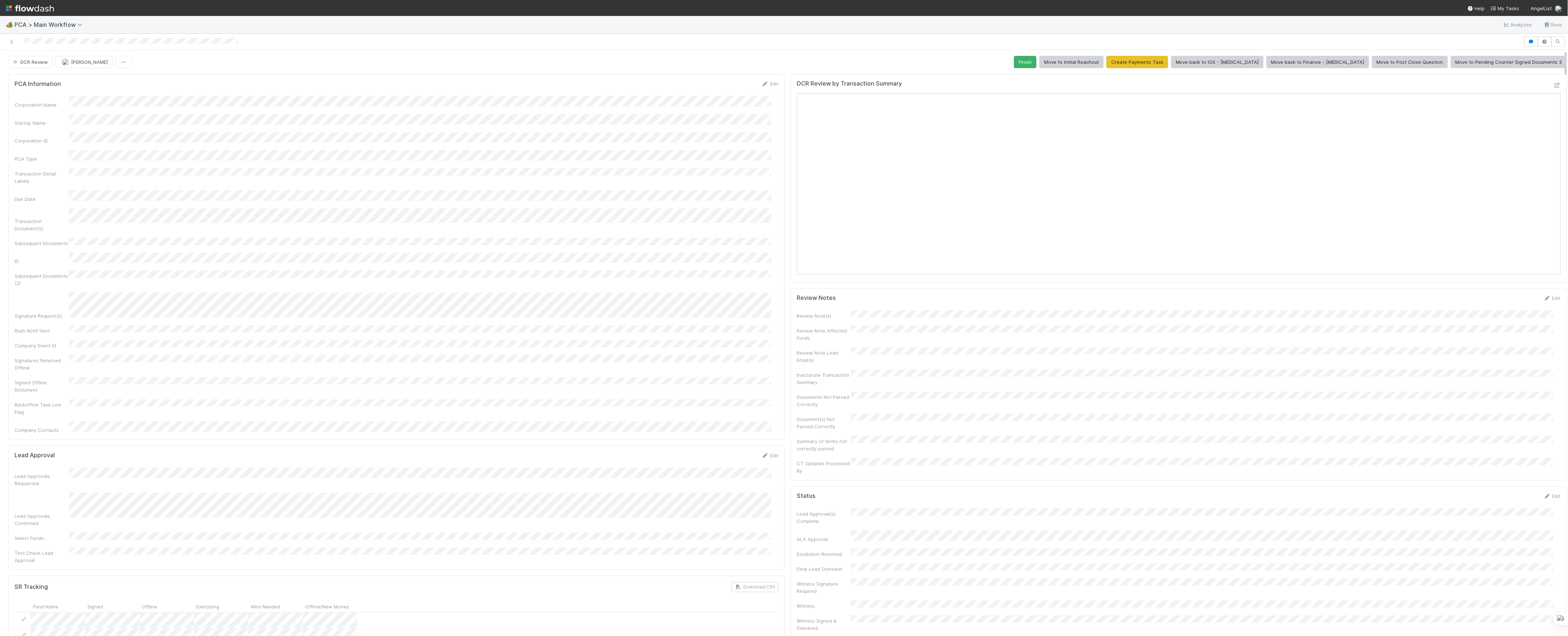
click at [1037, 68] on button "Finish" at bounding box center [1025, 62] width 23 height 12
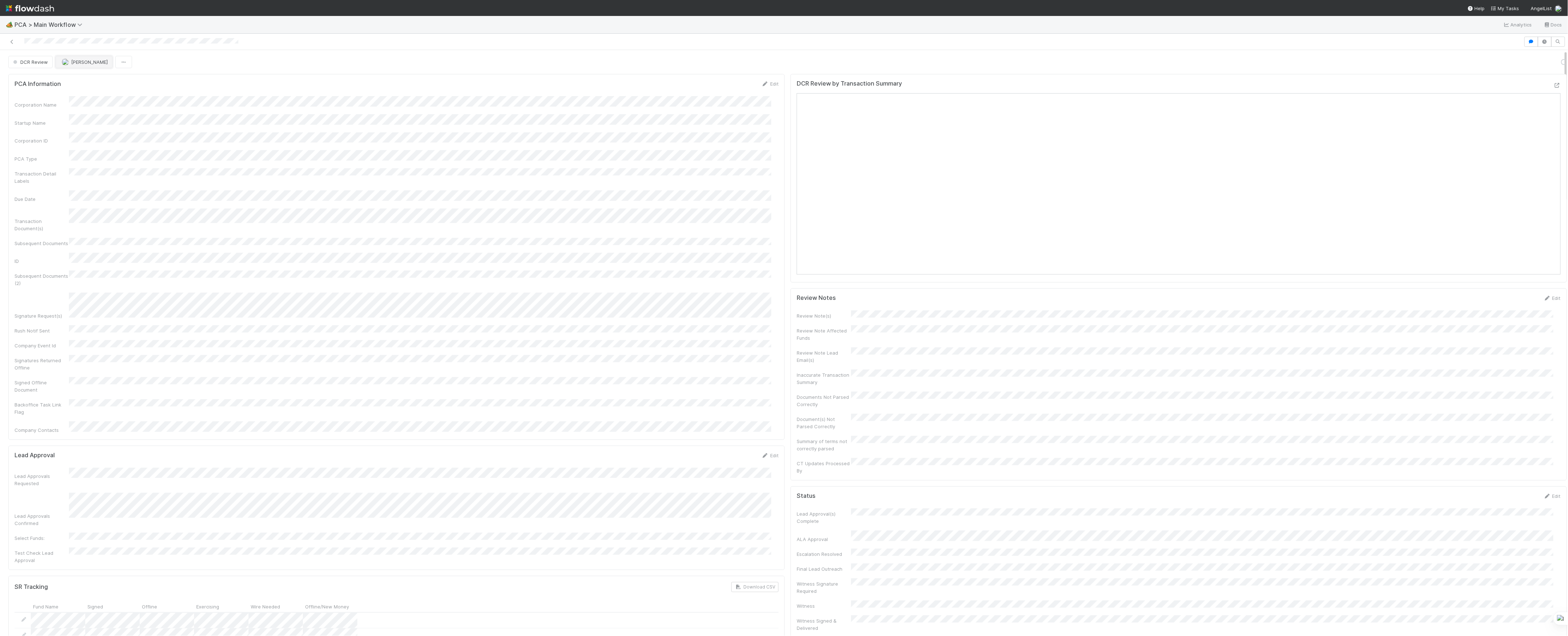
click at [83, 66] on button "[PERSON_NAME]" at bounding box center [84, 62] width 57 height 12
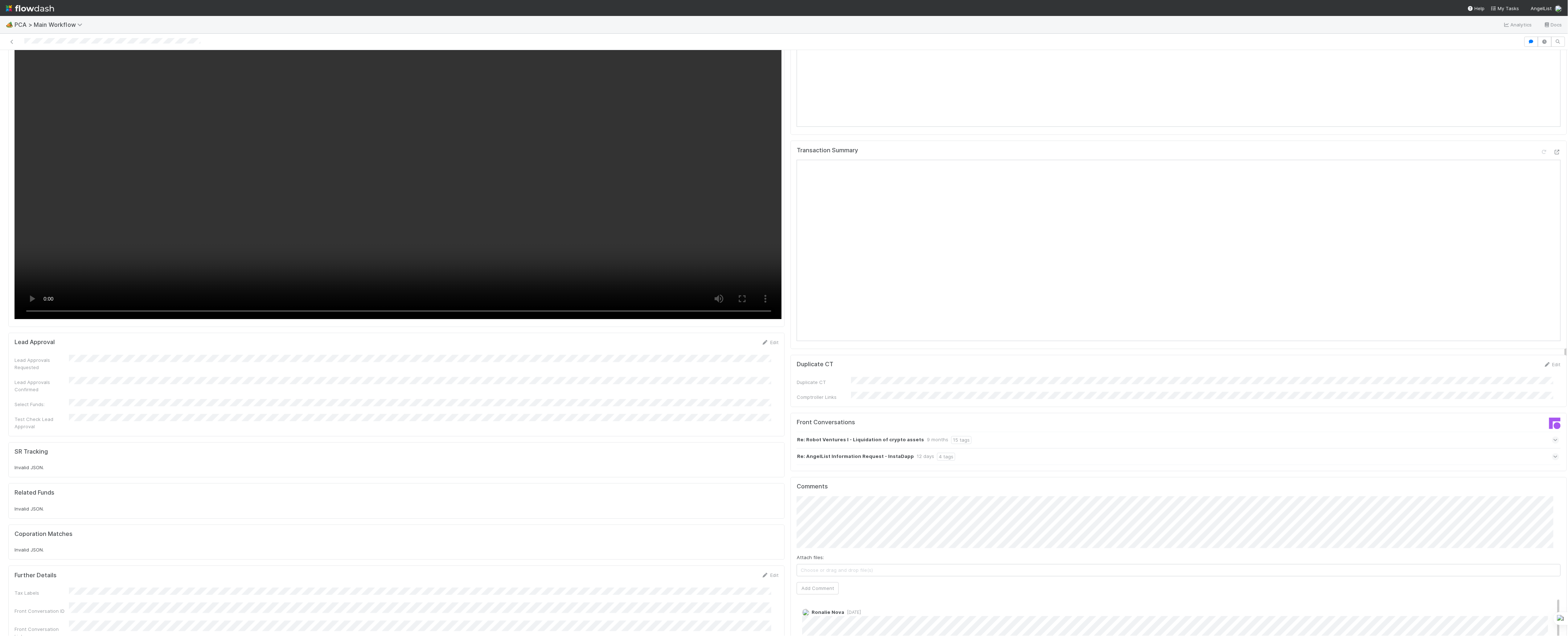
scroll to position [919, 0]
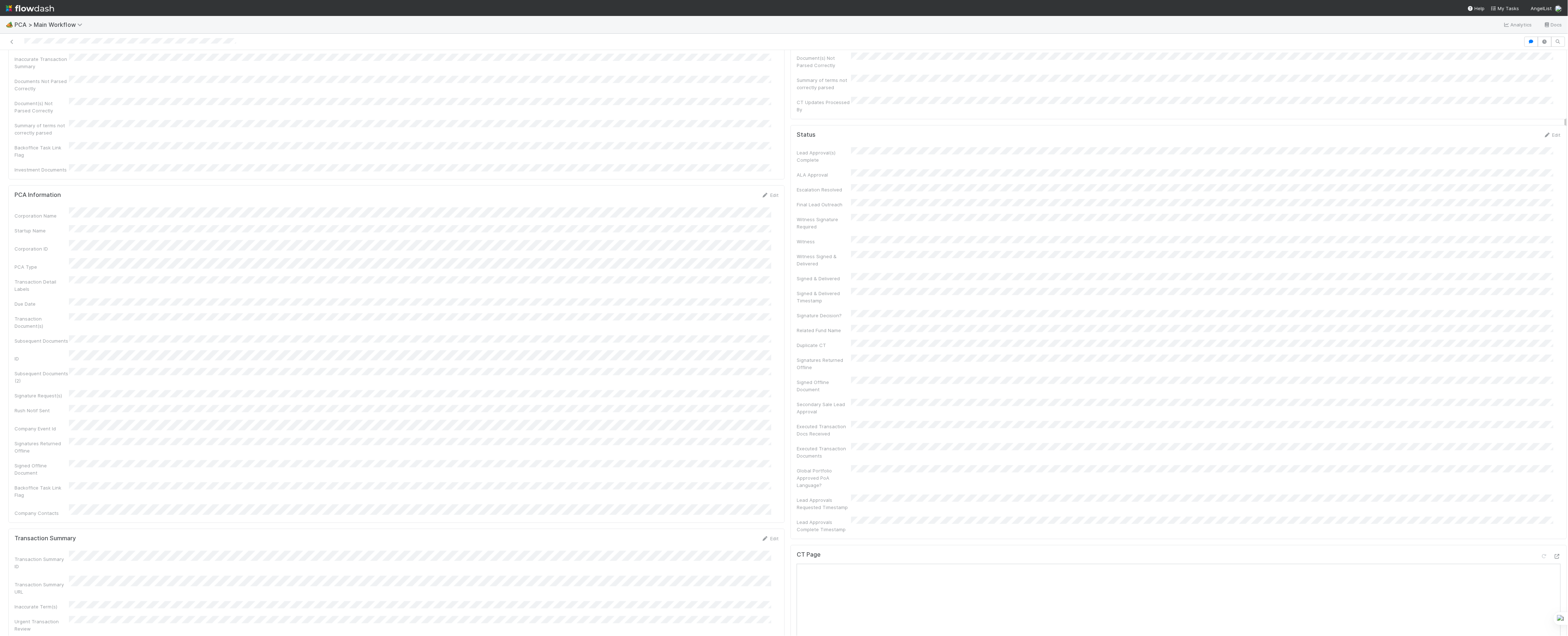
scroll to position [194, 0]
click at [1553, 363] on icon at bounding box center [1557, 365] width 7 height 5
click at [1553, 491] on div at bounding box center [1557, 495] width 7 height 7
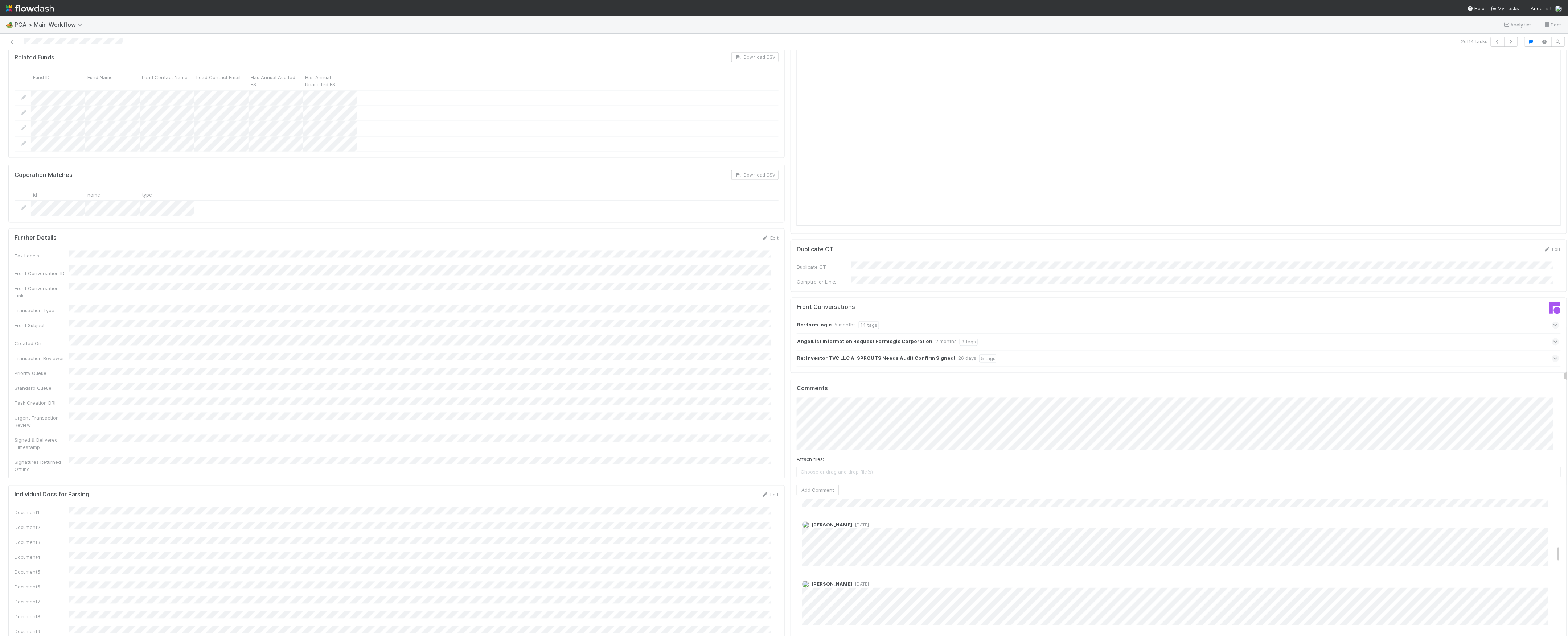
scroll to position [435, 0]
click at [817, 484] on button "Add Comment" at bounding box center [817, 491] width 42 height 12
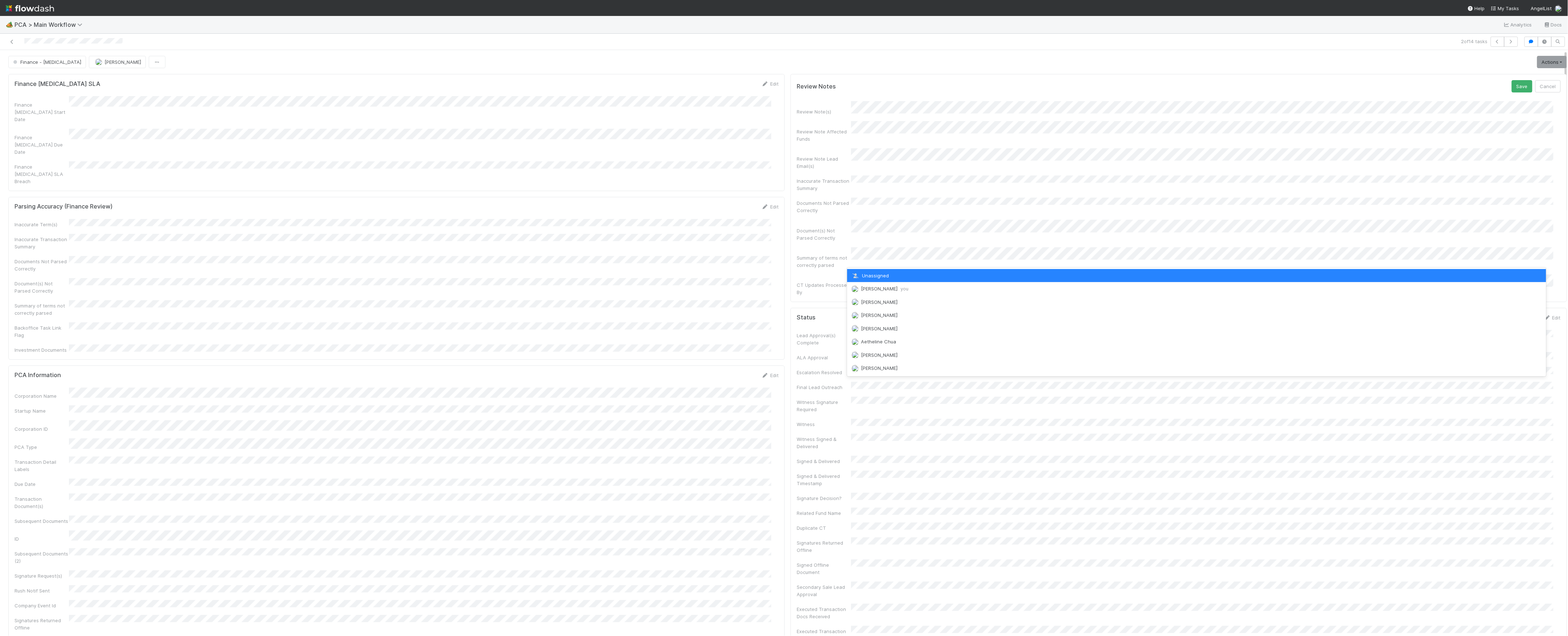
click at [873, 293] on div "Marvey Fuentes you" at bounding box center [1197, 288] width 699 height 13
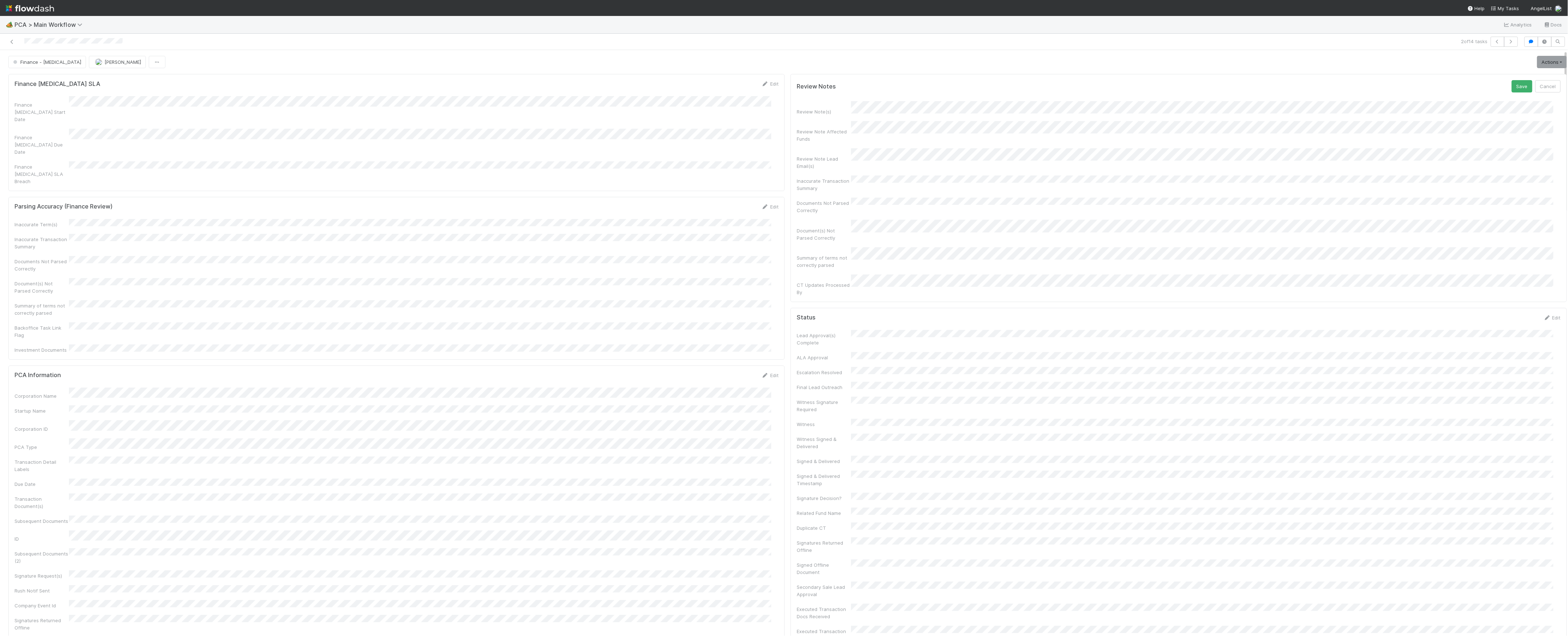
click at [1512, 80] on button "Save" at bounding box center [1522, 86] width 21 height 12
click at [1538, 59] on link "Actions" at bounding box center [1552, 62] width 30 height 12
click at [1491, 96] on button "Move to Finance Review" at bounding box center [1510, 97] width 117 height 10
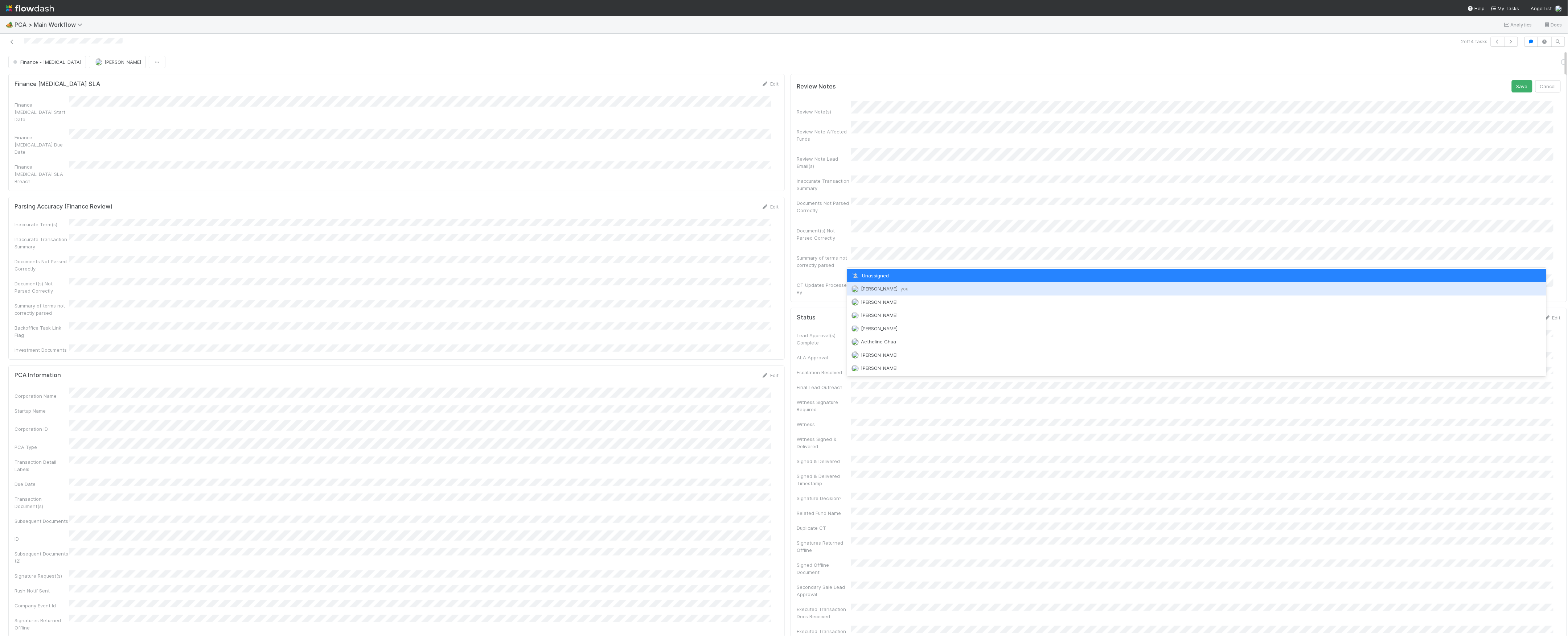
click at [872, 294] on div "Marvey Fuentes you" at bounding box center [1197, 288] width 699 height 13
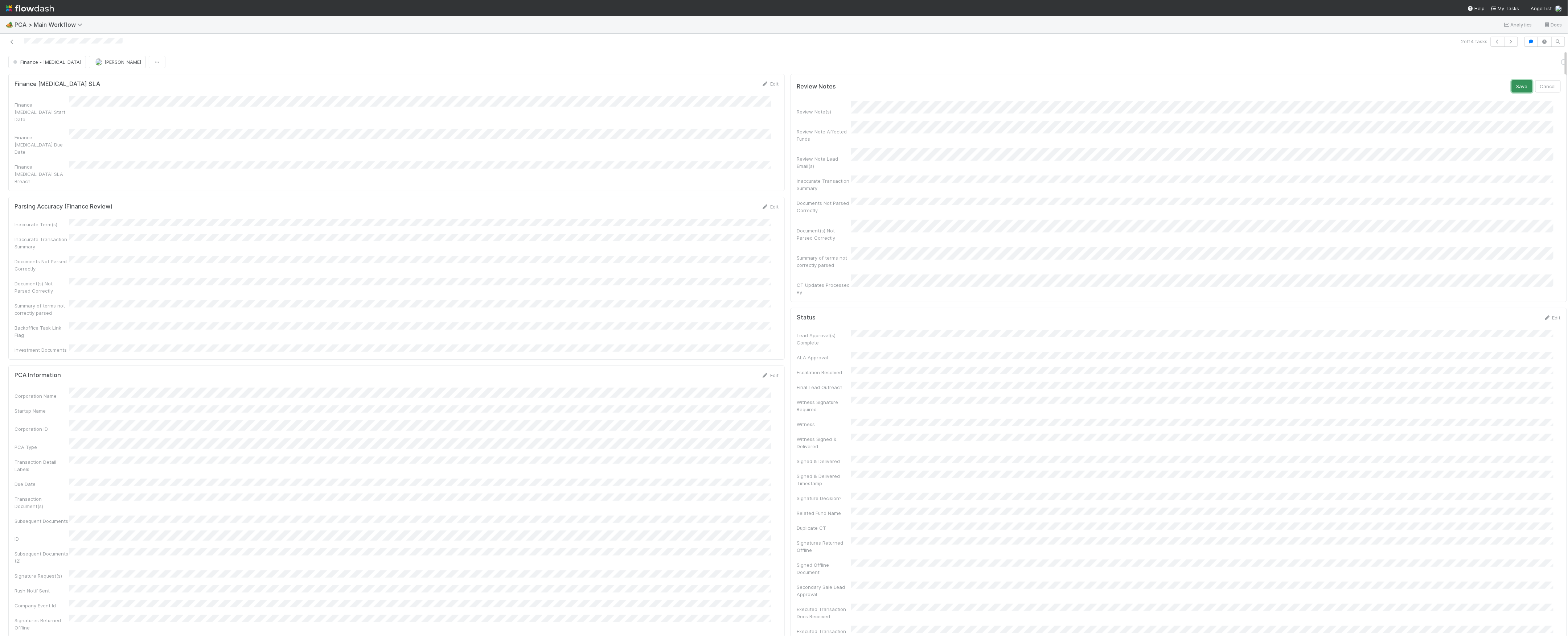
click at [1512, 90] on button "Save" at bounding box center [1522, 86] width 21 height 12
click at [141, 66] on button "[PERSON_NAME]" at bounding box center [137, 62] width 57 height 12
click at [139, 60] on span "[PERSON_NAME]" at bounding box center [142, 62] width 37 height 6
click at [155, 61] on span "[PERSON_NAME]" at bounding box center [142, 62] width 37 height 6
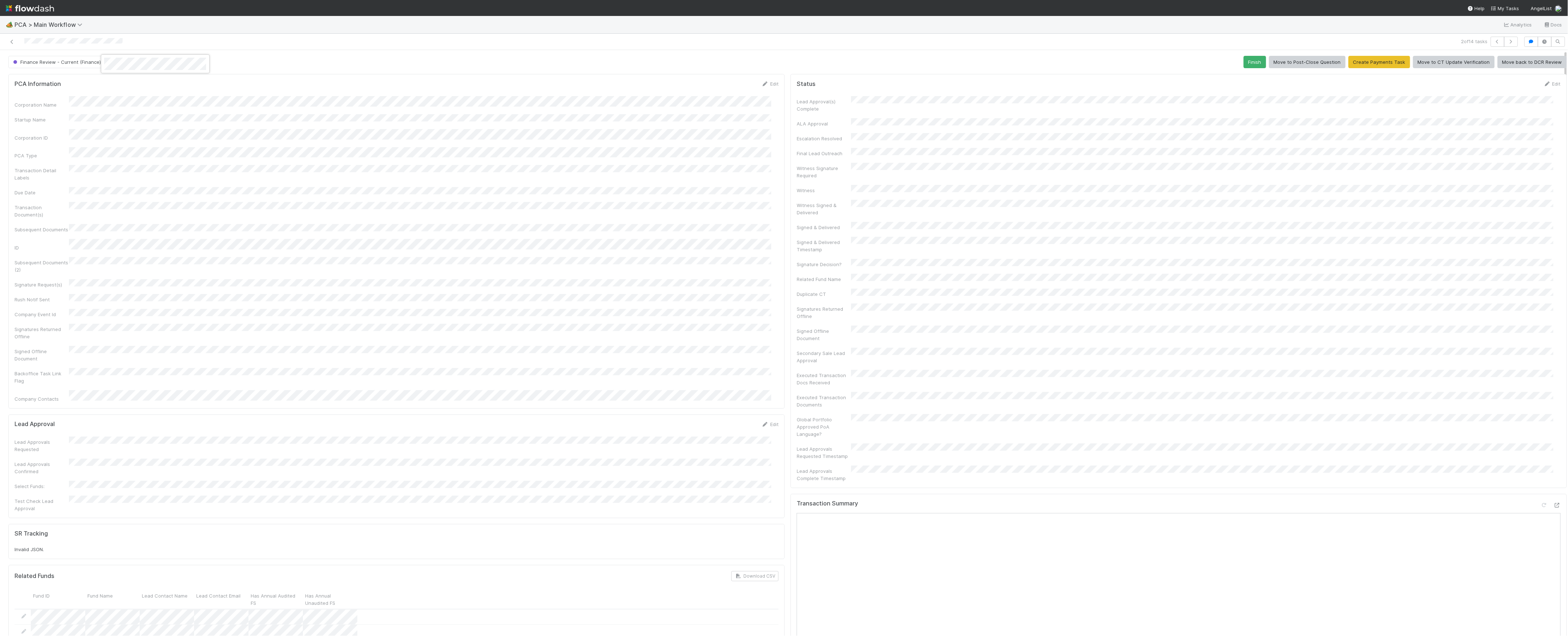
click at [9, 46] on div at bounding box center [784, 318] width 1568 height 636
click at [9, 40] on icon at bounding box center [12, 42] width 7 height 5
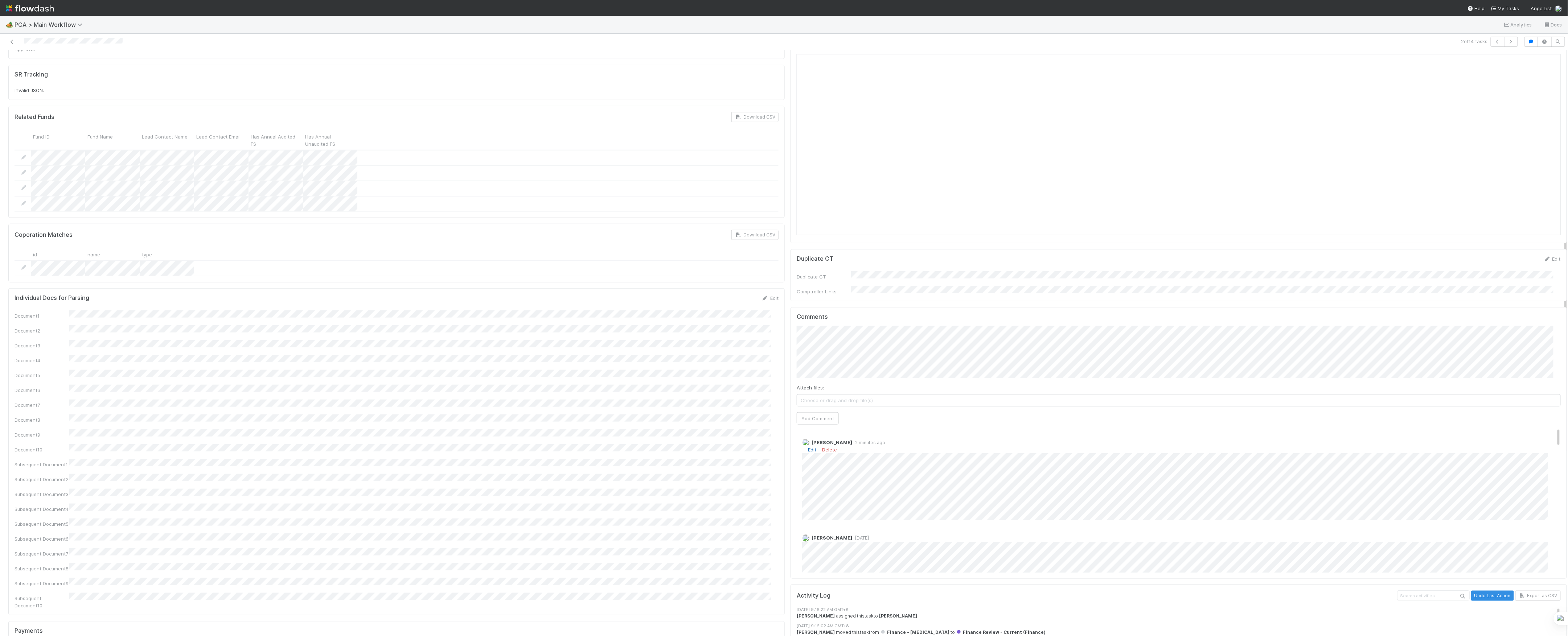
click at [808, 447] on link "Edit" at bounding box center [812, 450] width 9 height 6
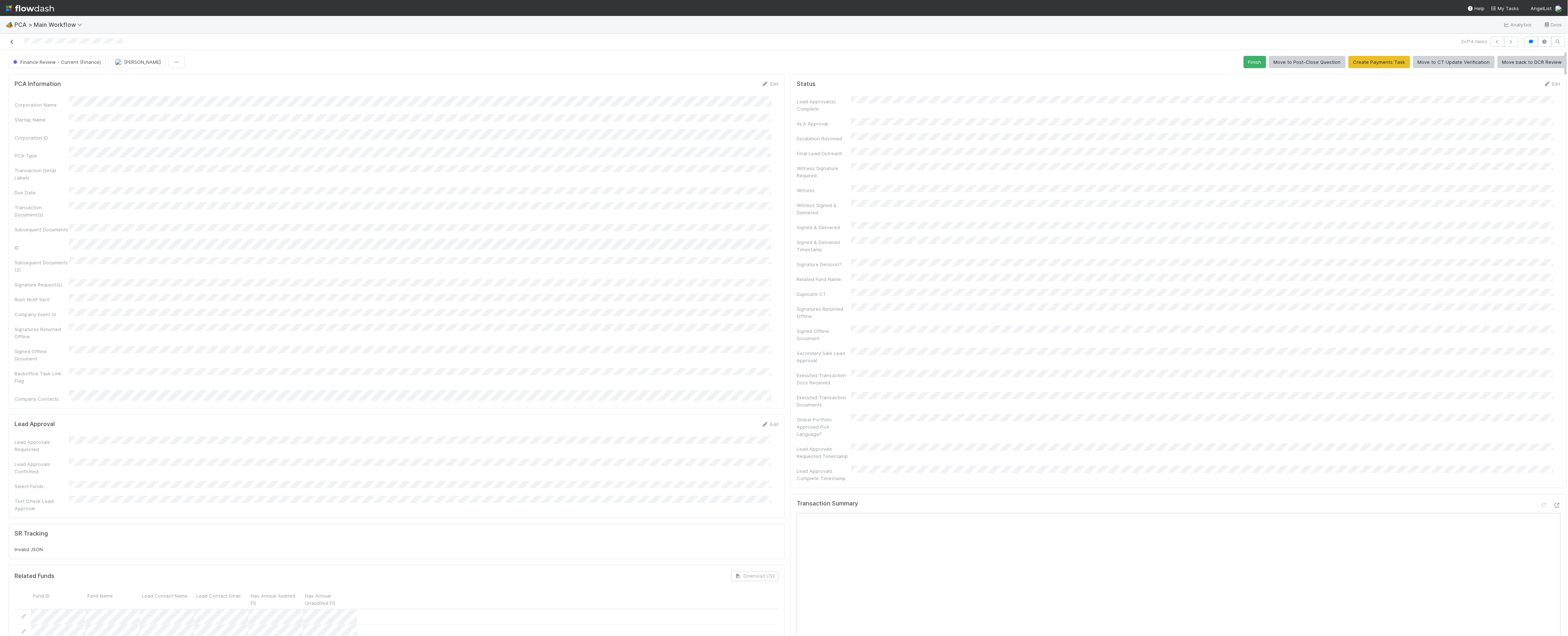
click at [10, 42] on icon at bounding box center [12, 42] width 7 height 5
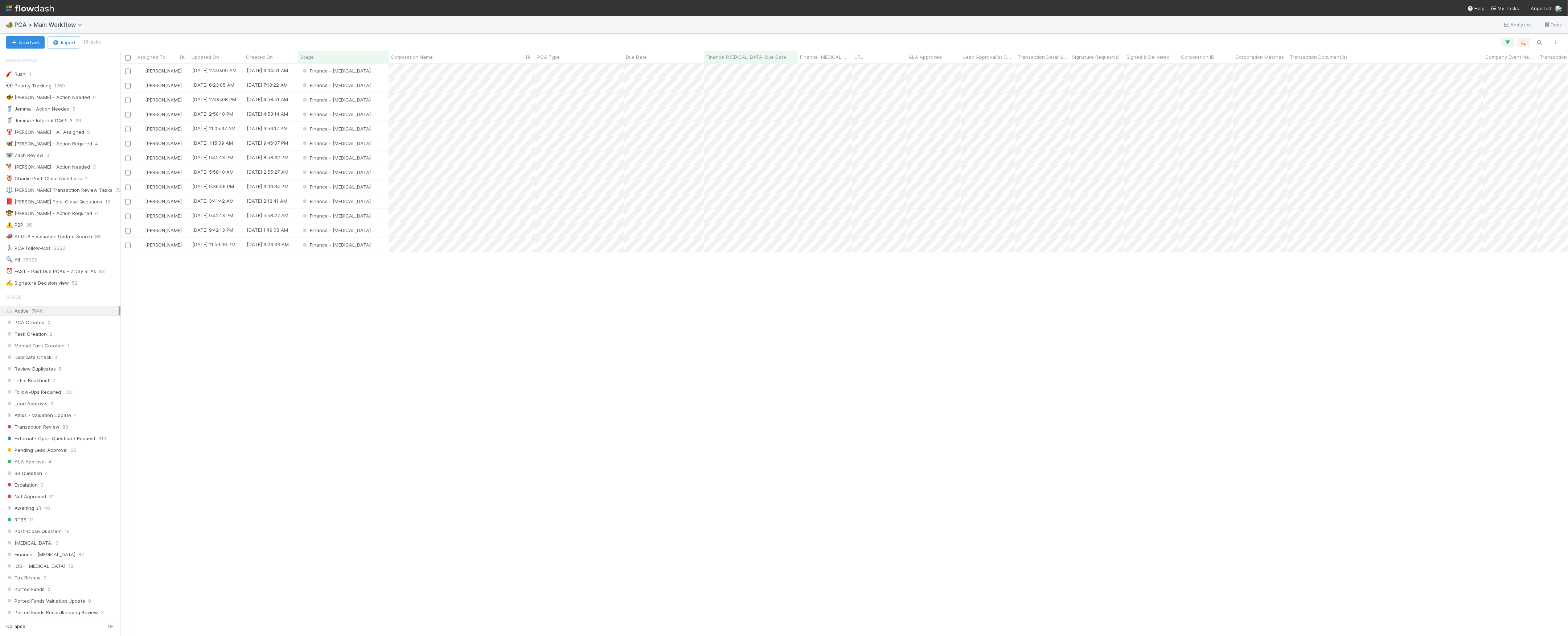
scroll to position [8, 8]
click at [374, 85] on div "Finance - [MEDICAL_DATA]" at bounding box center [343, 85] width 90 height 14
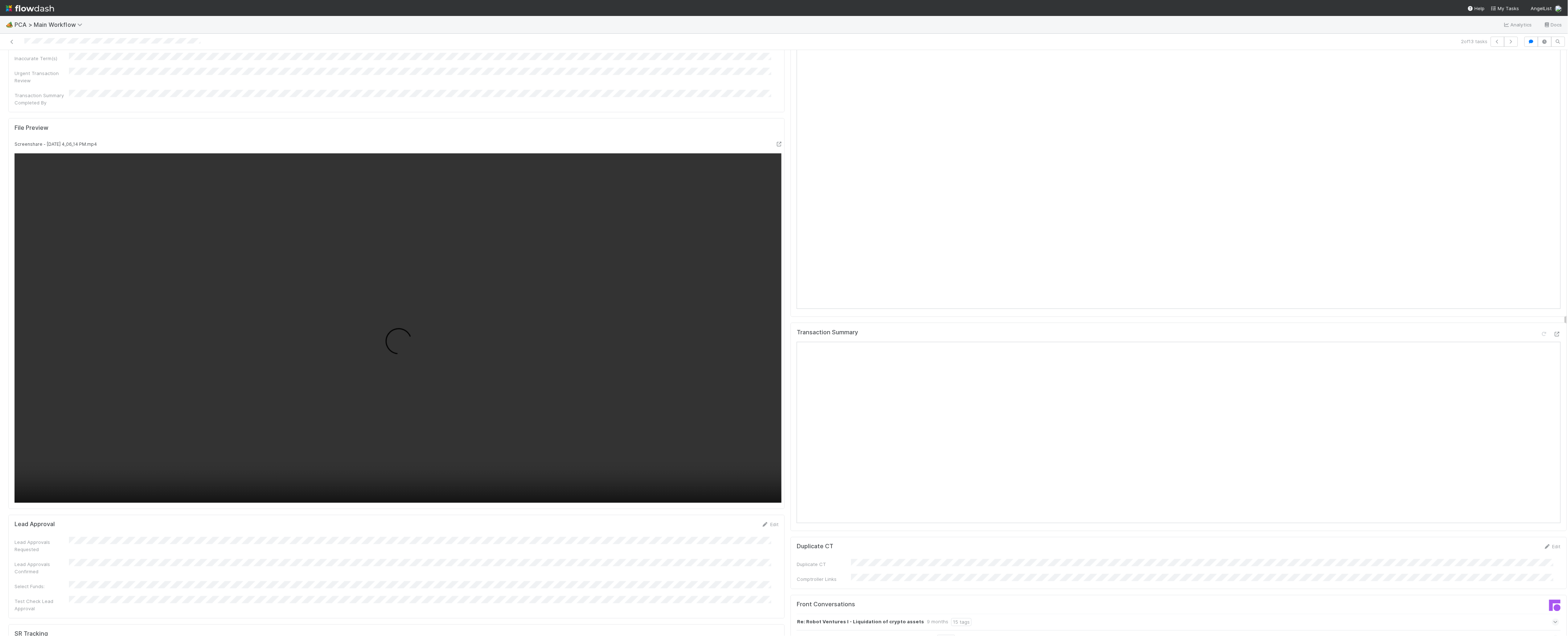
scroll to position [483, 0]
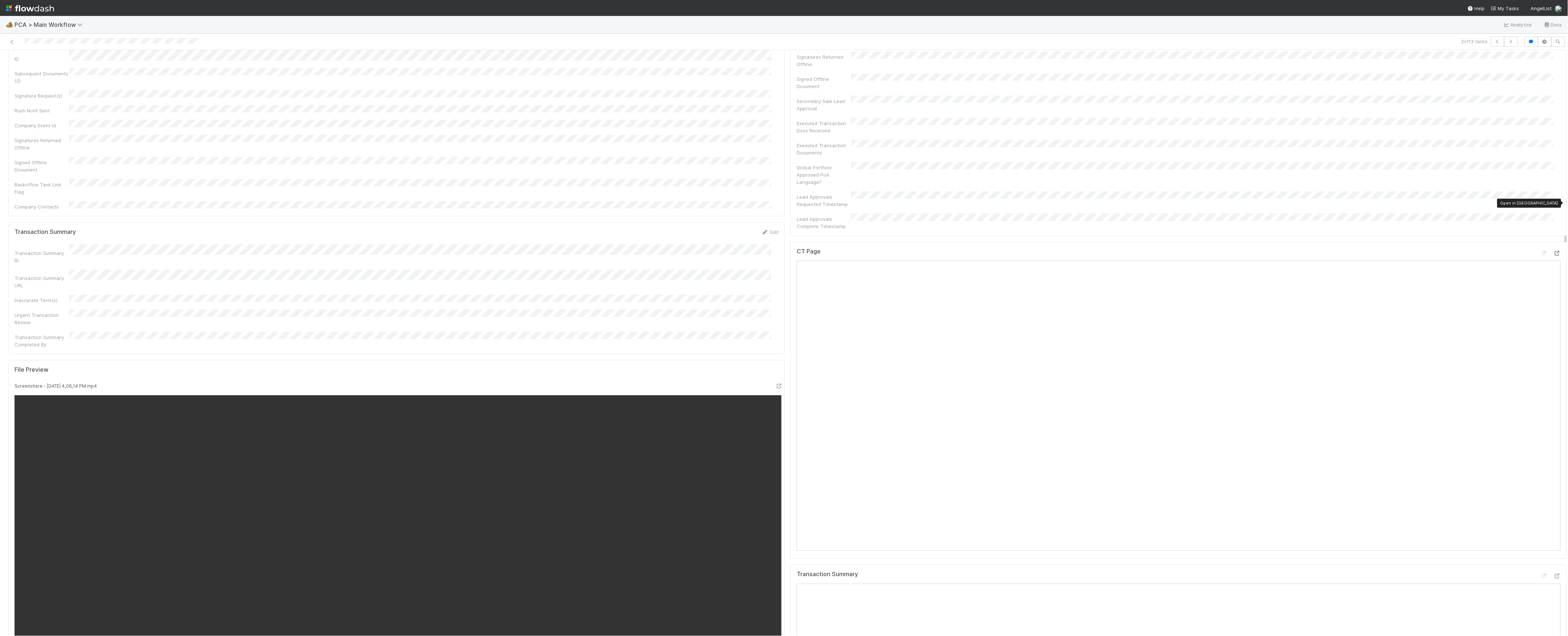
click at [1553, 251] on icon at bounding box center [1557, 253] width 7 height 5
click at [1553, 573] on div at bounding box center [1557, 576] width 7 height 7
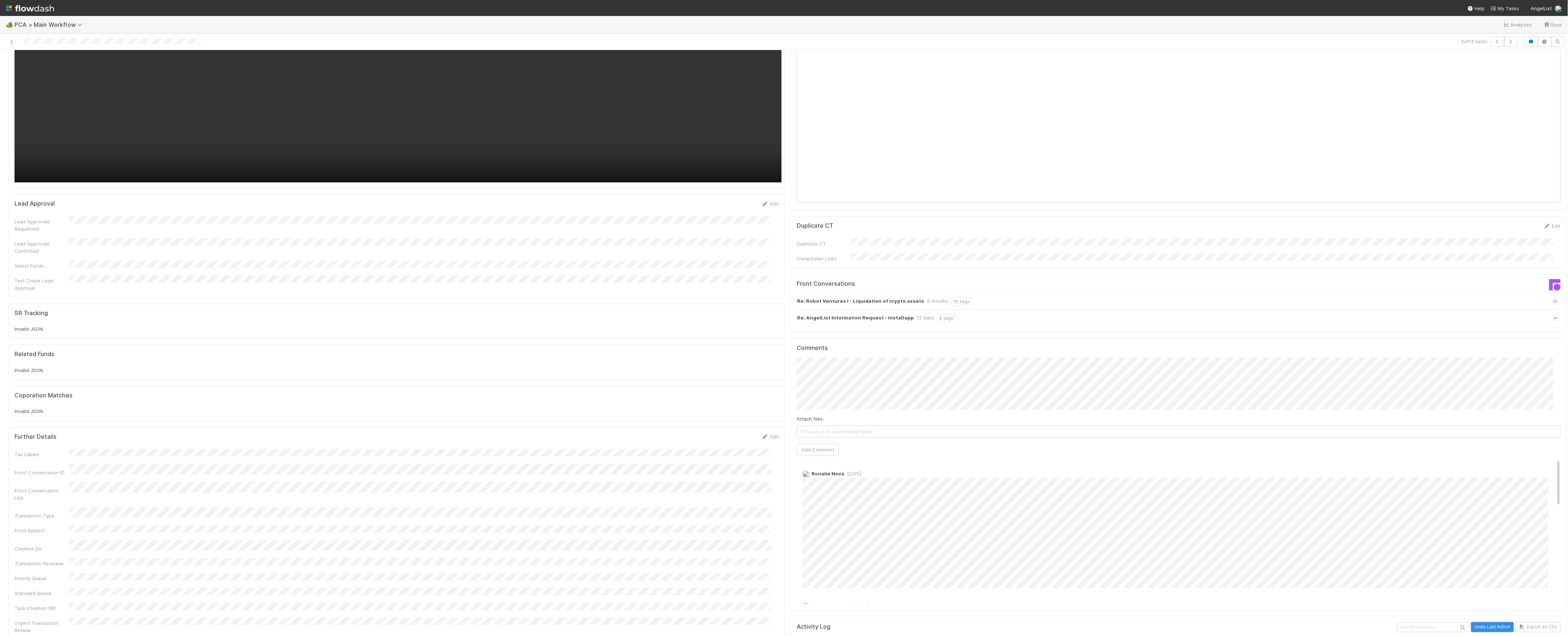
scroll to position [1064, 0]
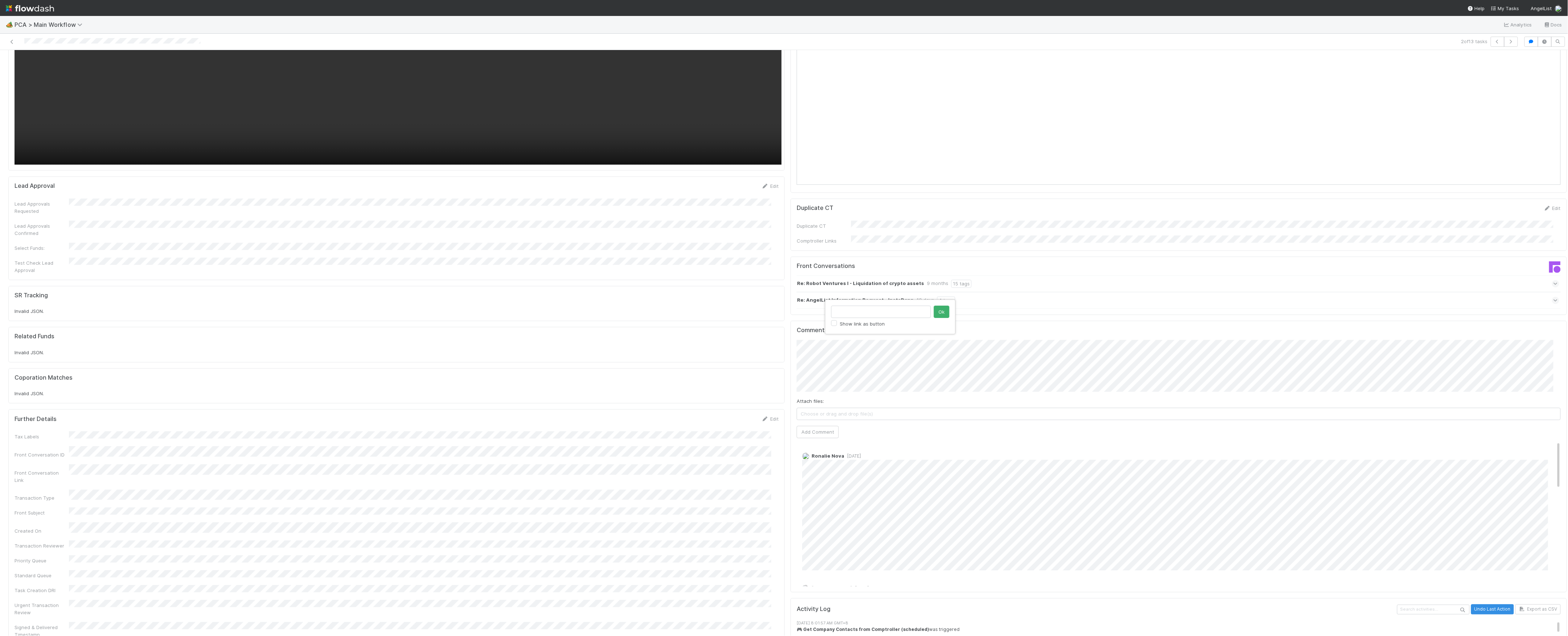
type input "https://comptroller.internal.angellist.com/v/review_data_change_requests?compan…"
click button "Ok" at bounding box center [942, 312] width 16 height 12
click at [809, 426] on button "Add Comment" at bounding box center [817, 432] width 42 height 12
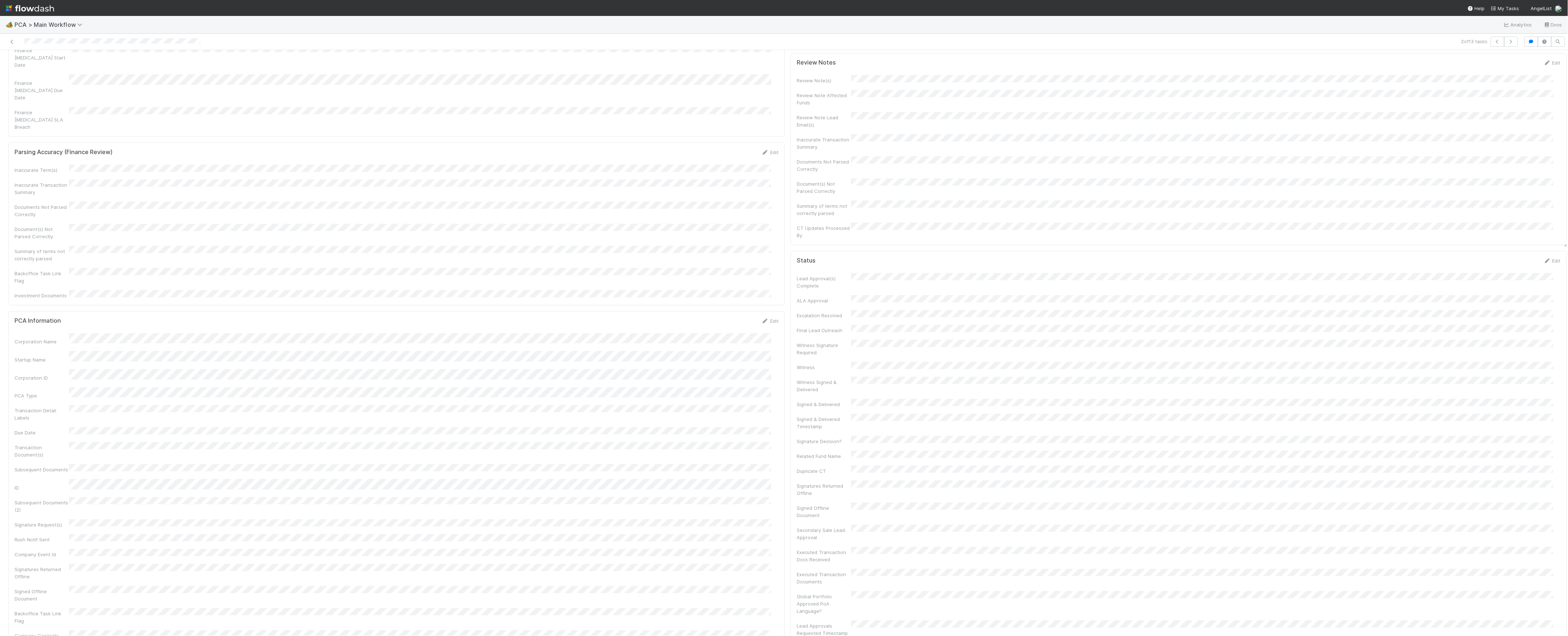
scroll to position [0, 0]
click at [1537, 57] on link "Actions" at bounding box center [1552, 62] width 30 height 12
click at [1458, 131] on button "Move to DCR Review" at bounding box center [1510, 128] width 117 height 10
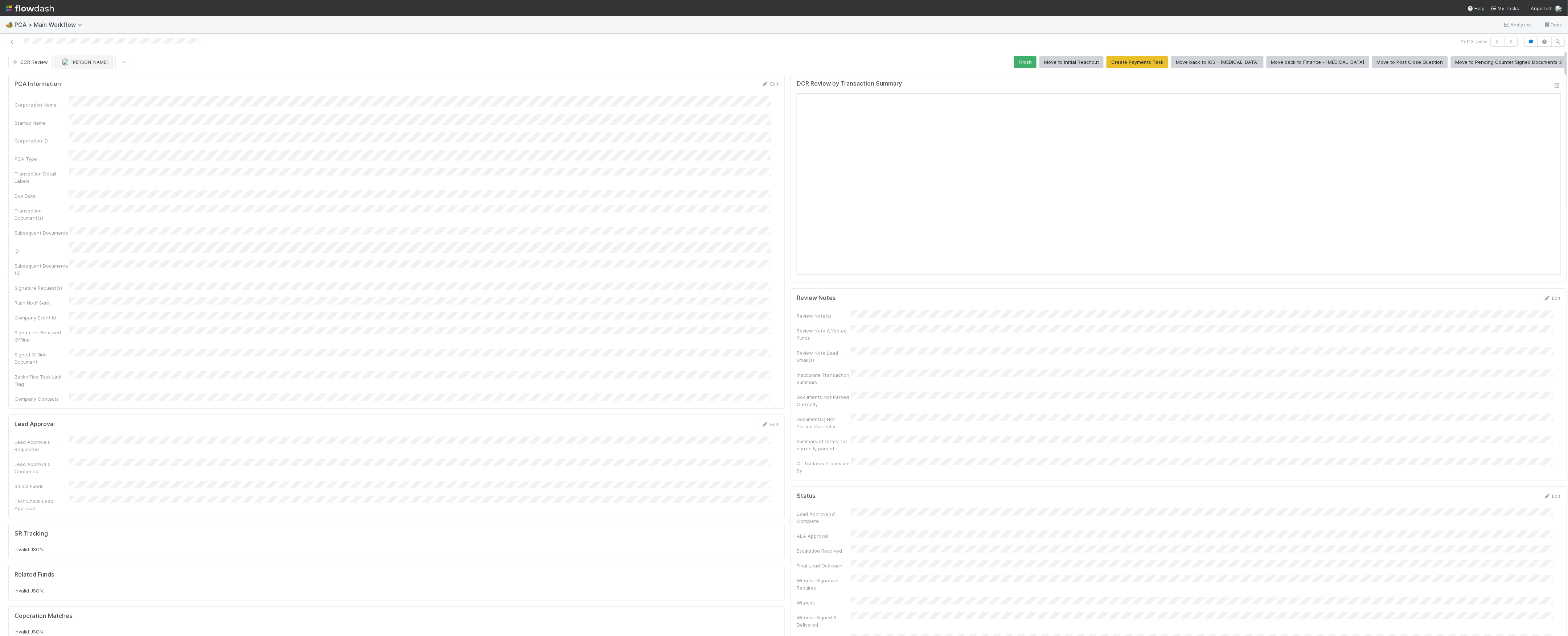
click at [79, 66] on button "[PERSON_NAME]" at bounding box center [84, 62] width 57 height 12
click at [91, 65] on span "[PERSON_NAME]" at bounding box center [89, 62] width 37 height 6
click at [7, 41] on div at bounding box center [383, 41] width 760 height 10
click at [9, 41] on icon at bounding box center [12, 42] width 7 height 5
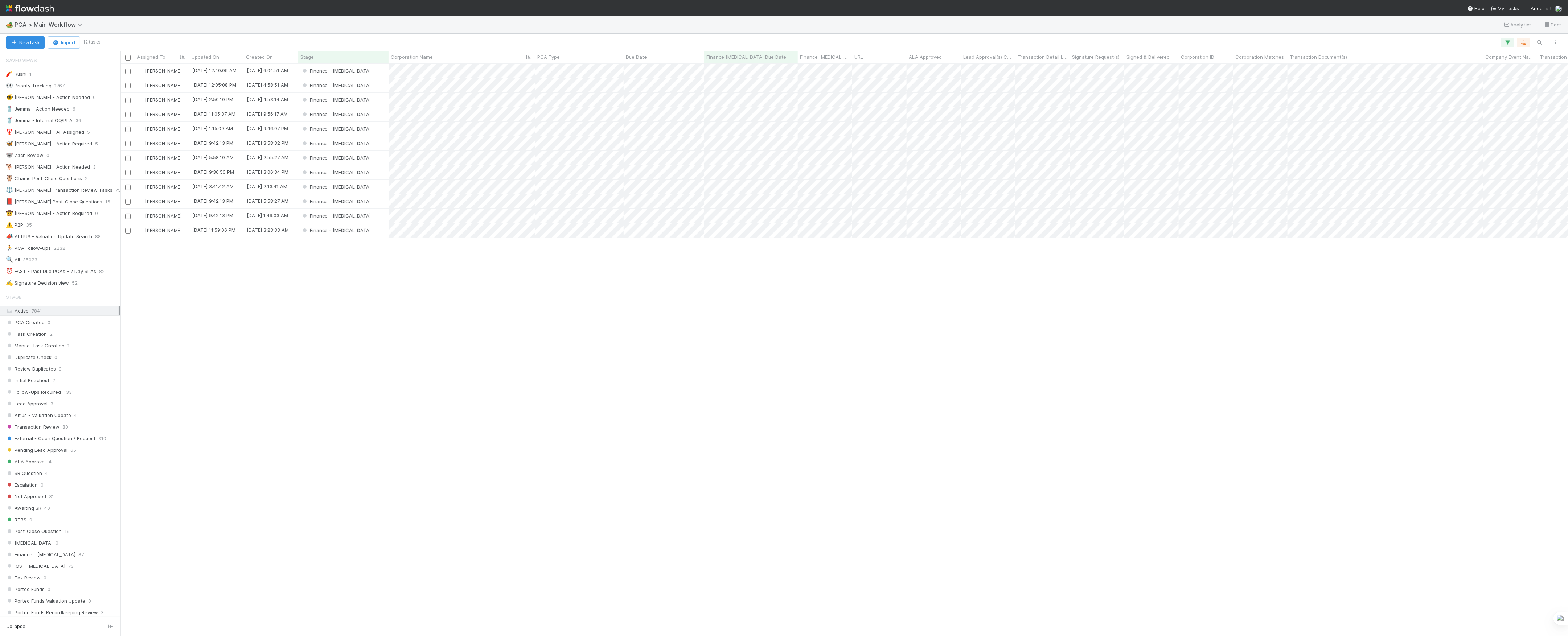
scroll to position [565, 1440]
click at [639, 329] on div "[PERSON_NAME] [DATE] 12:40:09 AM [DATE] 6:04:51 AM Finance - [MEDICAL_DATA] 0 0…" at bounding box center [844, 349] width 1448 height 571
click at [41, 23] on span "PCA > Main Workflow" at bounding box center [50, 25] width 71 height 7
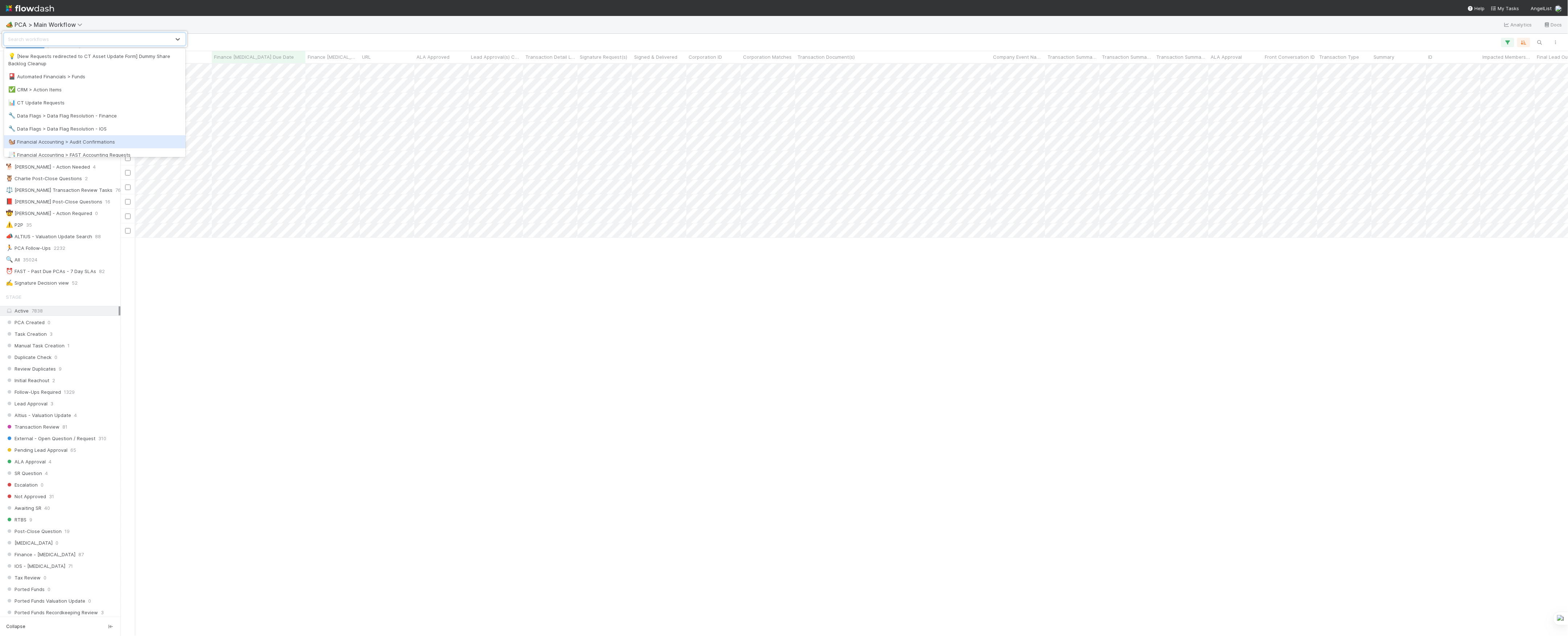
click at [95, 142] on div "🐿️ Financial Accounting > Audit Confirmations" at bounding box center [95, 142] width 173 height 7
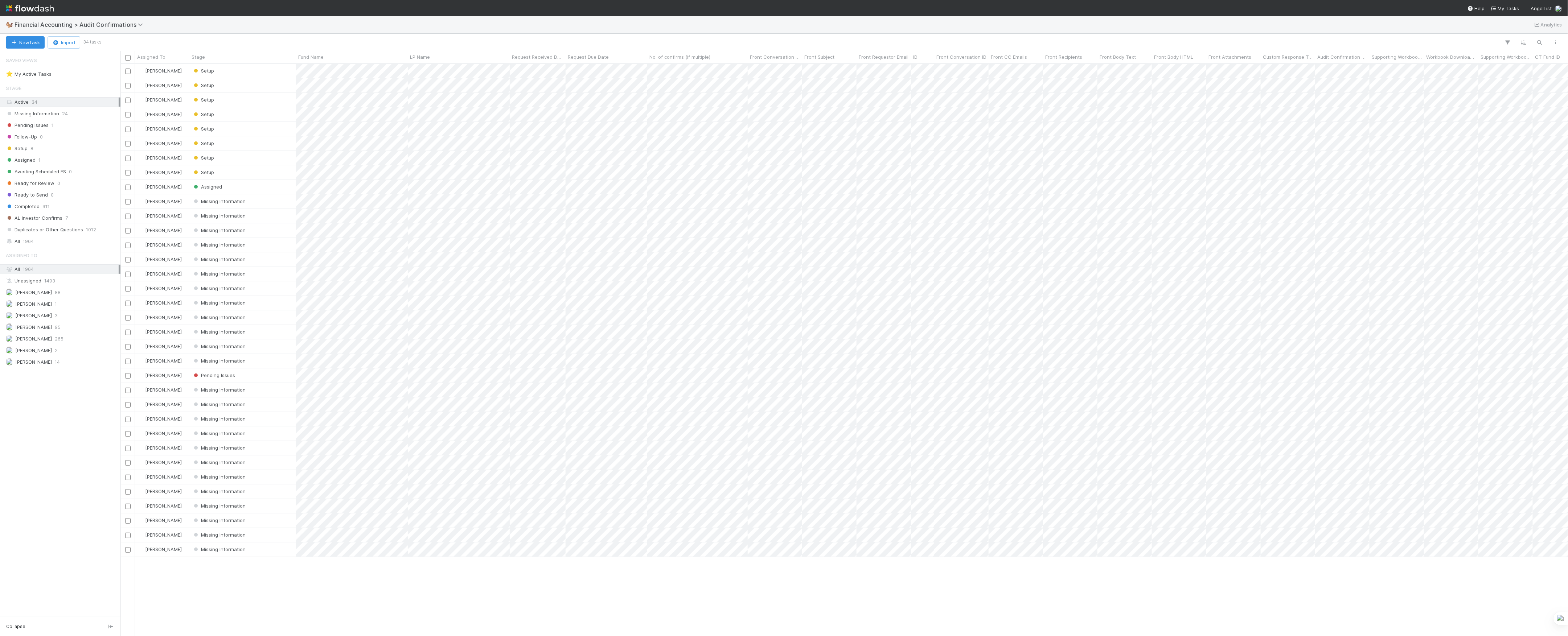
scroll to position [565, 1440]
click at [75, 355] on div "[PERSON_NAME] 2" at bounding box center [62, 351] width 113 height 9
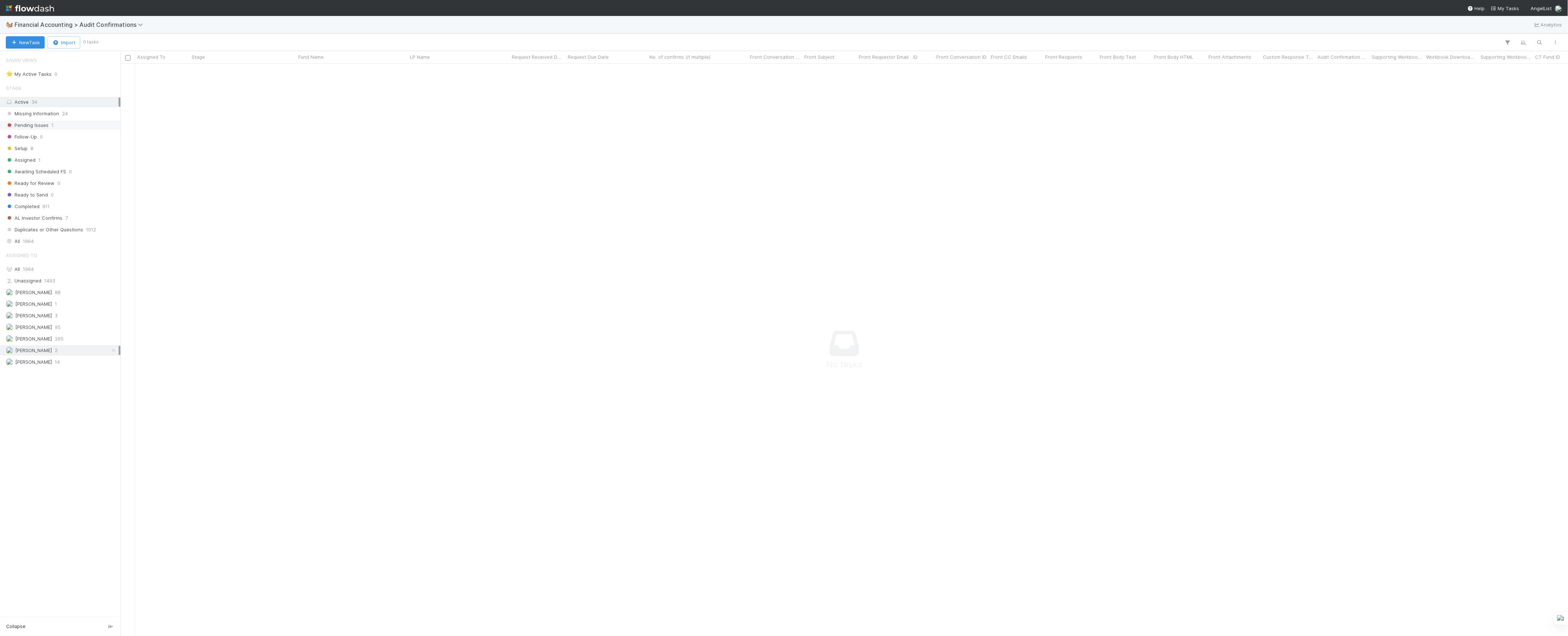
scroll to position [557, 1433]
click at [80, 25] on span "Financial Accounting > Audit Confirmations" at bounding box center [80, 25] width 132 height 7
click at [120, 108] on div "📝 Financial Accounting > Financial Reporting Tasks" at bounding box center [95, 107] width 173 height 7
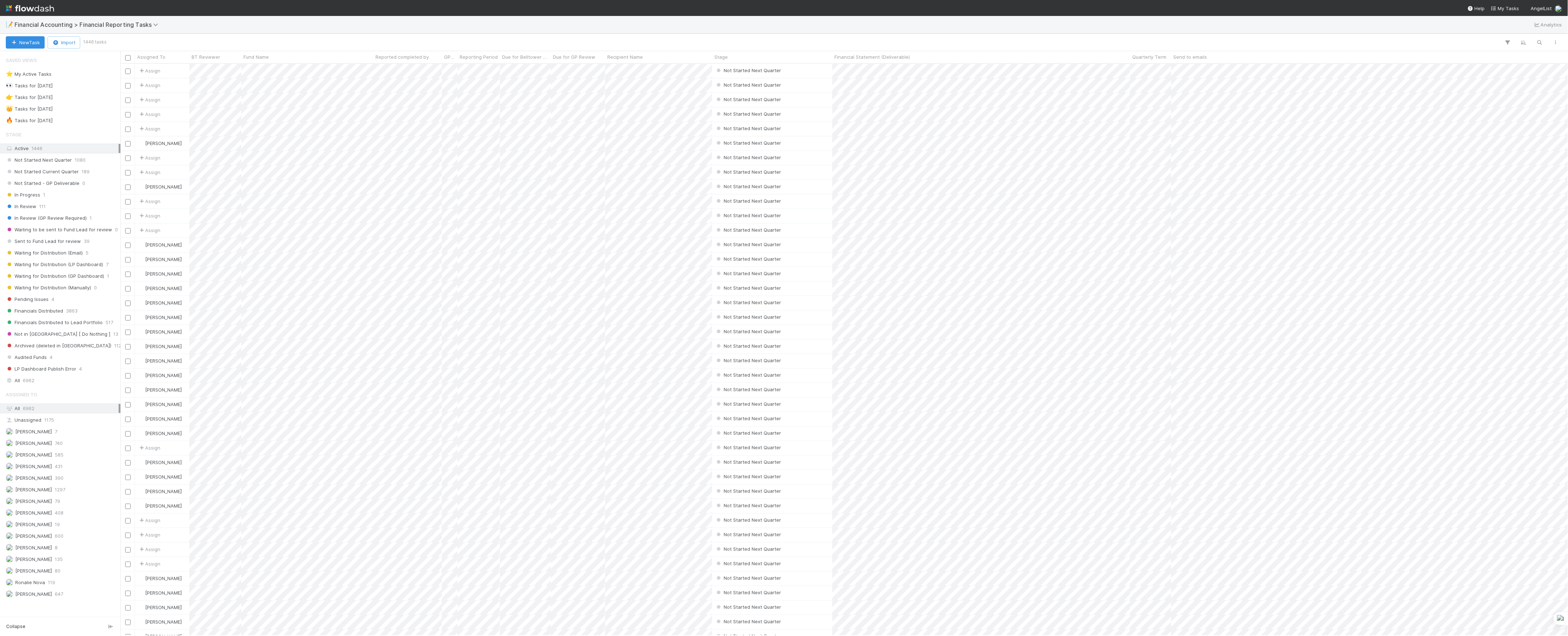
scroll to position [565, 1440]
click at [40, 574] on span "[PERSON_NAME]" at bounding box center [33, 571] width 37 height 6
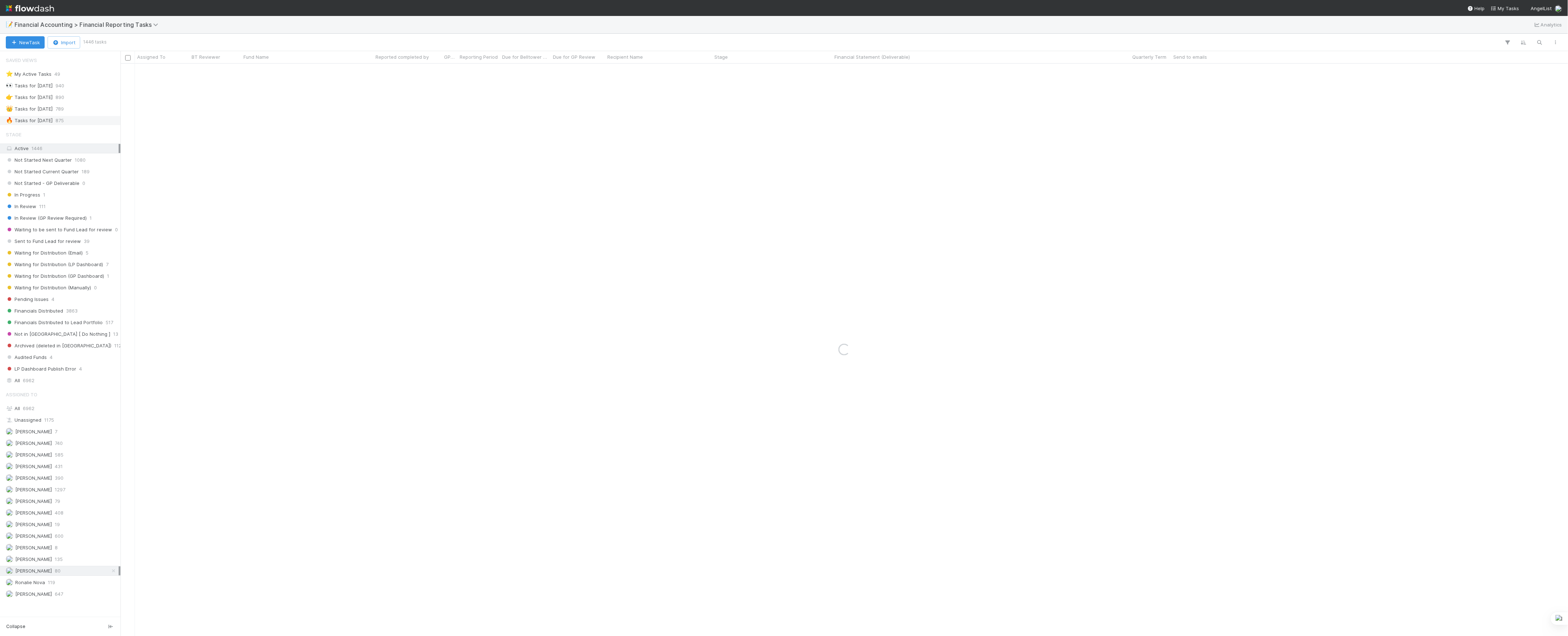
click at [52, 124] on div "🔥 Tasks for [DATE]" at bounding box center [29, 121] width 47 height 9
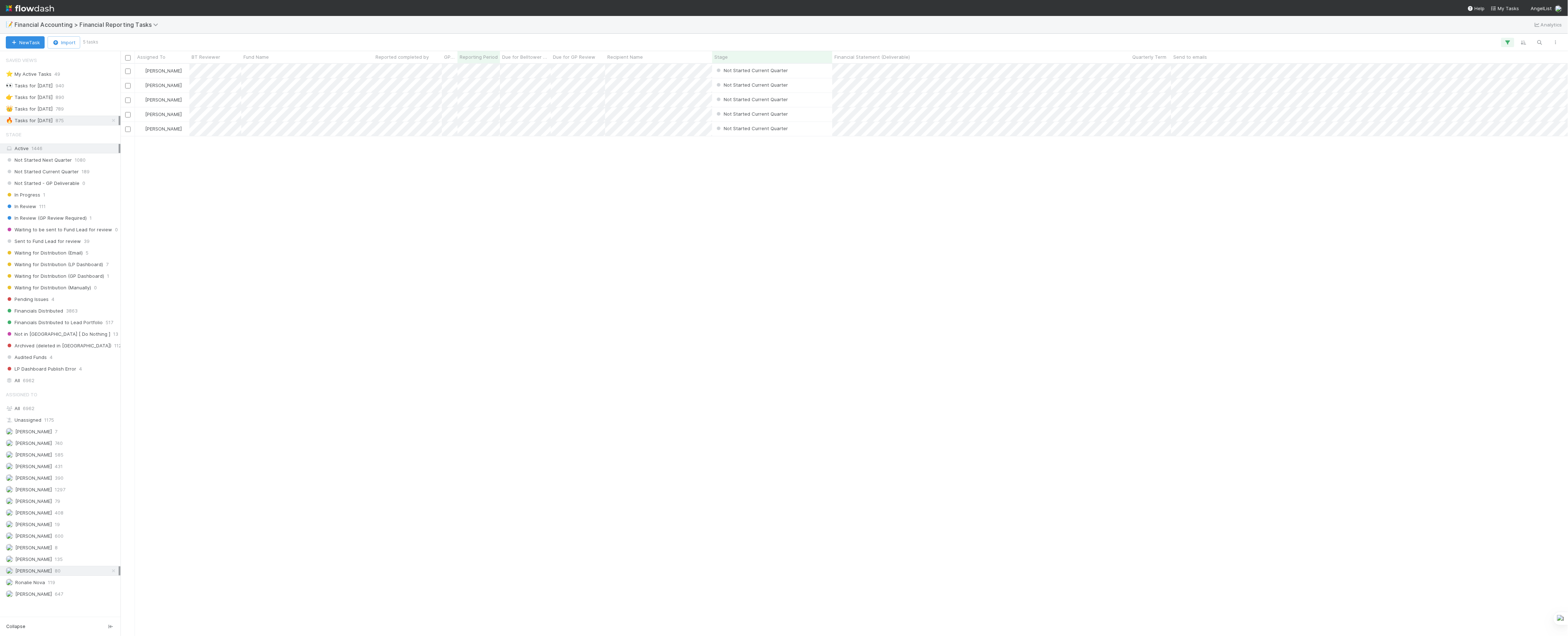
scroll to position [565, 1440]
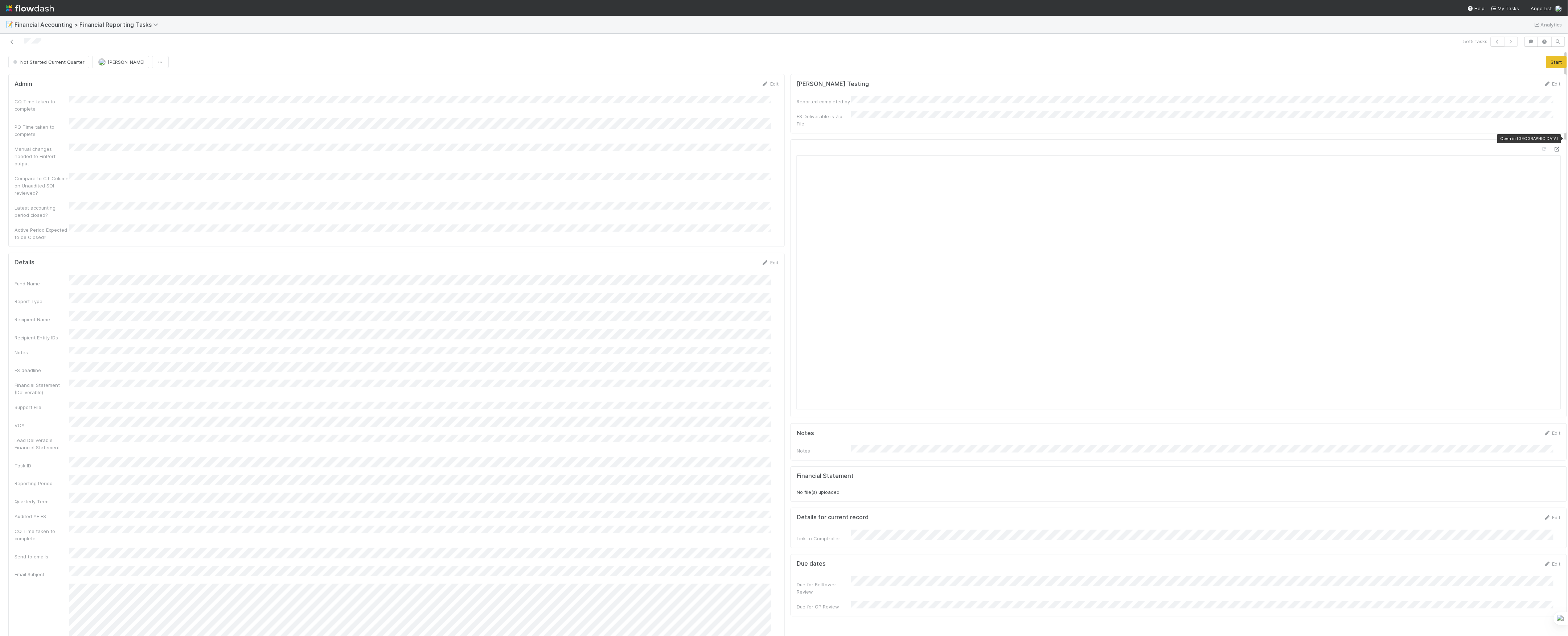
click at [1553, 147] on icon at bounding box center [1557, 149] width 7 height 5
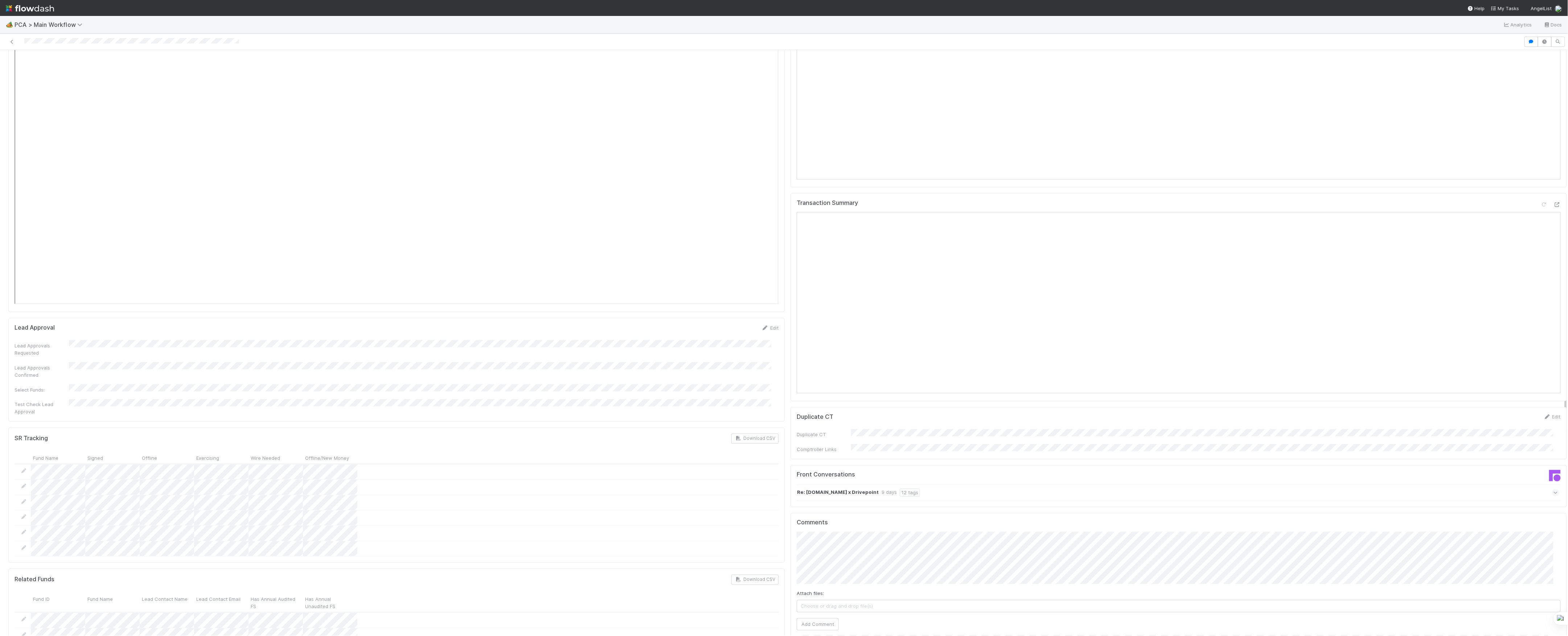
click at [839, 636] on html "🏕️ PCA > Main Workflow Analytics Docs Post-Close Question [PERSON_NAME] Actions…" at bounding box center [784, 318] width 1568 height 636
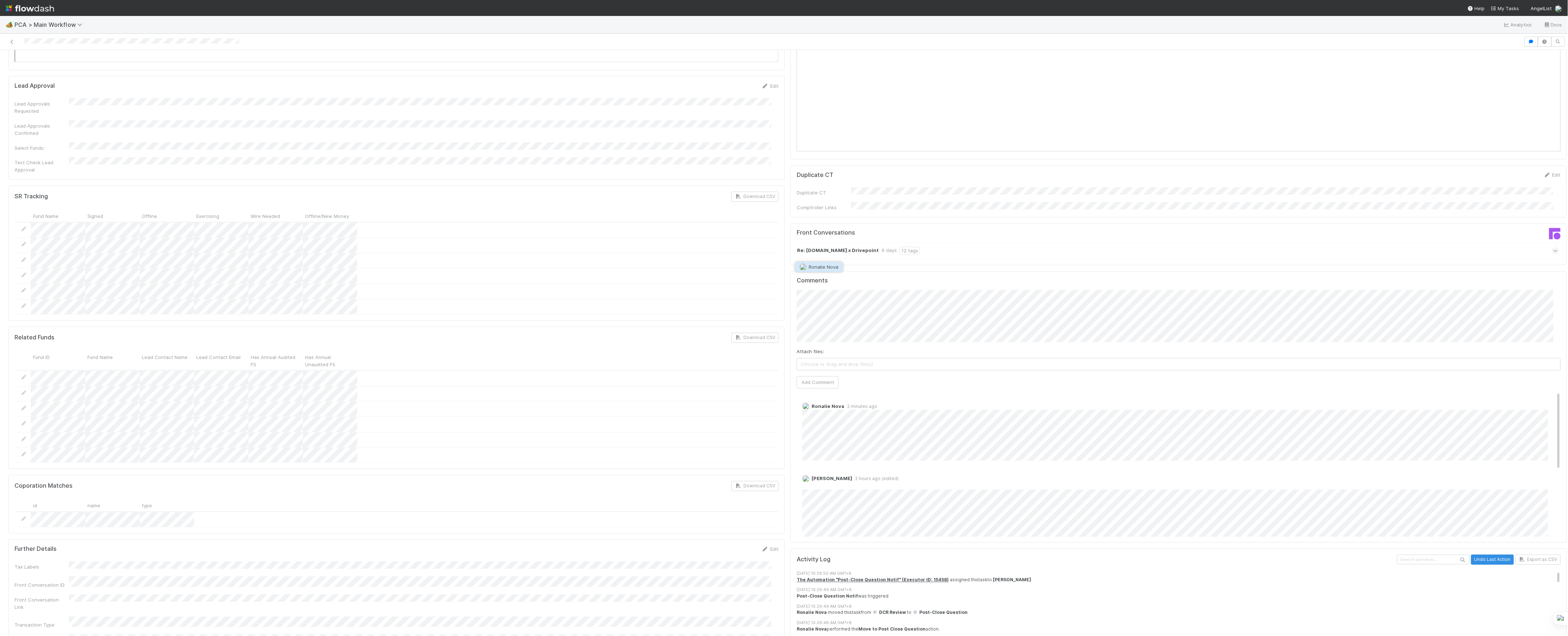
click at [830, 268] on span "Ronalie Nova" at bounding box center [824, 267] width 30 height 6
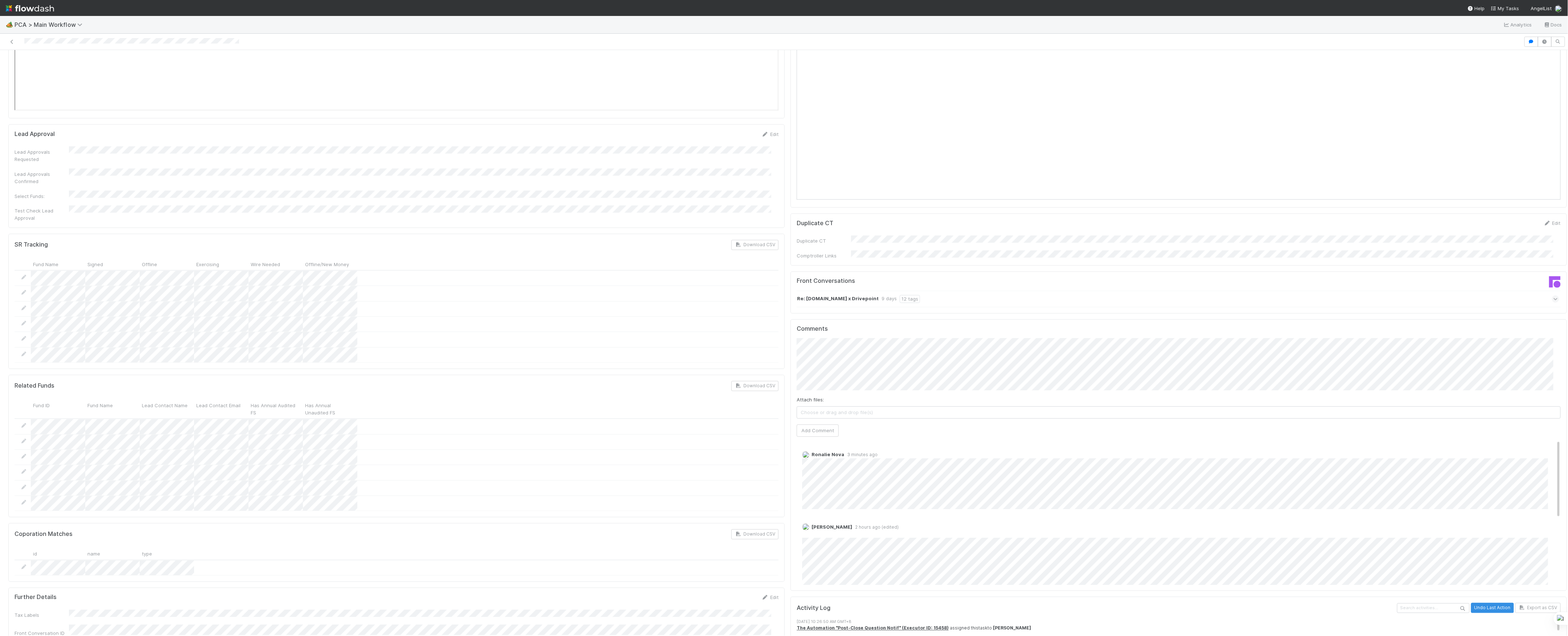
scroll to position [677, 0]
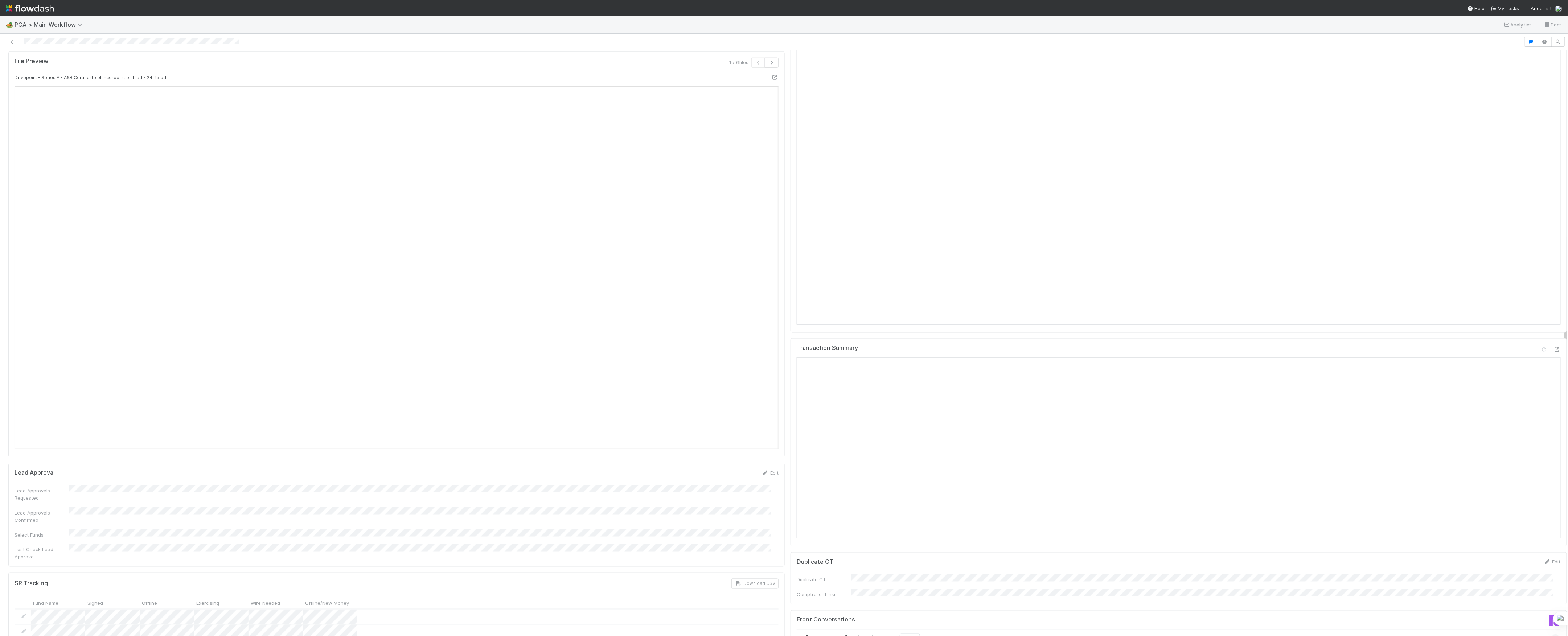
click at [791, 430] on div "Transaction Summary" at bounding box center [1178, 442] width 776 height 209
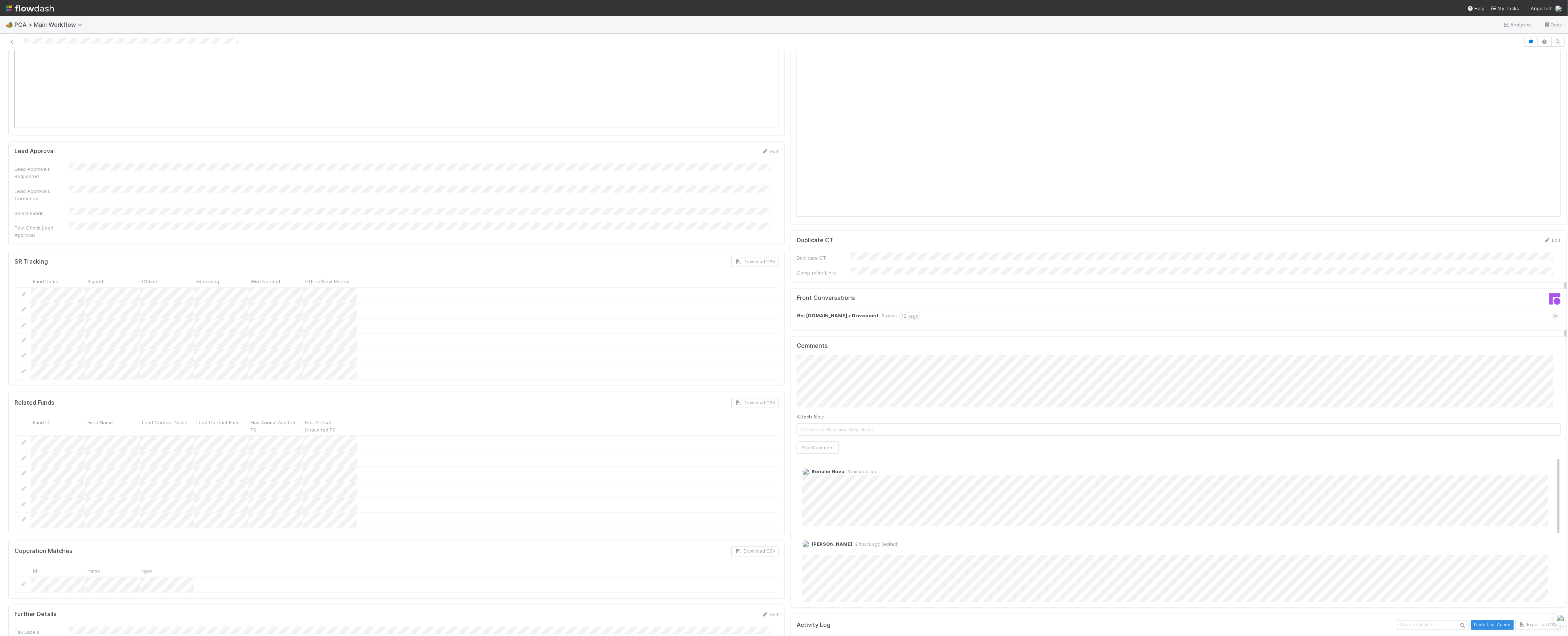
scroll to position [1016, 0]
click at [821, 455] on div "Ronalie Nova 3 minutes ago [PERSON_NAME] 2 hours ago (edited) Edit [PERSON_NAME…" at bounding box center [1182, 589] width 771 height 268
click at [824, 439] on button "Add Comment" at bounding box center [817, 446] width 42 height 12
click at [822, 460] on link "Delete" at bounding box center [830, 463] width 15 height 6
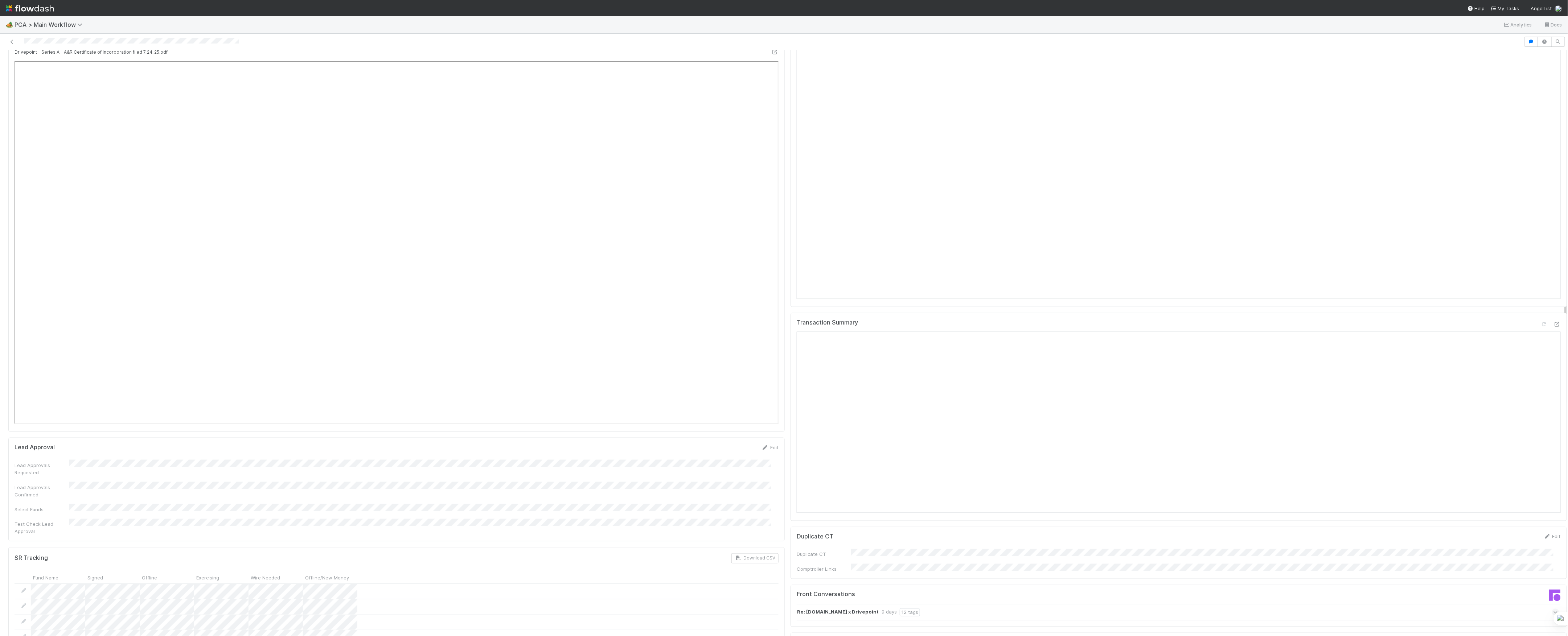
scroll to position [822, 0]
click at [871, 564] on div "Attach files: Choose or drag and drop file(s) Add Comment" at bounding box center [1178, 581] width 764 height 99
click at [874, 601] on span "Choose or drag and drop file(s)" at bounding box center [1178, 606] width 763 height 12
click at [820, 618] on button "Add Comment" at bounding box center [817, 624] width 42 height 12
